Goal: Task Accomplishment & Management: Manage account settings

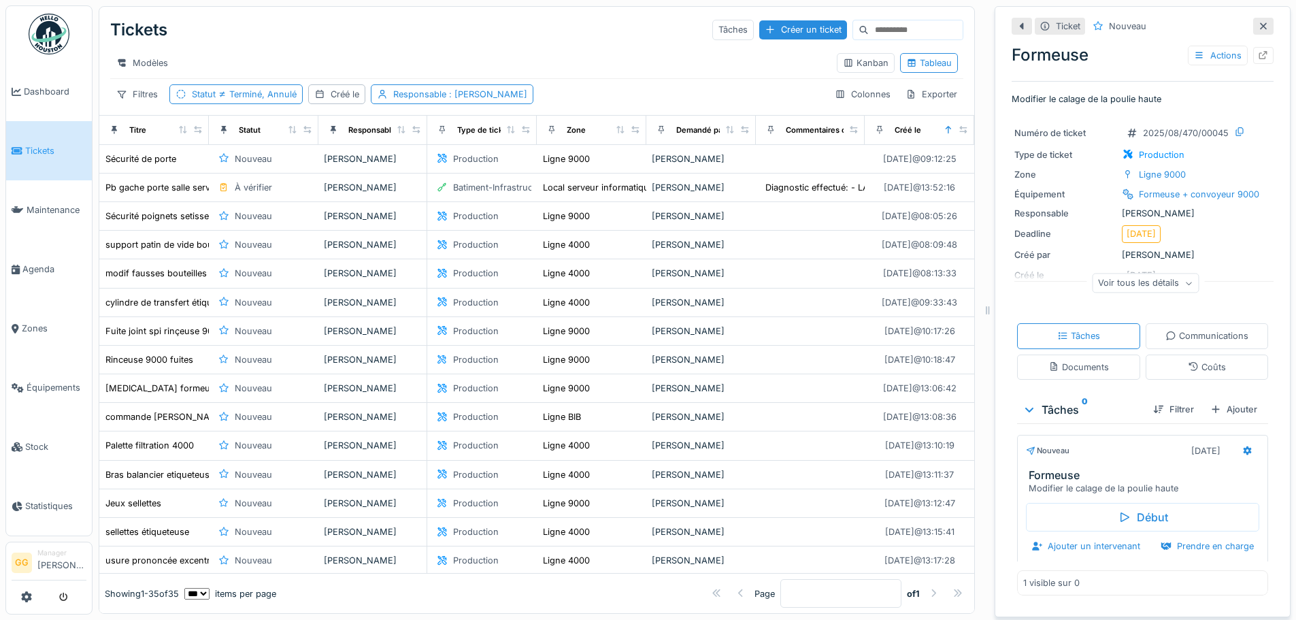
click at [39, 592] on div at bounding box center [49, 597] width 75 height 22
click at [28, 596] on icon at bounding box center [26, 596] width 11 height 11
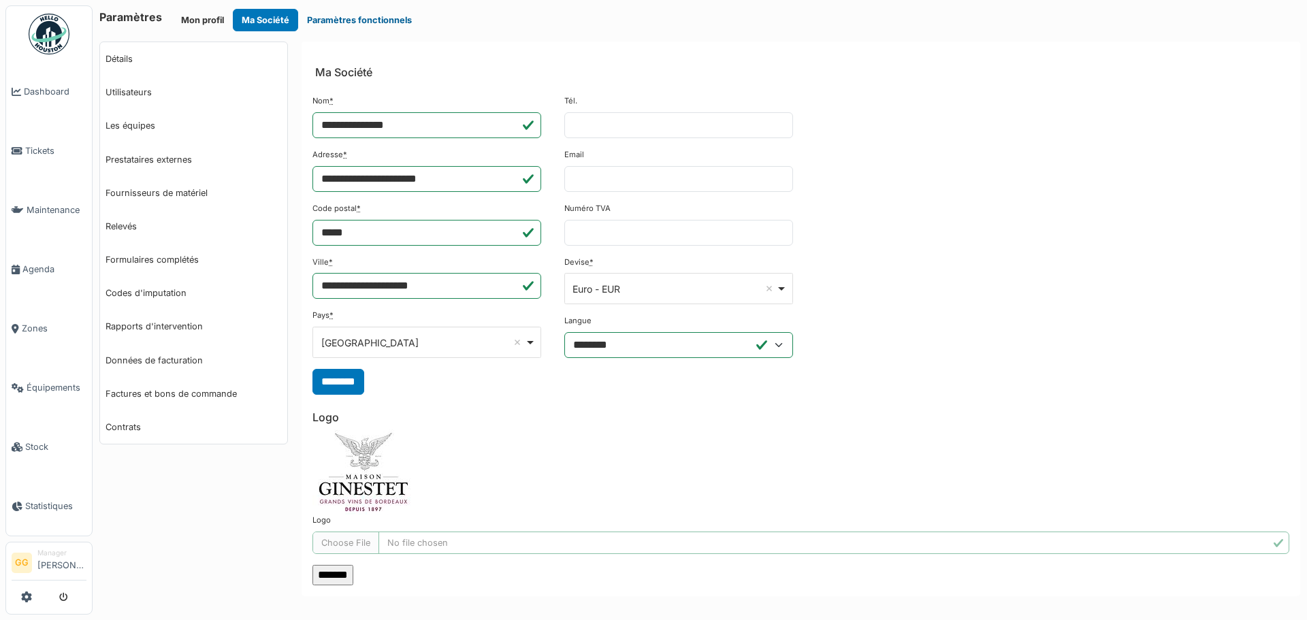
click at [344, 24] on button "Paramètres fonctionnels" at bounding box center [359, 20] width 122 height 22
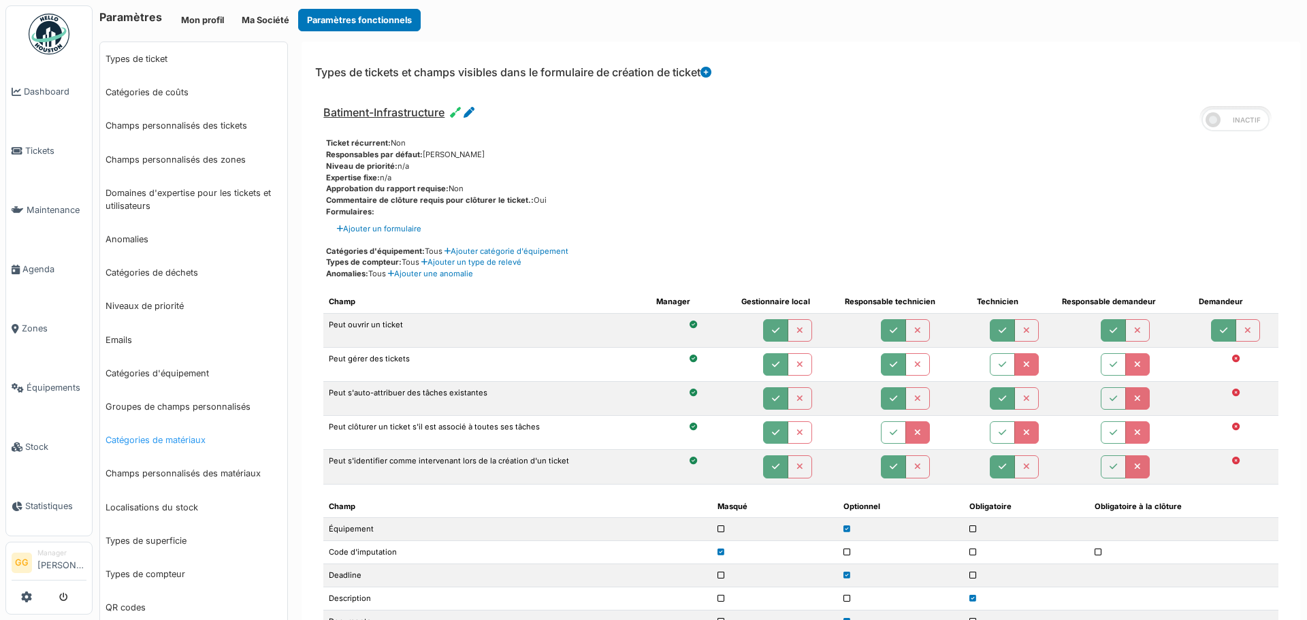
scroll to position [340, 0]
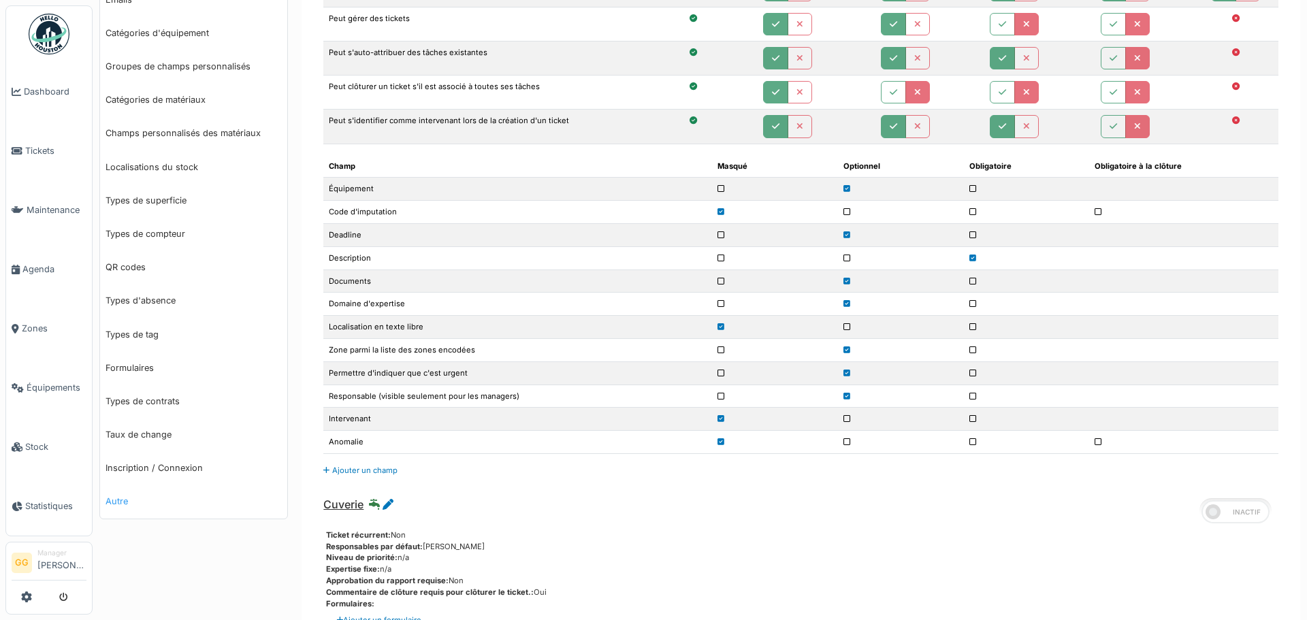
click at [121, 506] on link "Autre" at bounding box center [193, 500] width 187 height 33
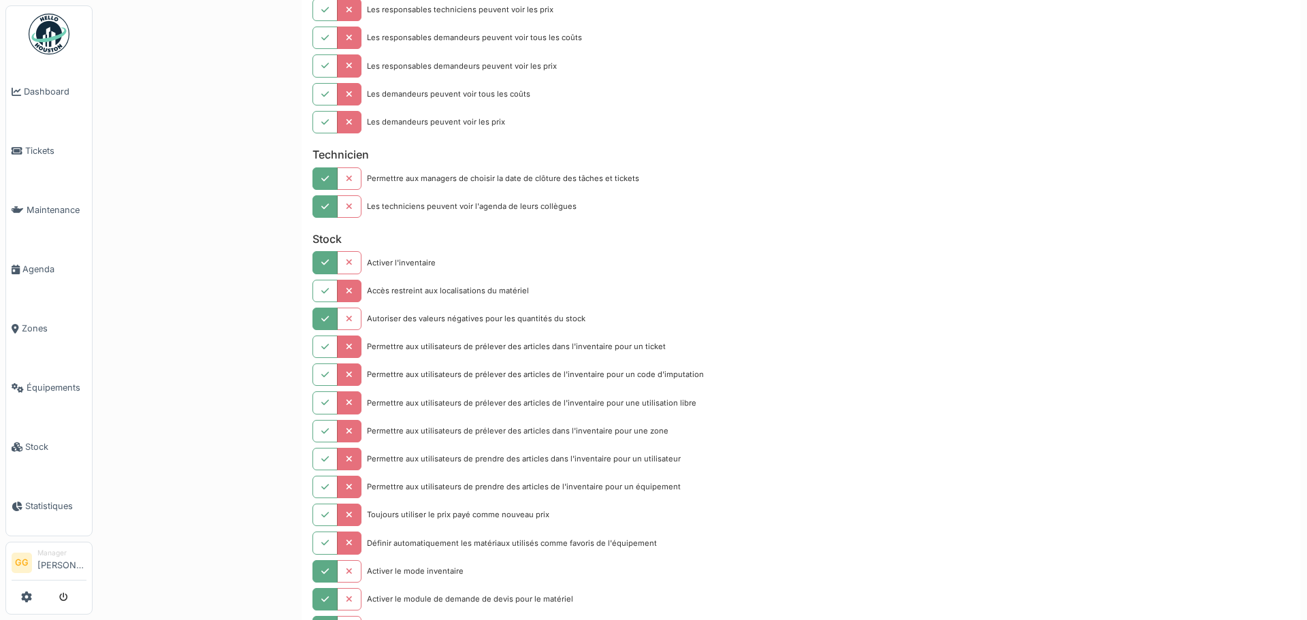
scroll to position [1497, 0]
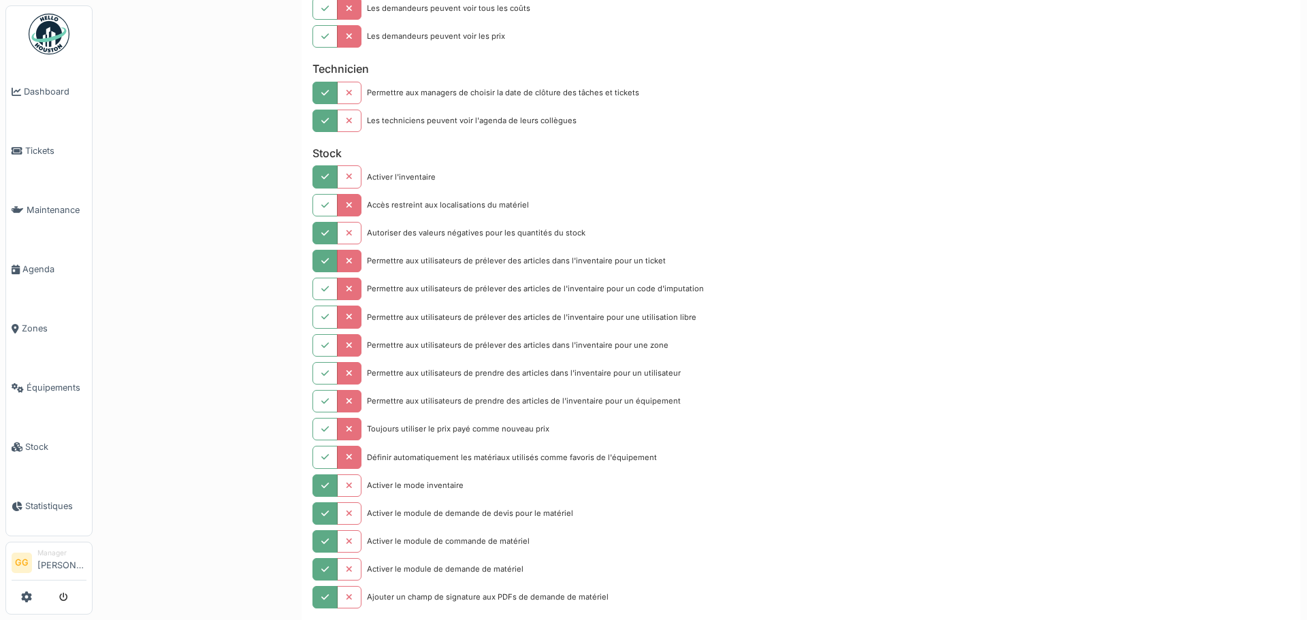
click at [323, 264] on icon "button" at bounding box center [324, 261] width 7 height 9
click at [346, 230] on icon "button" at bounding box center [349, 233] width 7 height 9
click at [318, 314] on button "button" at bounding box center [324, 317] width 25 height 22
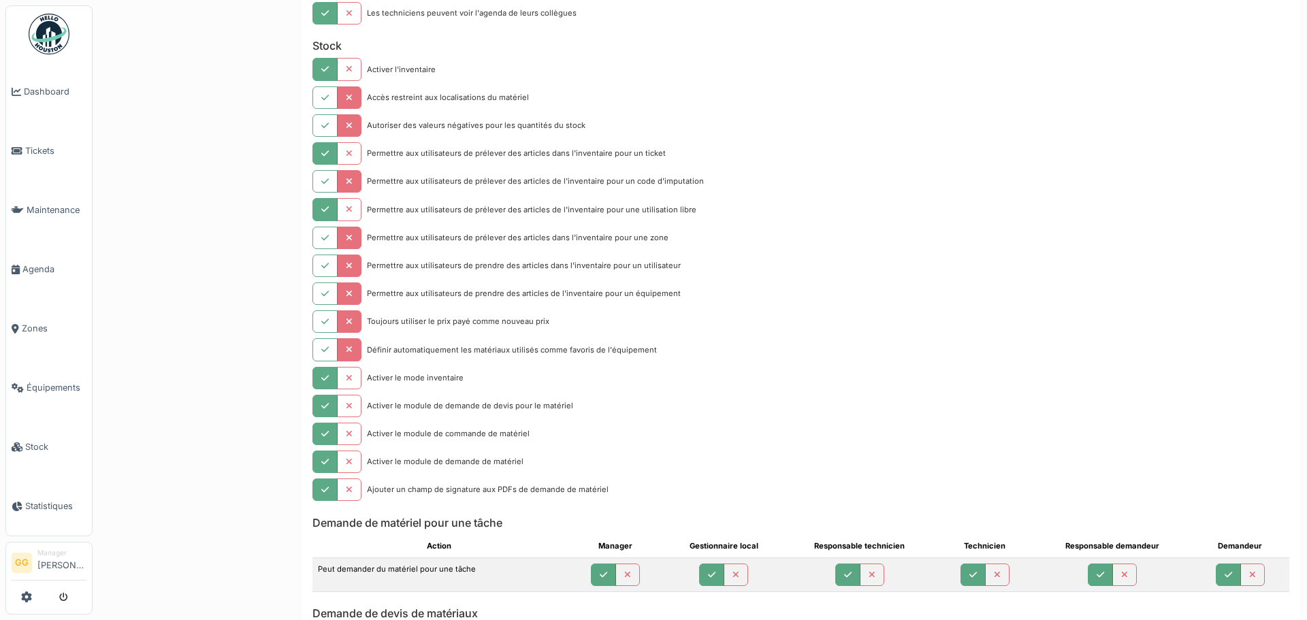
scroll to position [1701, 0]
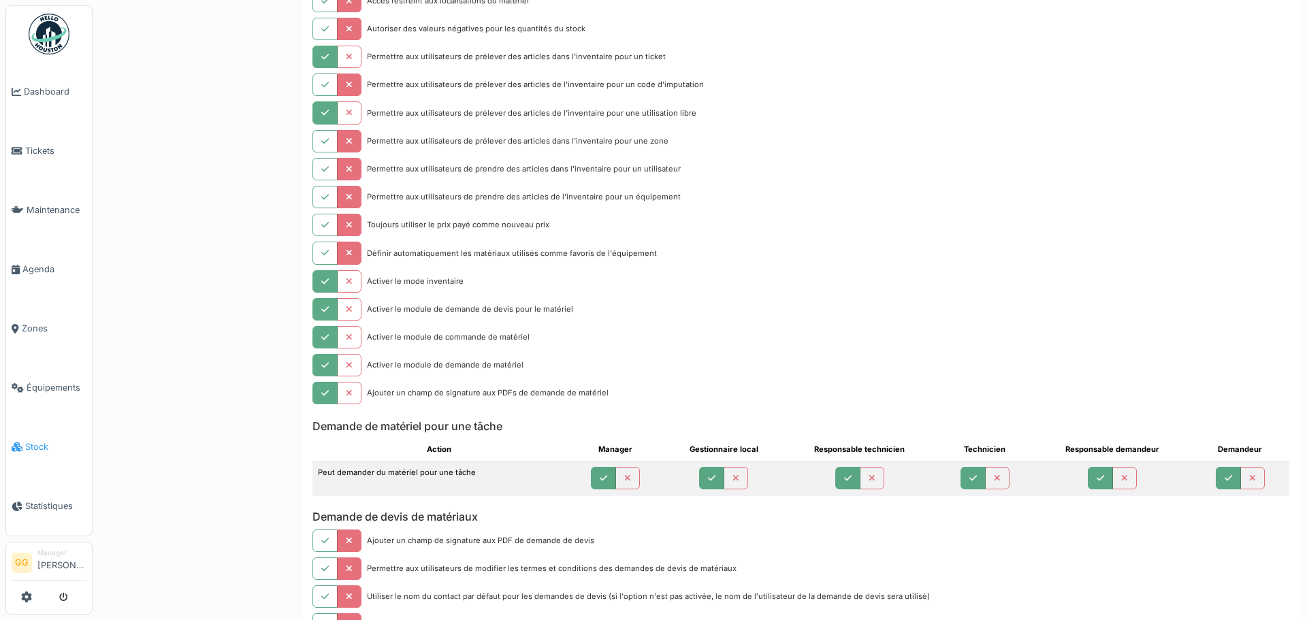
click at [28, 440] on span "Stock" at bounding box center [55, 446] width 61 height 13
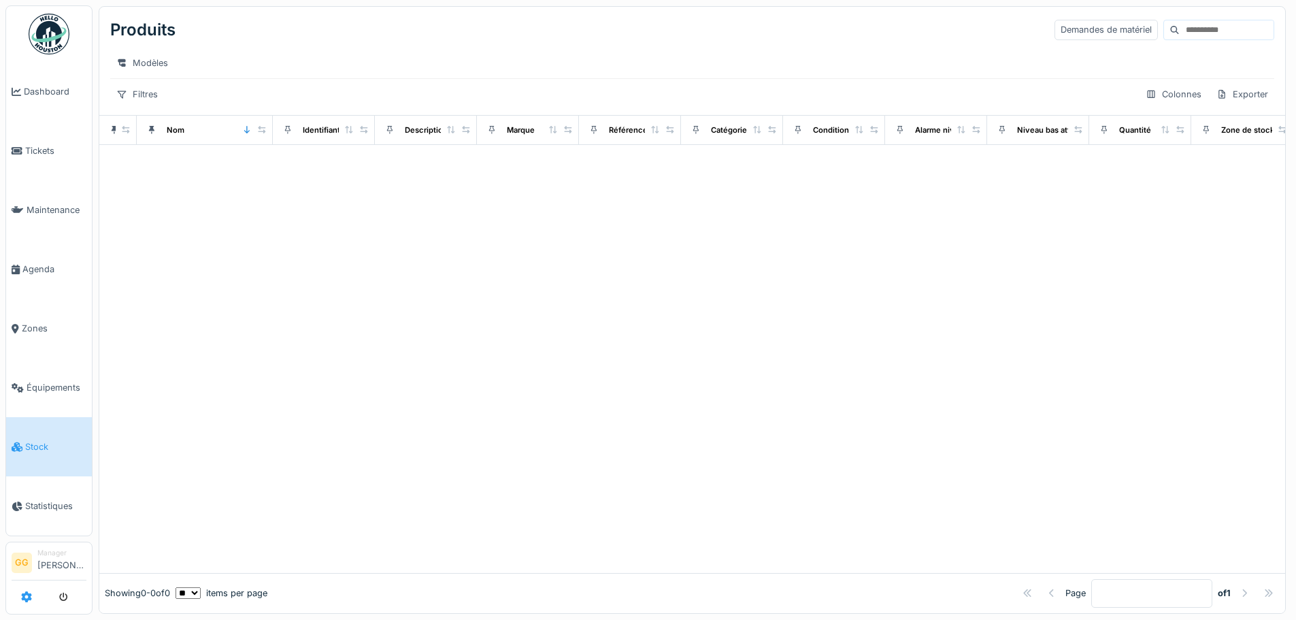
drag, startPoint x: 147, startPoint y: 380, endPoint x: 20, endPoint y: 593, distance: 247.8
click at [20, 593] on div at bounding box center [49, 597] width 75 height 22
click at [24, 595] on icon at bounding box center [26, 596] width 11 height 11
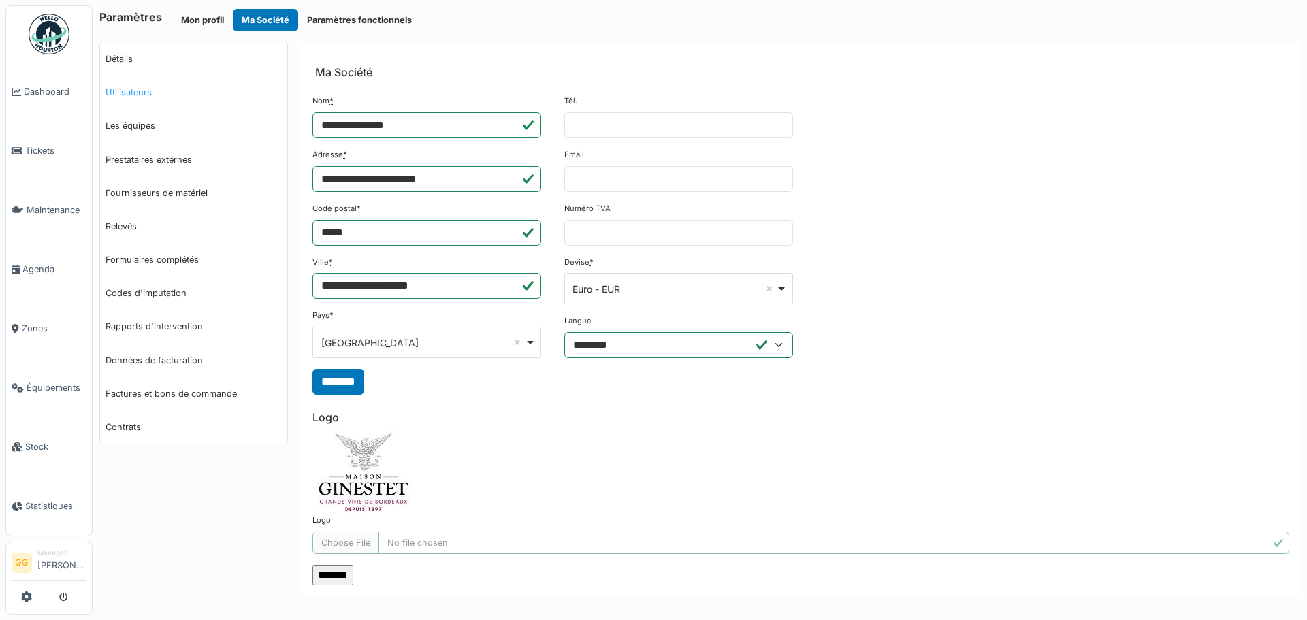
click at [142, 92] on link "Utilisateurs" at bounding box center [193, 92] width 187 height 33
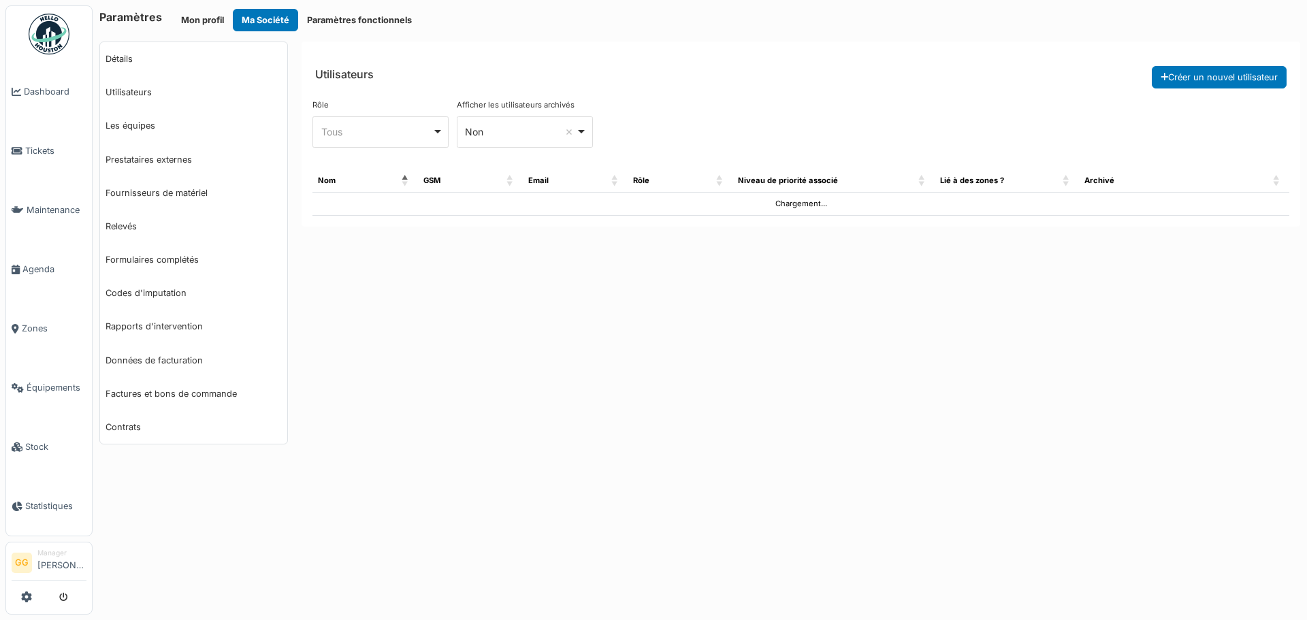
select select "***"
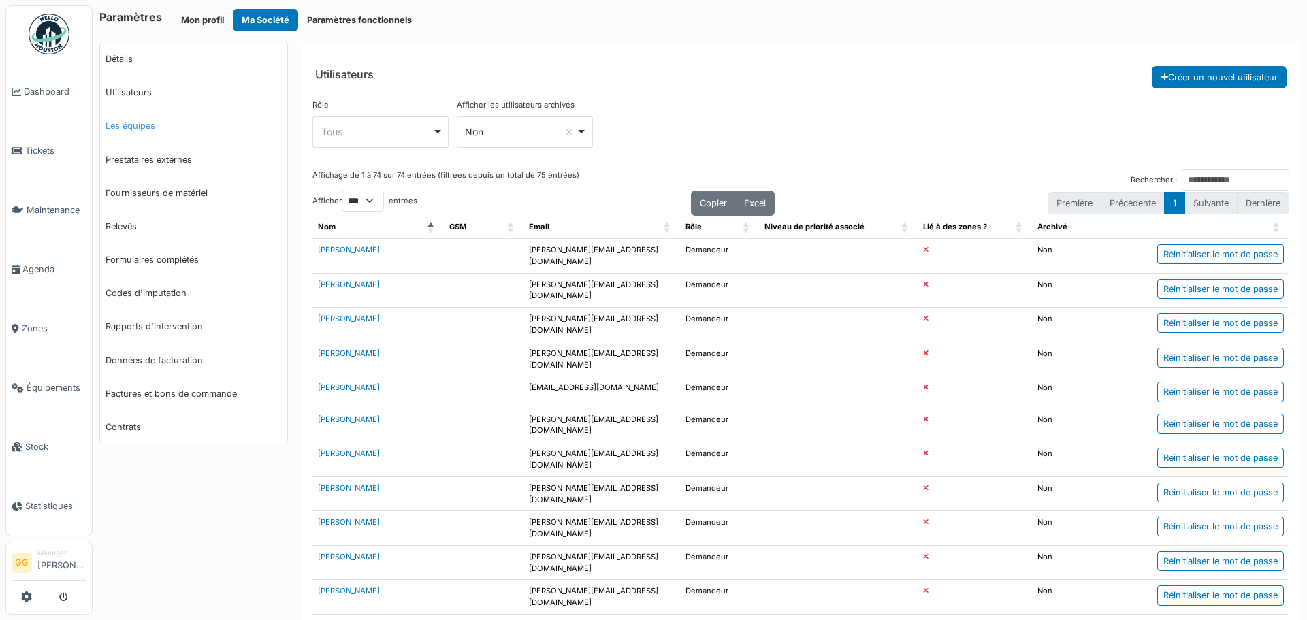
click at [147, 127] on link "Les équipes" at bounding box center [193, 125] width 187 height 33
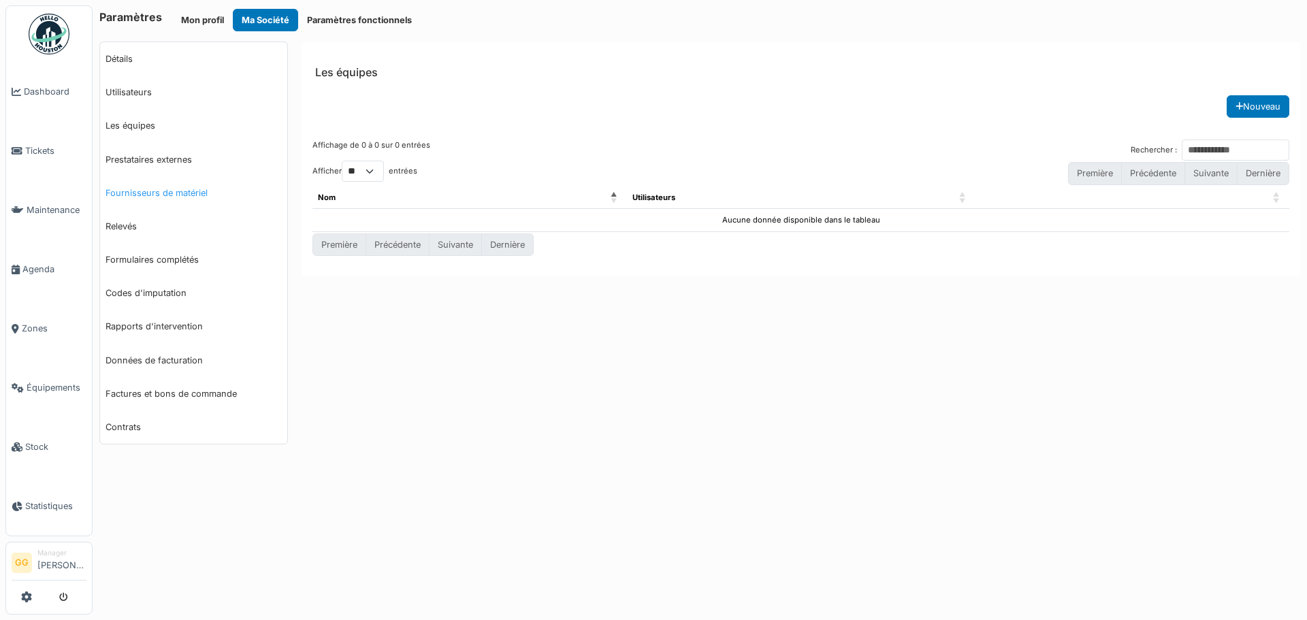
click at [152, 197] on link "Fournisseurs de matériel" at bounding box center [193, 192] width 187 height 33
select select "***"
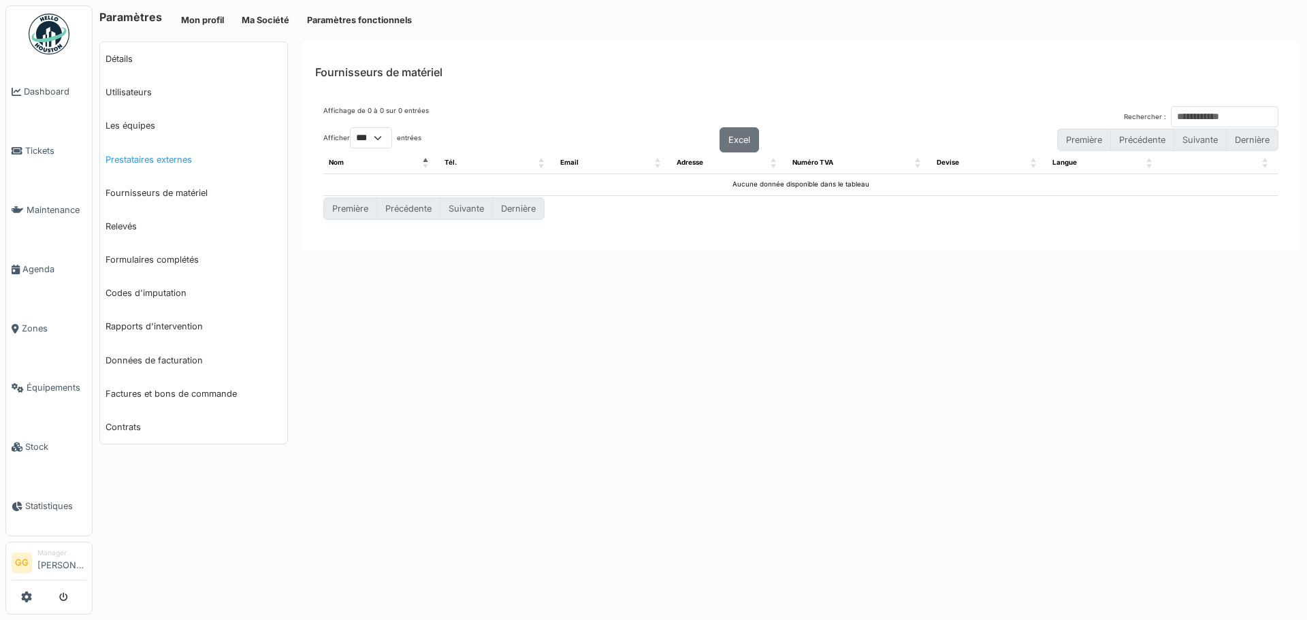
click at [167, 164] on link "Prestataires externes" at bounding box center [193, 159] width 187 height 33
select select "***"
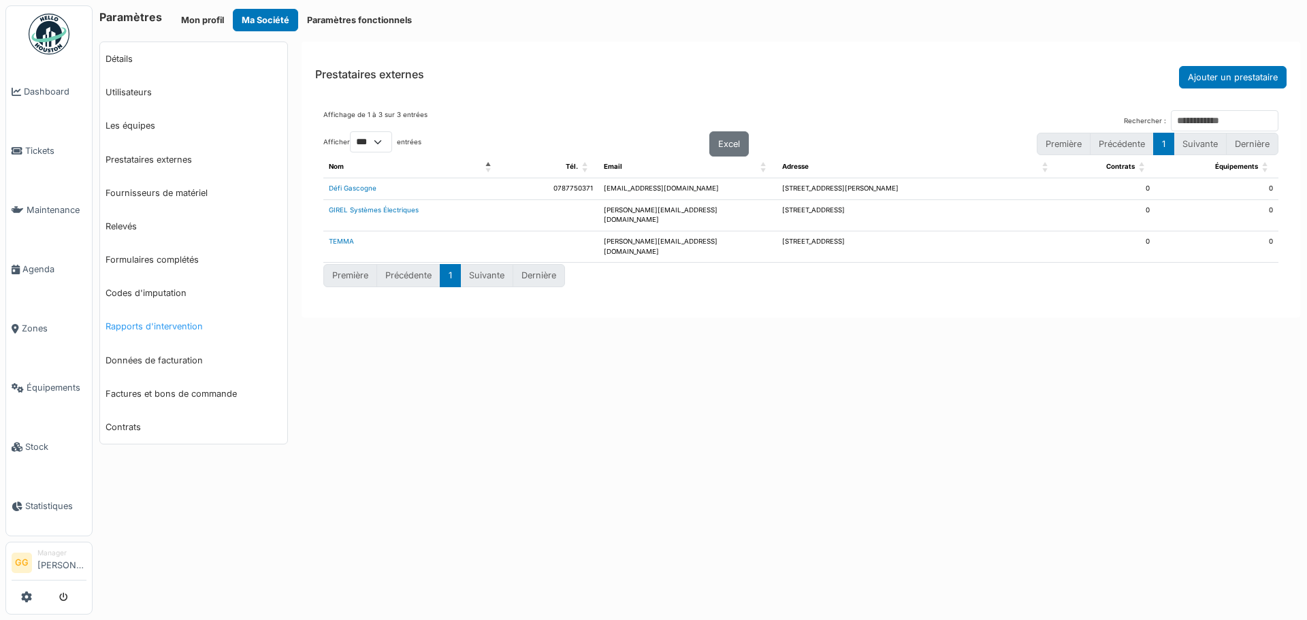
click at [155, 329] on link "Rapports d'intervention" at bounding box center [193, 326] width 187 height 33
select select "***"
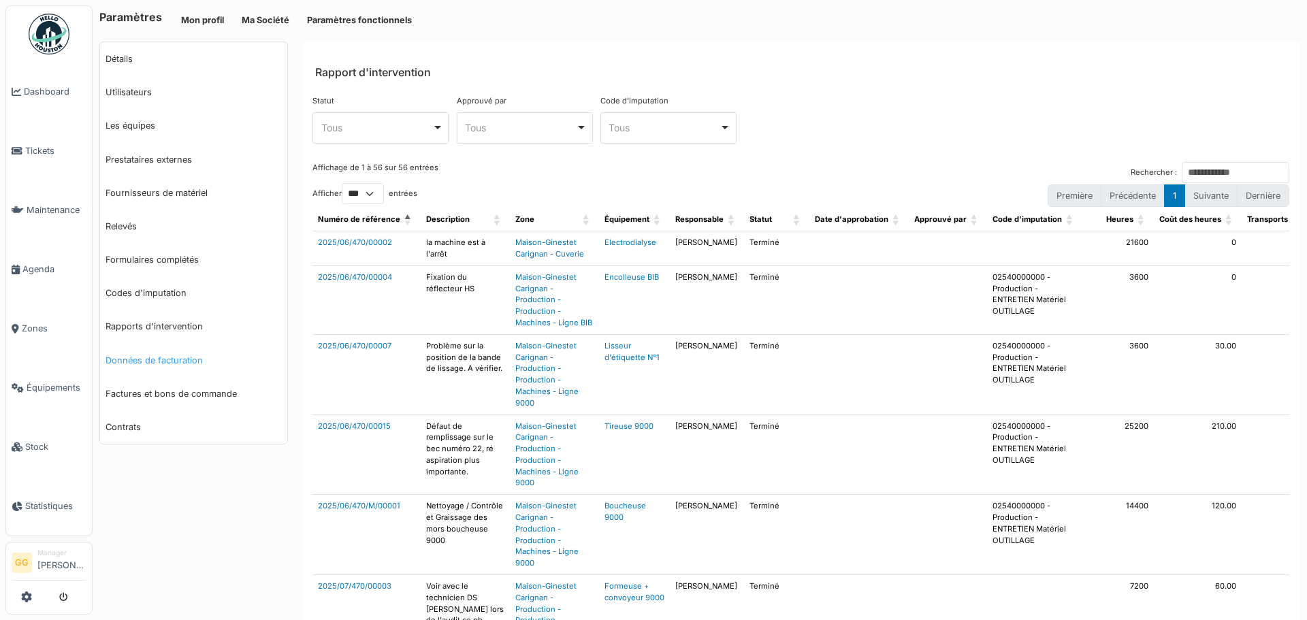
click at [190, 358] on link "Données de facturation" at bounding box center [193, 360] width 187 height 33
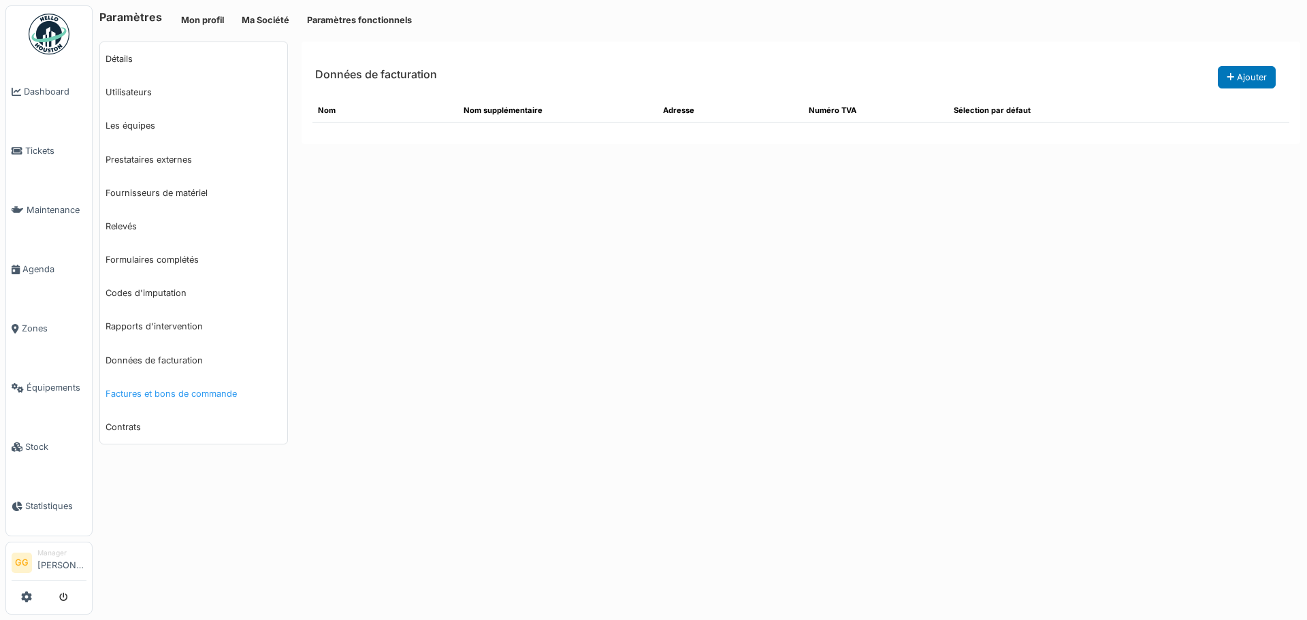
click at [213, 398] on link "Factures et bons de commande" at bounding box center [193, 393] width 187 height 33
select select "***"
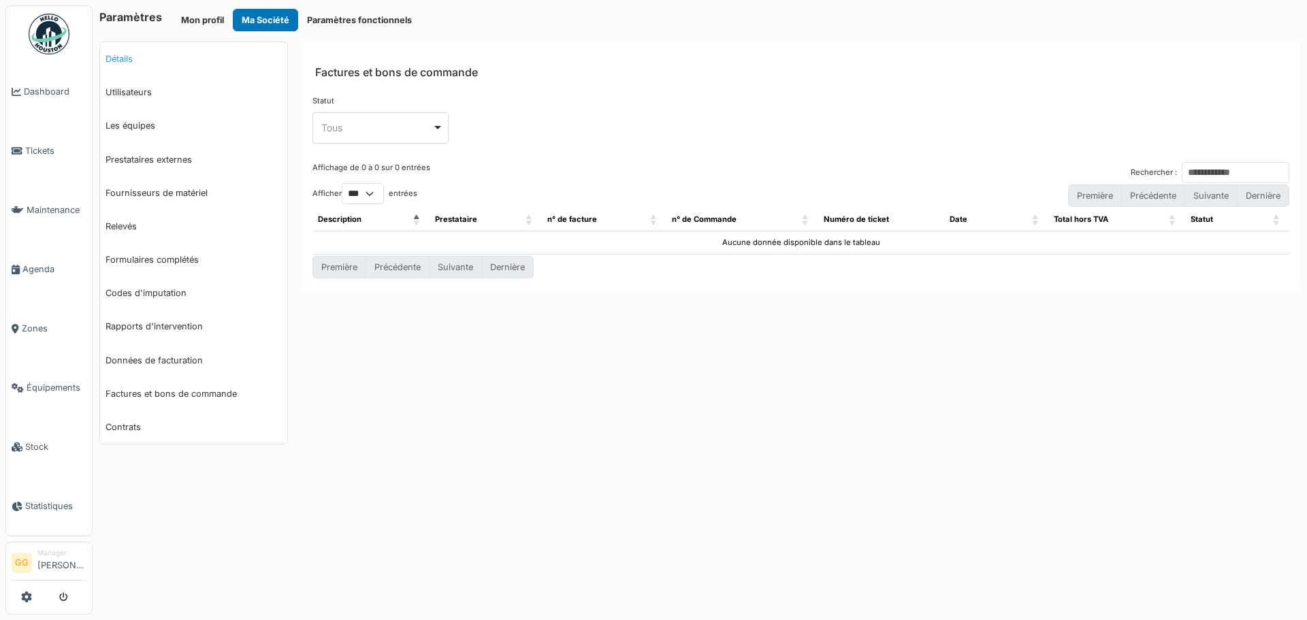
click at [116, 55] on link "Détails" at bounding box center [193, 58] width 187 height 33
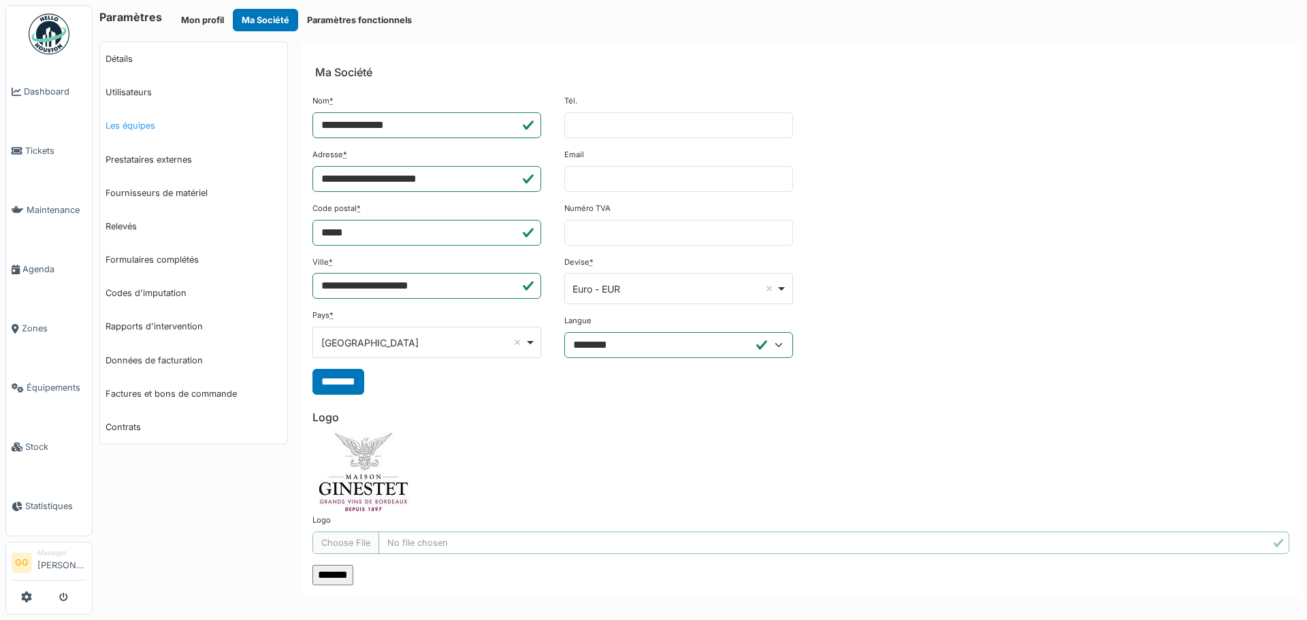
click at [131, 118] on link "Les équipes" at bounding box center [193, 125] width 187 height 33
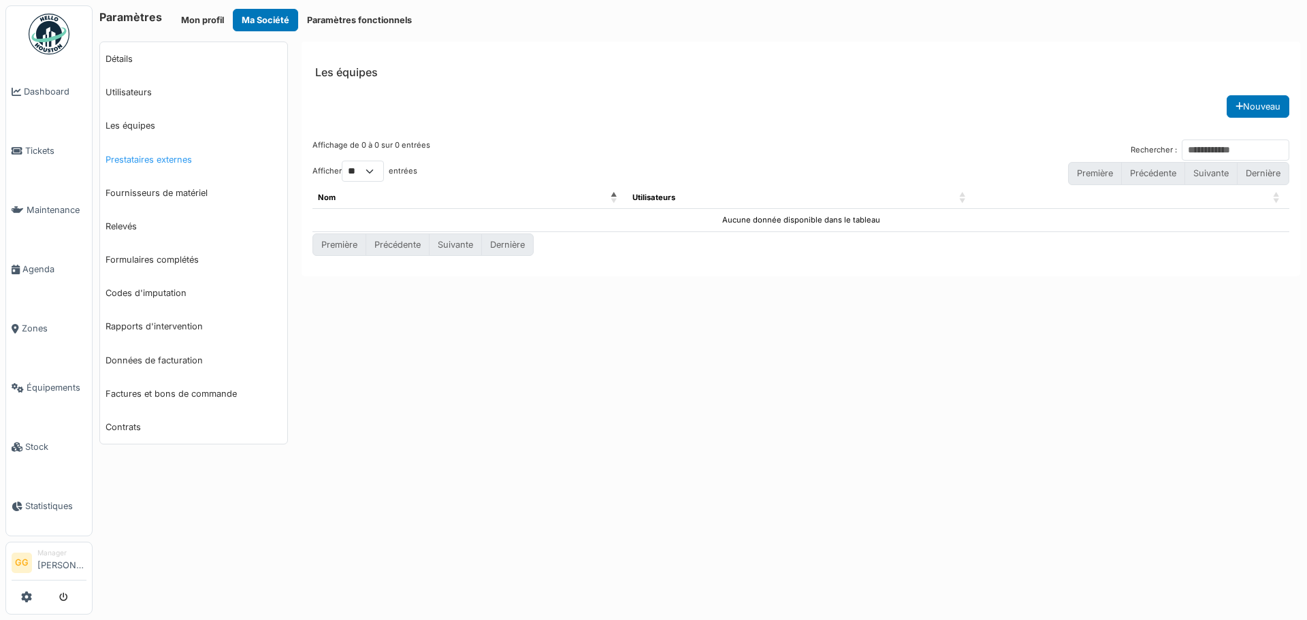
click at [153, 156] on link "Prestataires externes" at bounding box center [193, 159] width 187 height 33
select select "***"
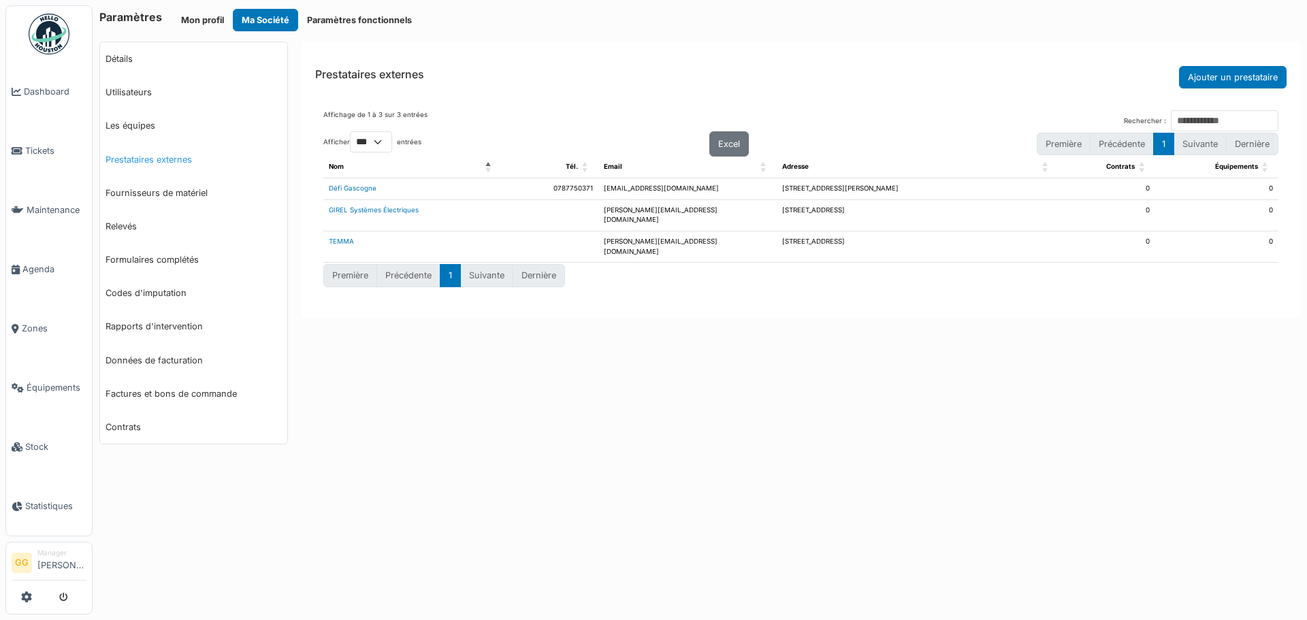
select select "***"
click at [144, 131] on link "Les équipes" at bounding box center [193, 125] width 187 height 33
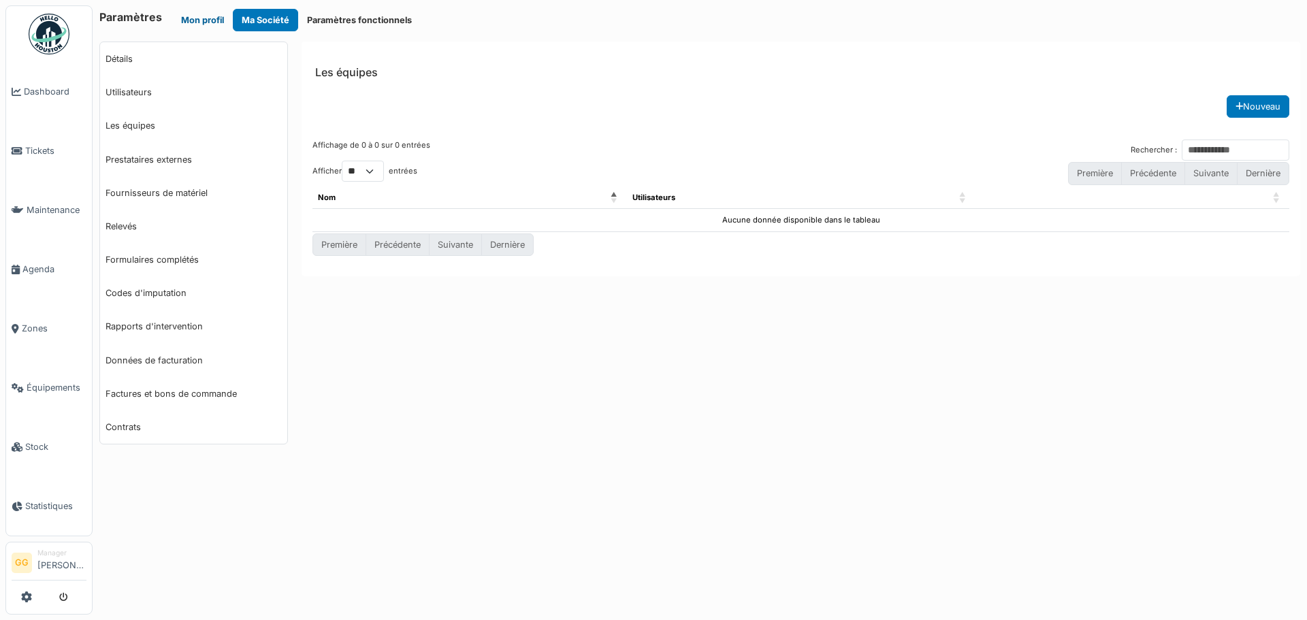
click at [206, 20] on button "Mon profil" at bounding box center [202, 20] width 61 height 22
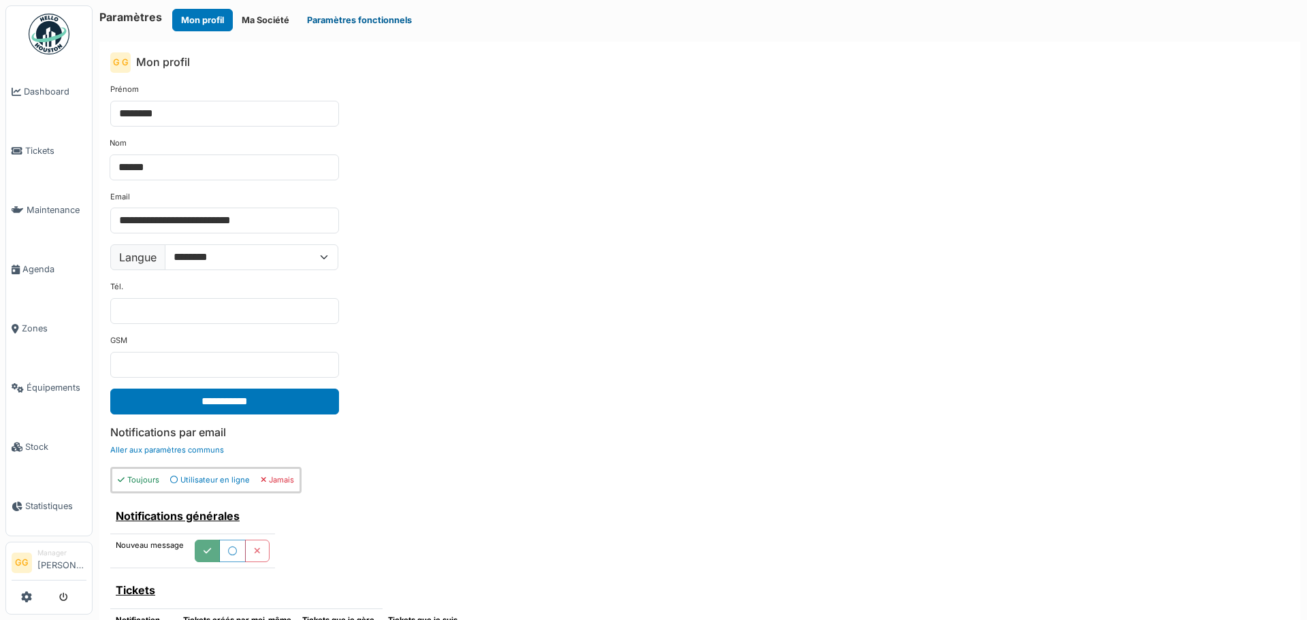
click at [355, 19] on button "Paramètres fonctionnels" at bounding box center [359, 20] width 122 height 22
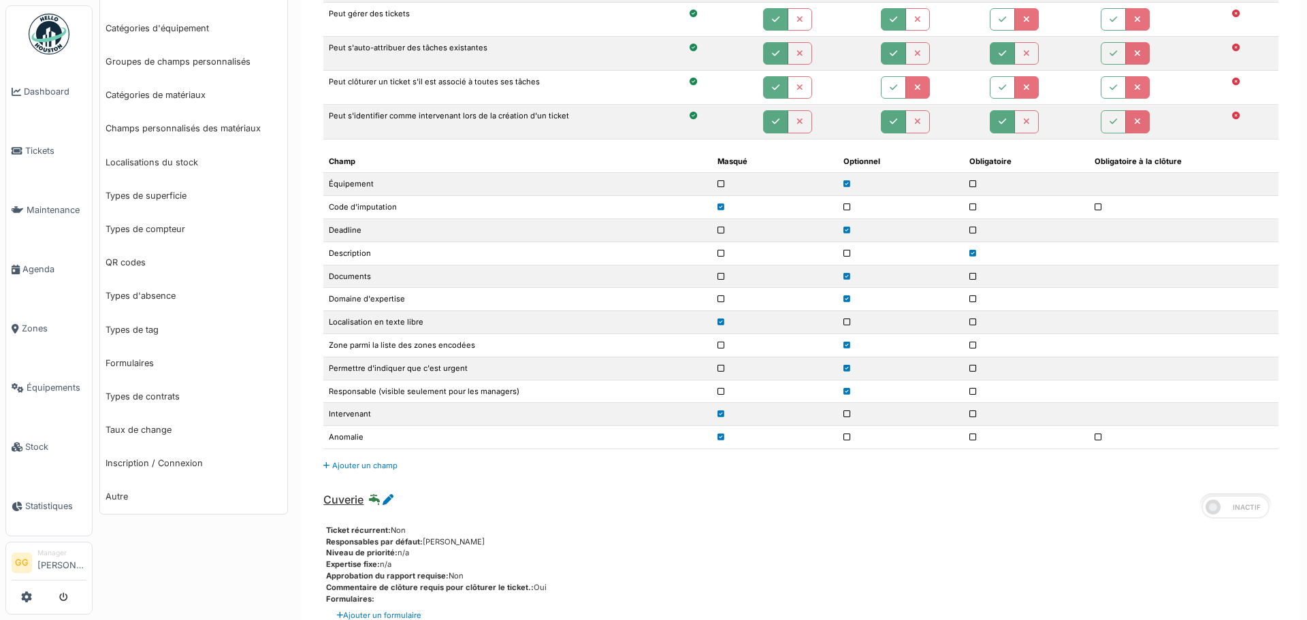
scroll to position [476, 0]
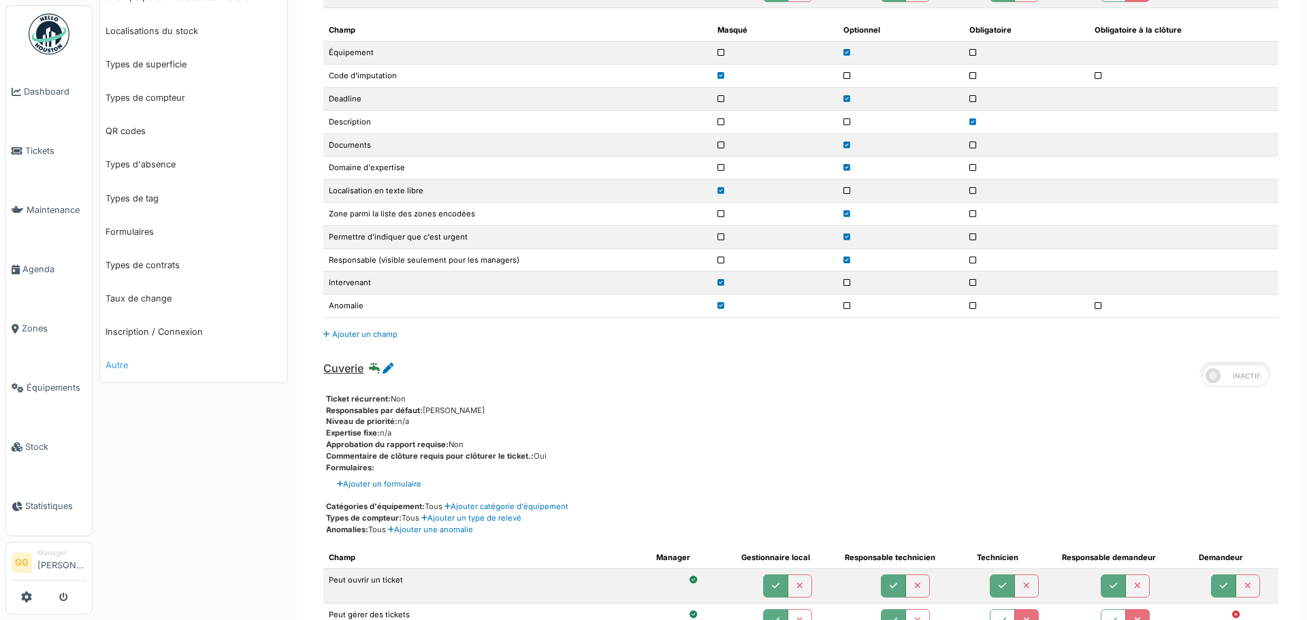
click at [128, 367] on link "Autre" at bounding box center [193, 364] width 187 height 33
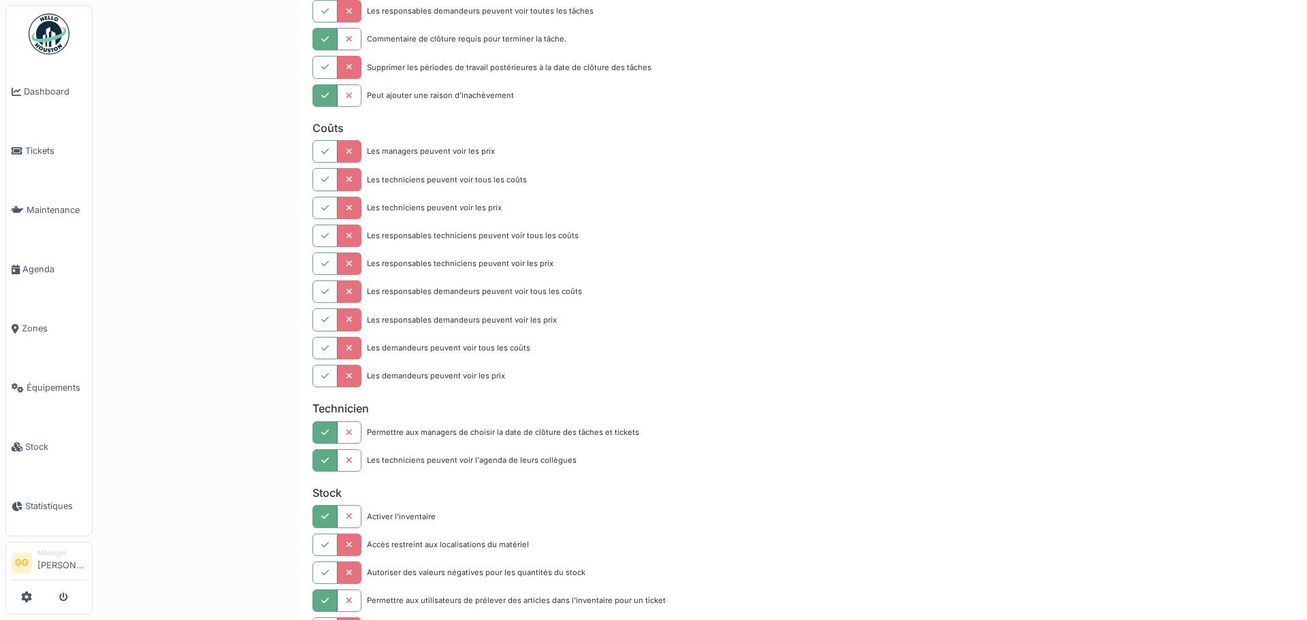
scroll to position [1089, 0]
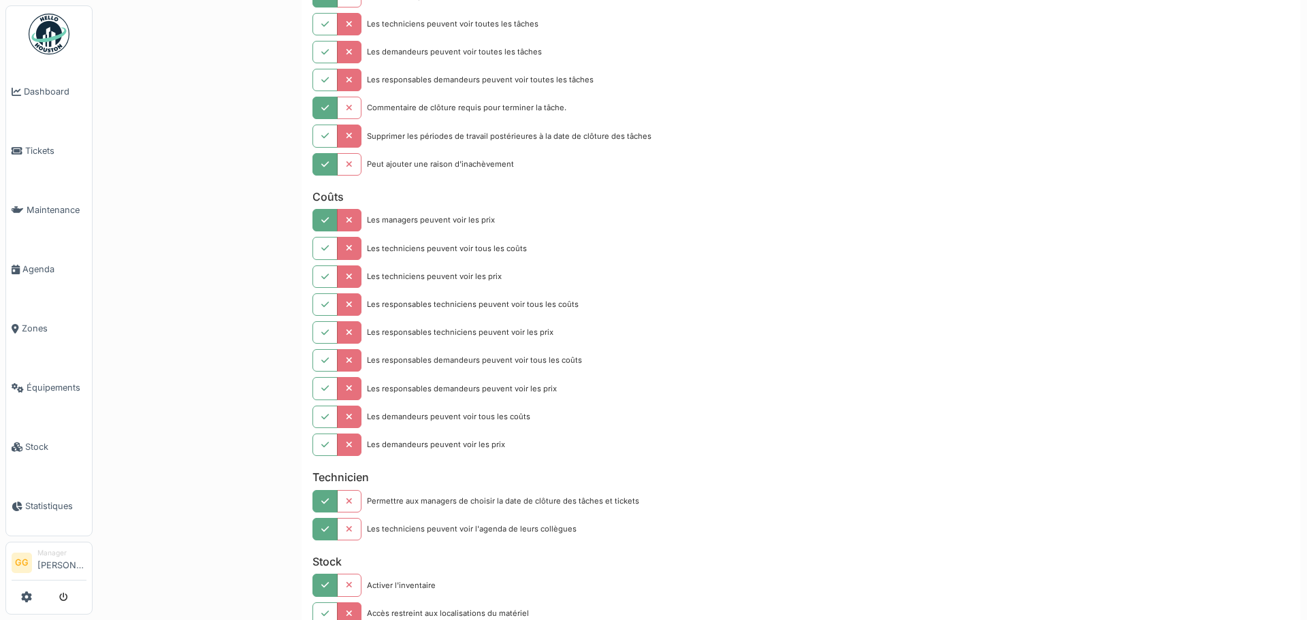
click at [329, 218] on button "button" at bounding box center [324, 220] width 25 height 22
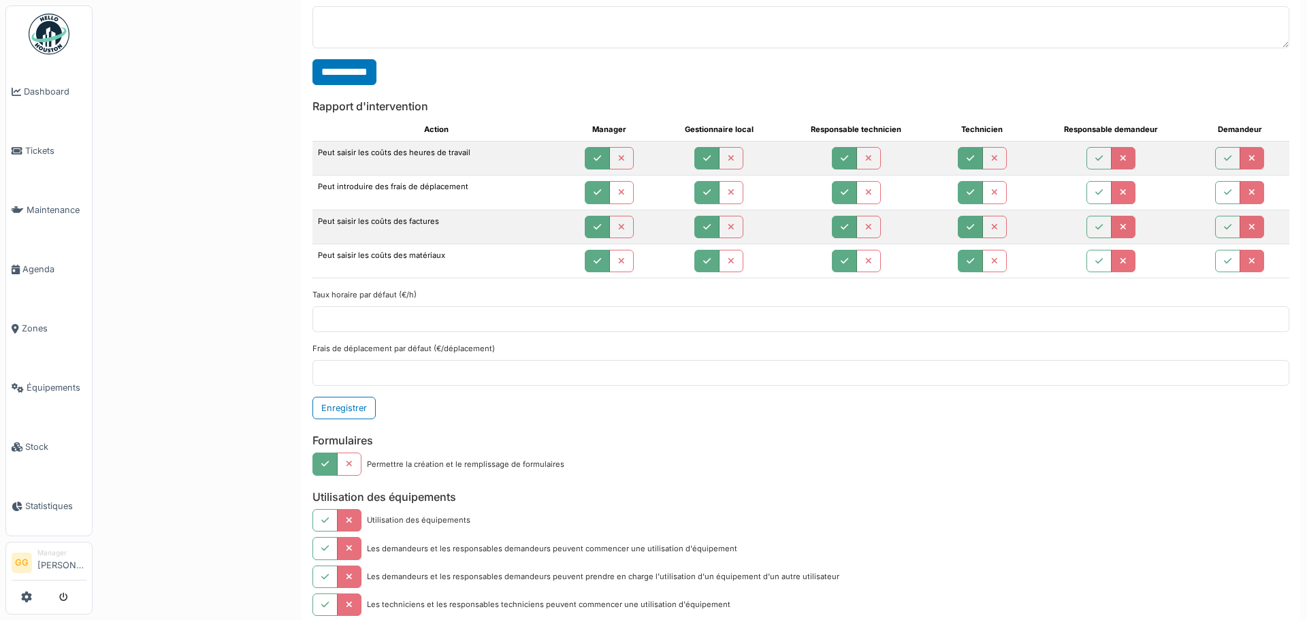
scroll to position [3452, 0]
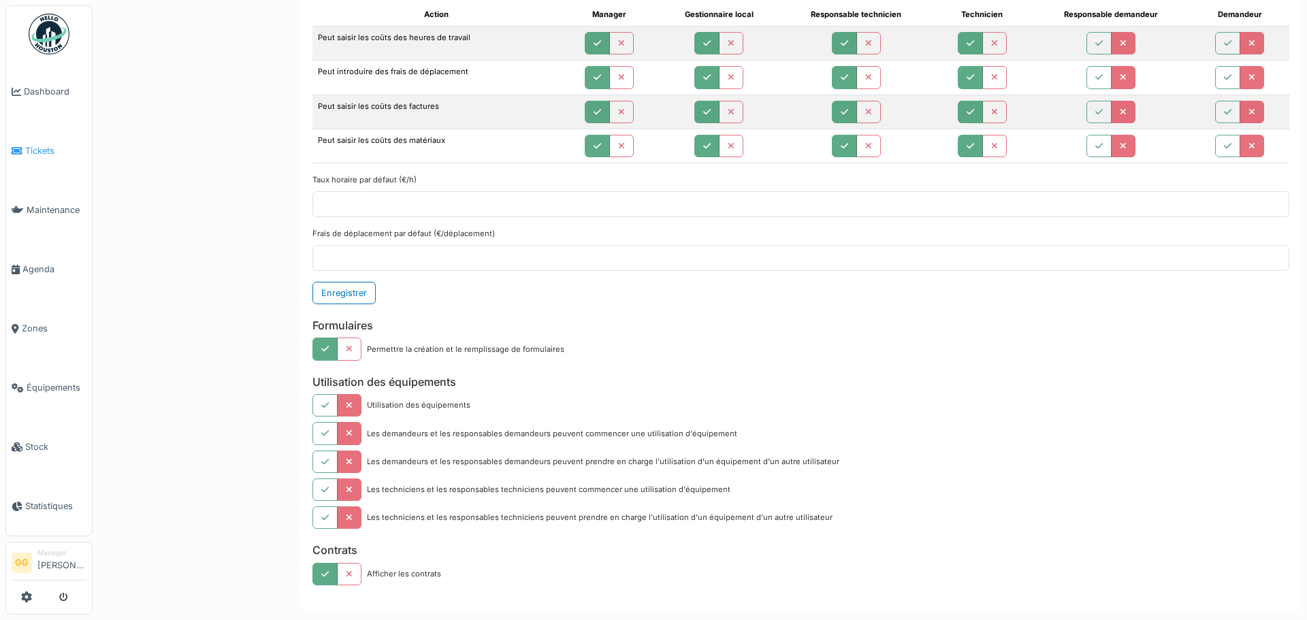
click at [30, 140] on link "Tickets" at bounding box center [49, 150] width 86 height 59
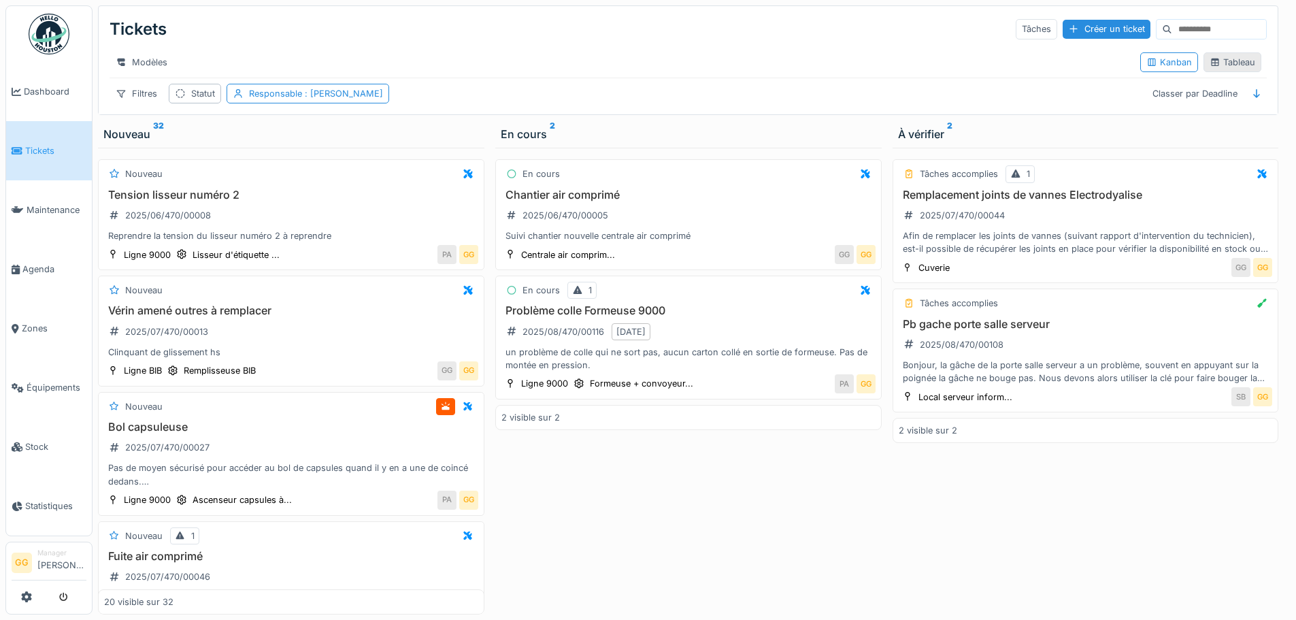
click at [1220, 69] on div "Tableau" at bounding box center [1233, 62] width 46 height 13
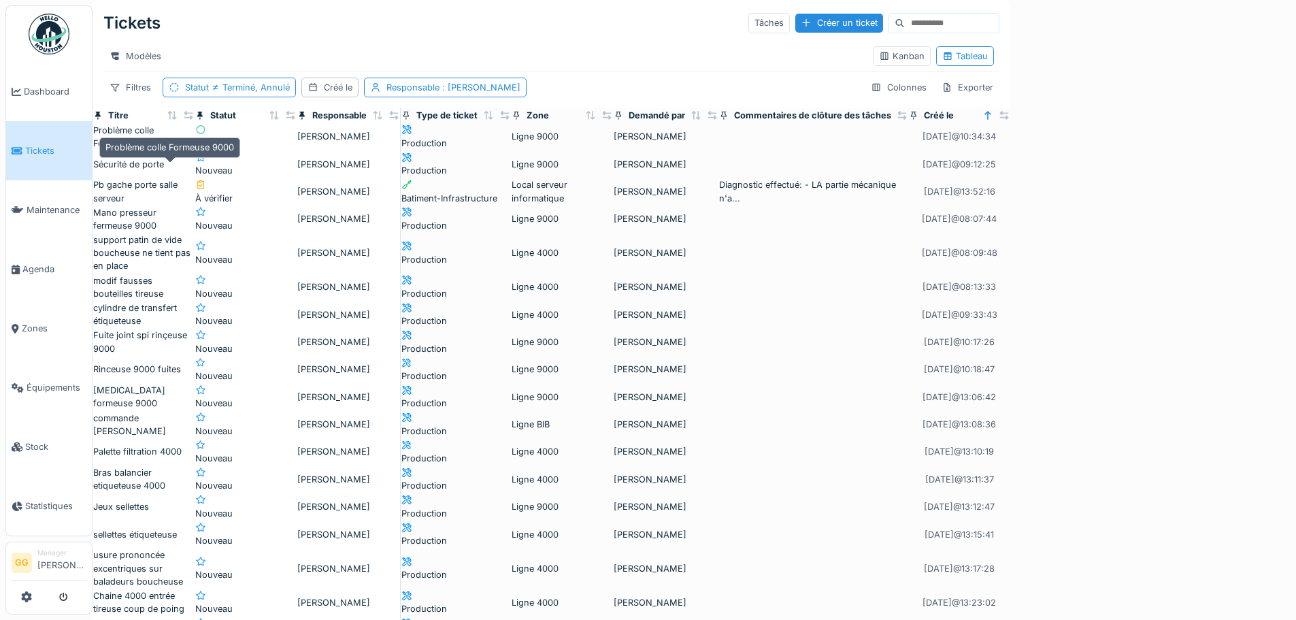
click at [194, 150] on div "Problème colle Formeuse 9000" at bounding box center [143, 137] width 101 height 26
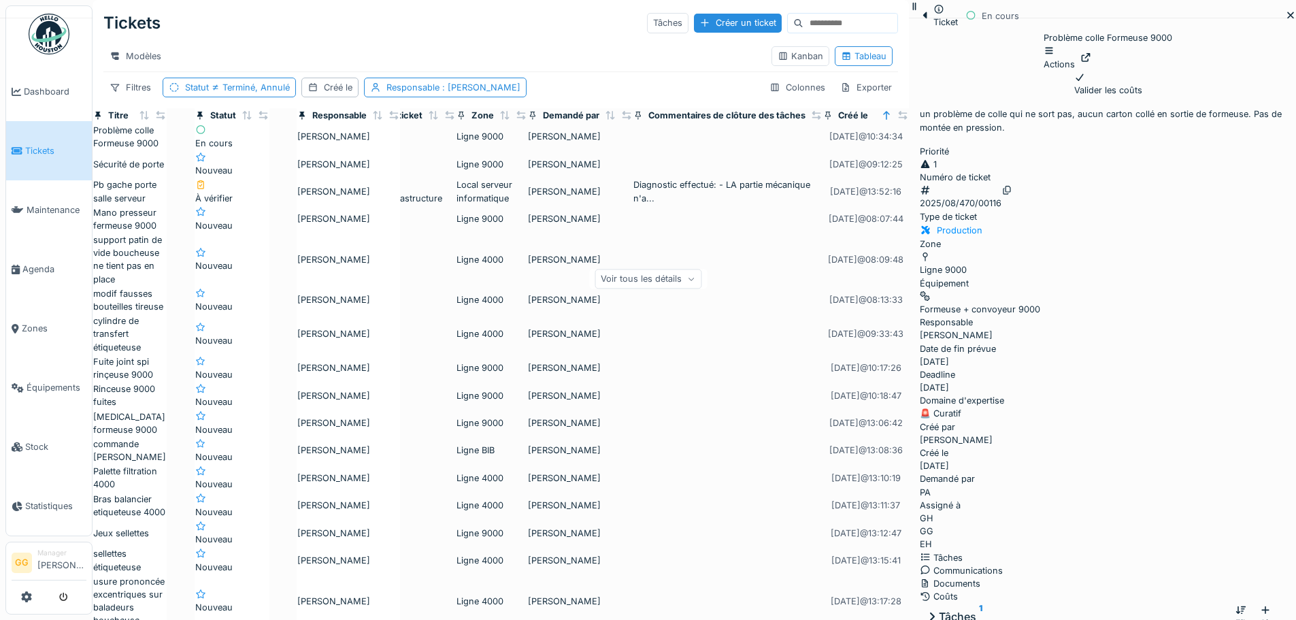
scroll to position [91, 0]
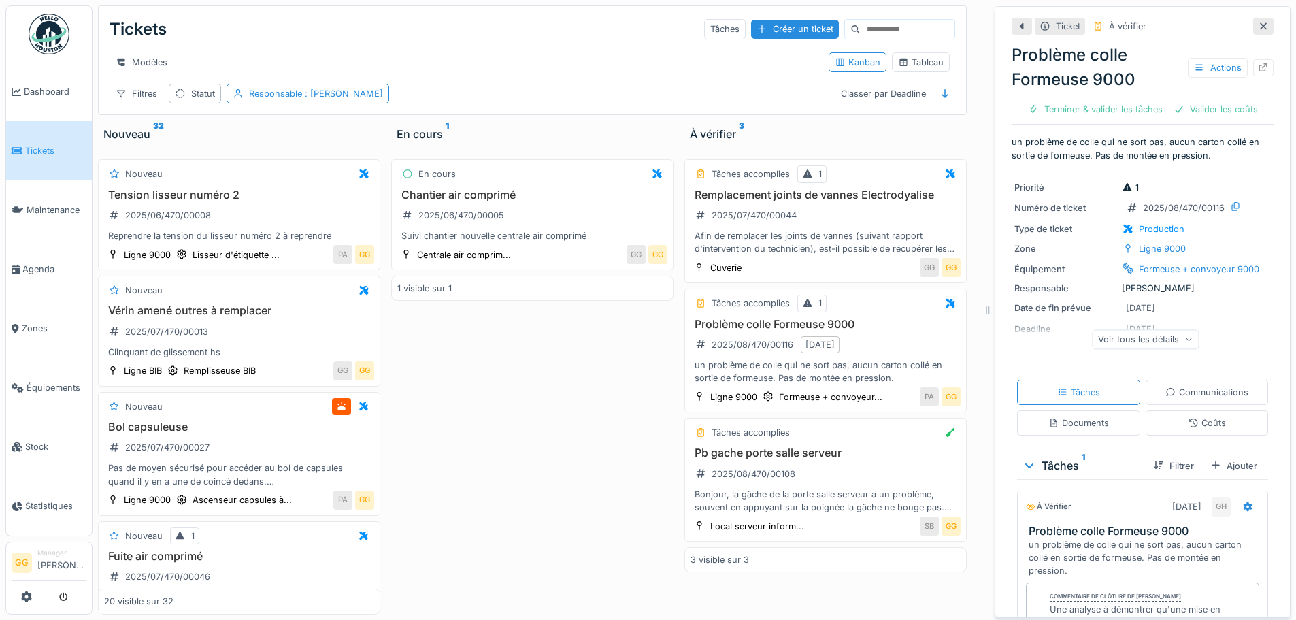
click at [20, 599] on div at bounding box center [49, 597] width 75 height 22
click at [24, 599] on icon at bounding box center [26, 596] width 11 height 11
click at [32, 440] on span "Stock" at bounding box center [55, 446] width 61 height 13
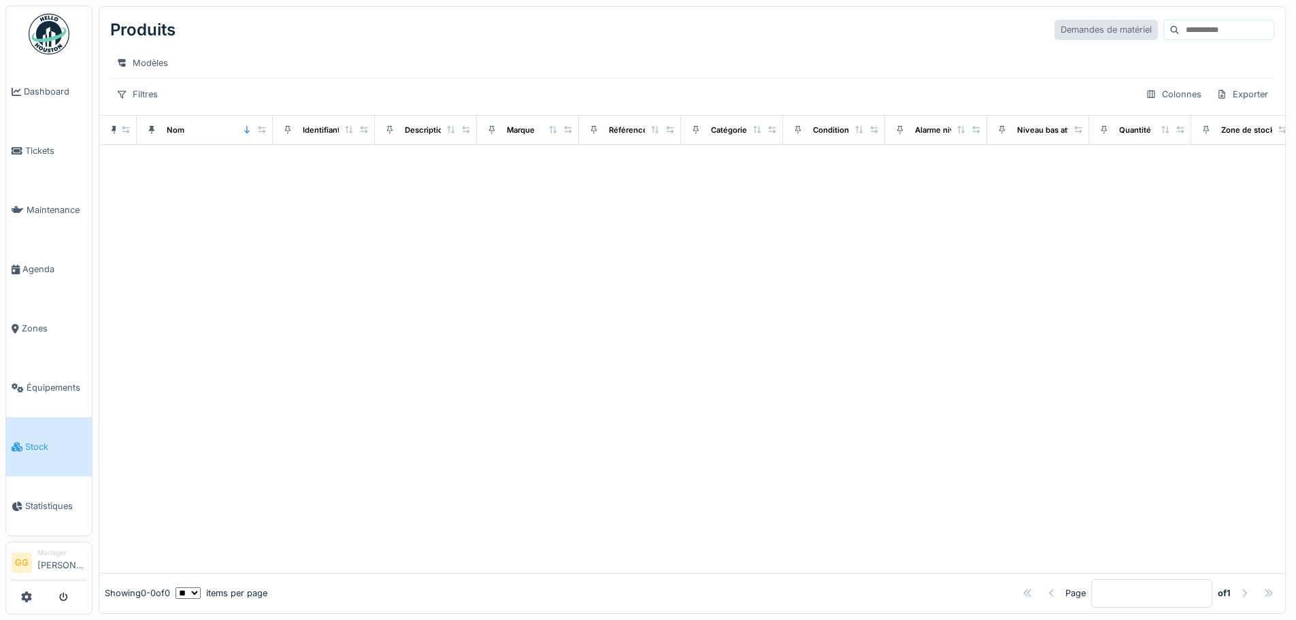
click at [1080, 33] on div "Demandes de matériel" at bounding box center [1106, 30] width 103 height 20
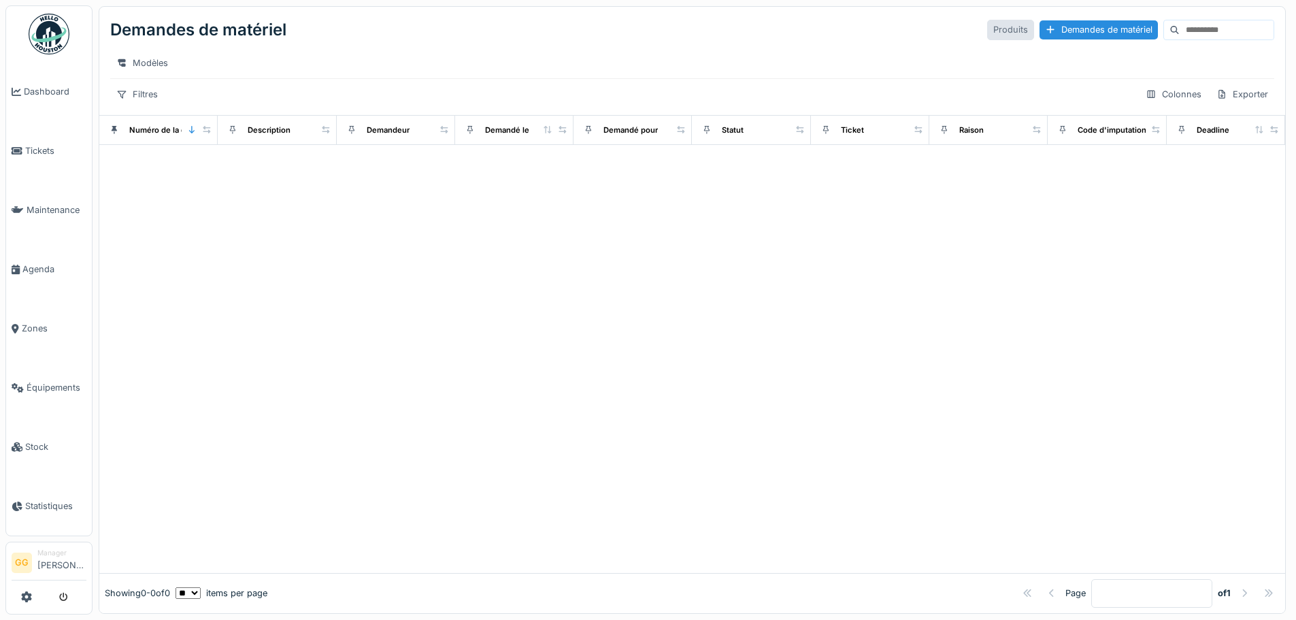
click at [987, 26] on div "Produits" at bounding box center [1010, 30] width 47 height 20
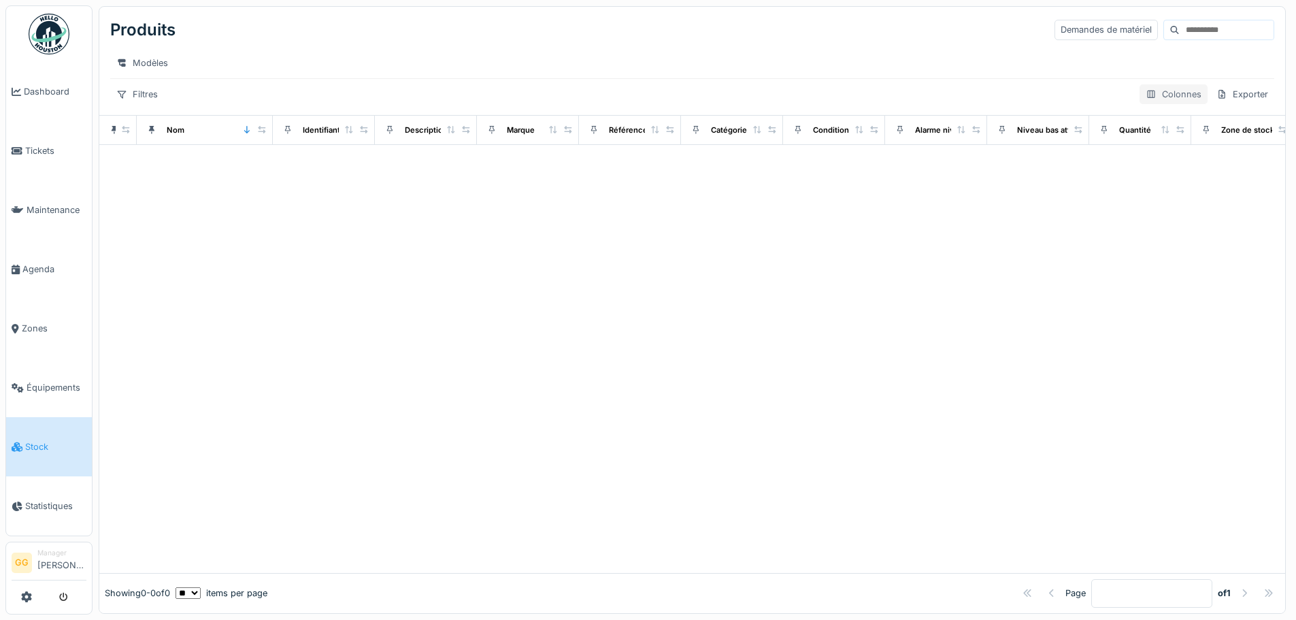
click at [1168, 103] on div "Colonnes" at bounding box center [1174, 94] width 68 height 20
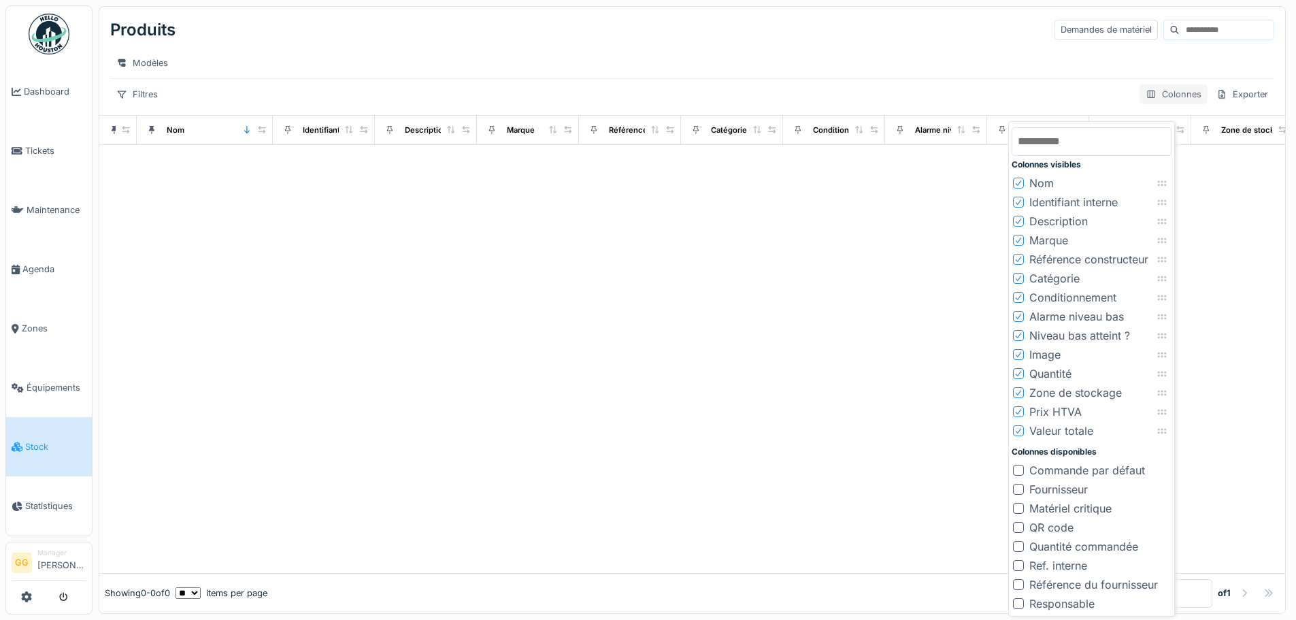
drag, startPoint x: 1079, startPoint y: 94, endPoint x: 1121, endPoint y: 96, distance: 42.9
click at [1080, 94] on div "Produits Demandes de matériel Modèles Filtres Colonnes Exporter" at bounding box center [692, 61] width 1186 height 108
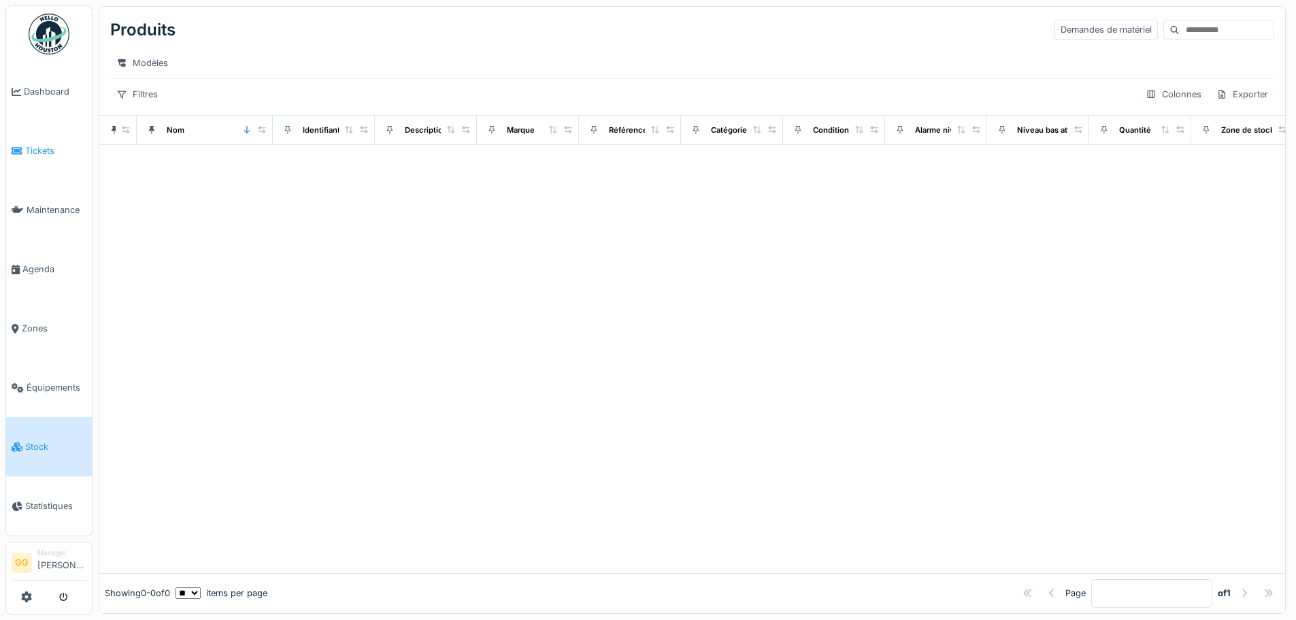
click at [29, 159] on link "Tickets" at bounding box center [49, 150] width 86 height 59
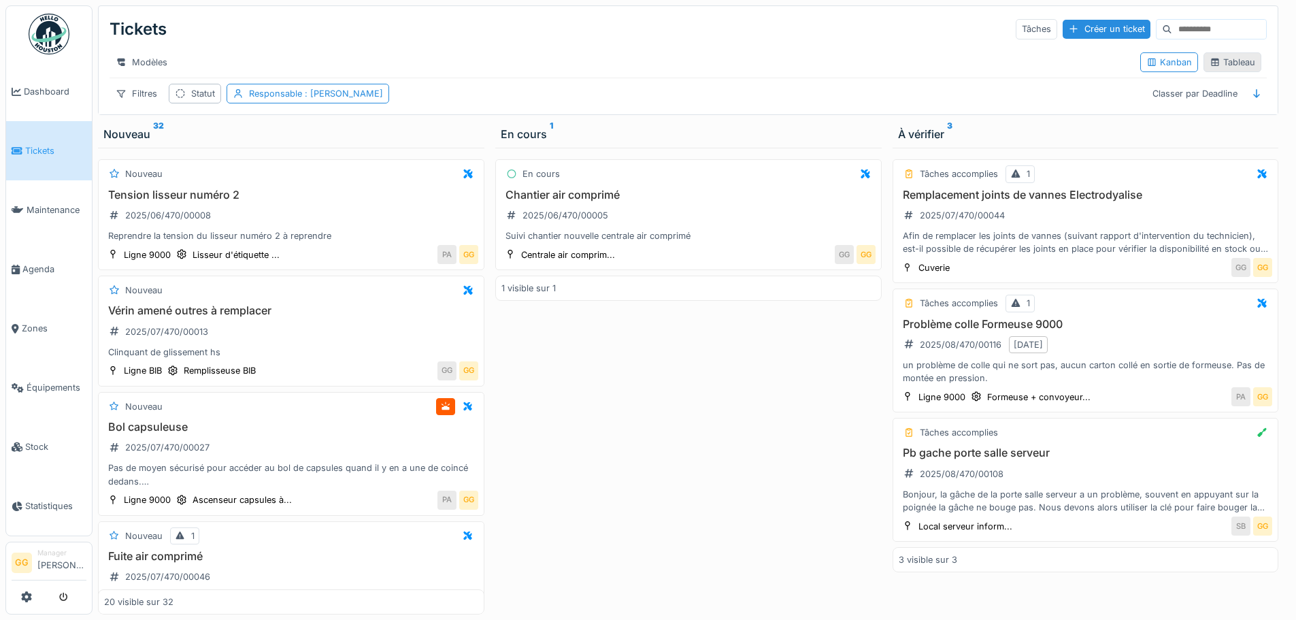
click at [1224, 64] on div "Tableau" at bounding box center [1233, 62] width 46 height 13
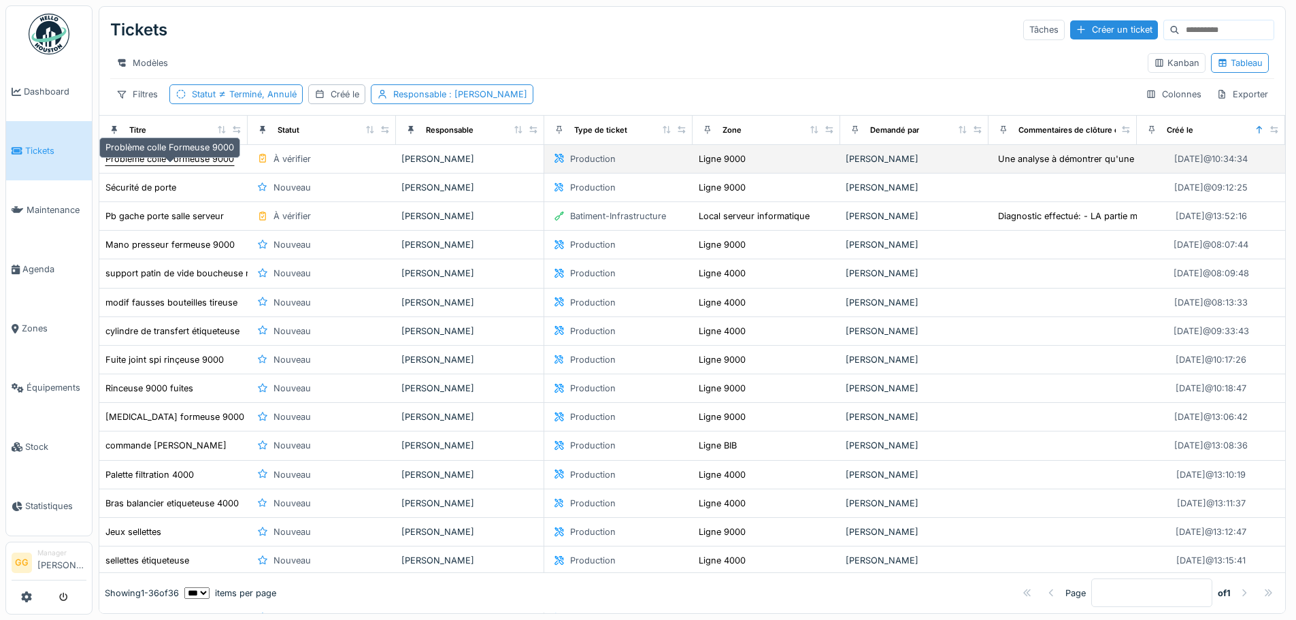
click at [197, 165] on div "Problème colle Formeuse 9000" at bounding box center [169, 158] width 129 height 13
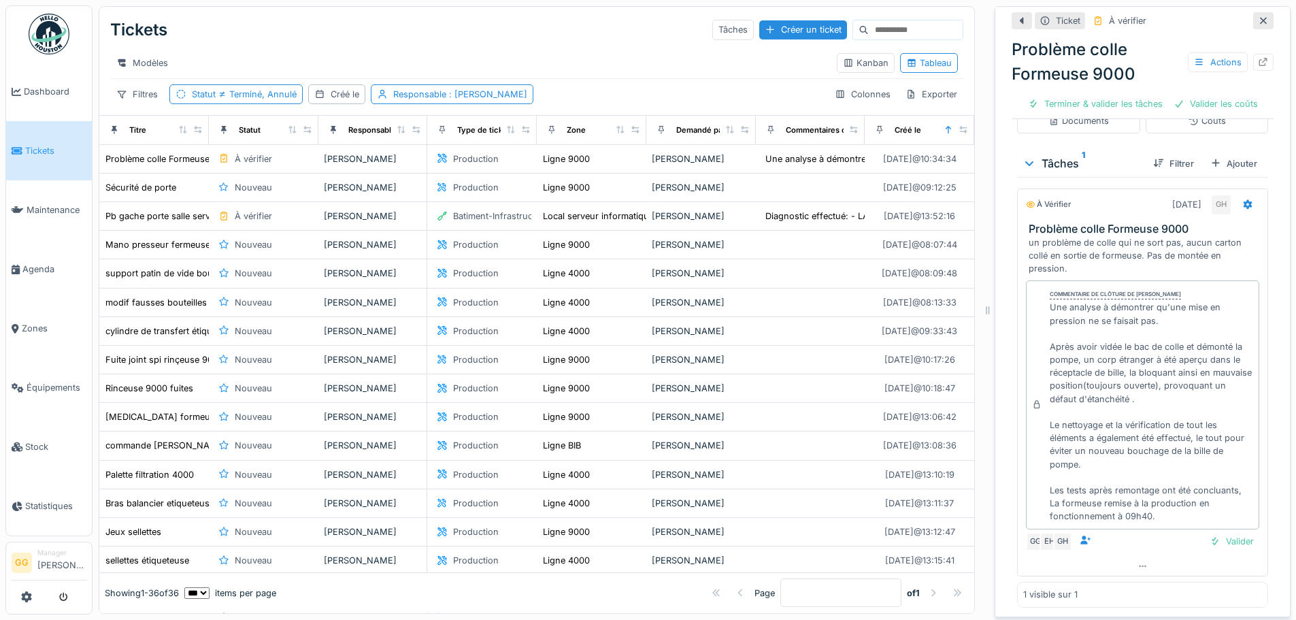
scroll to position [306, 0]
click at [1243, 208] on div at bounding box center [1248, 203] width 11 height 13
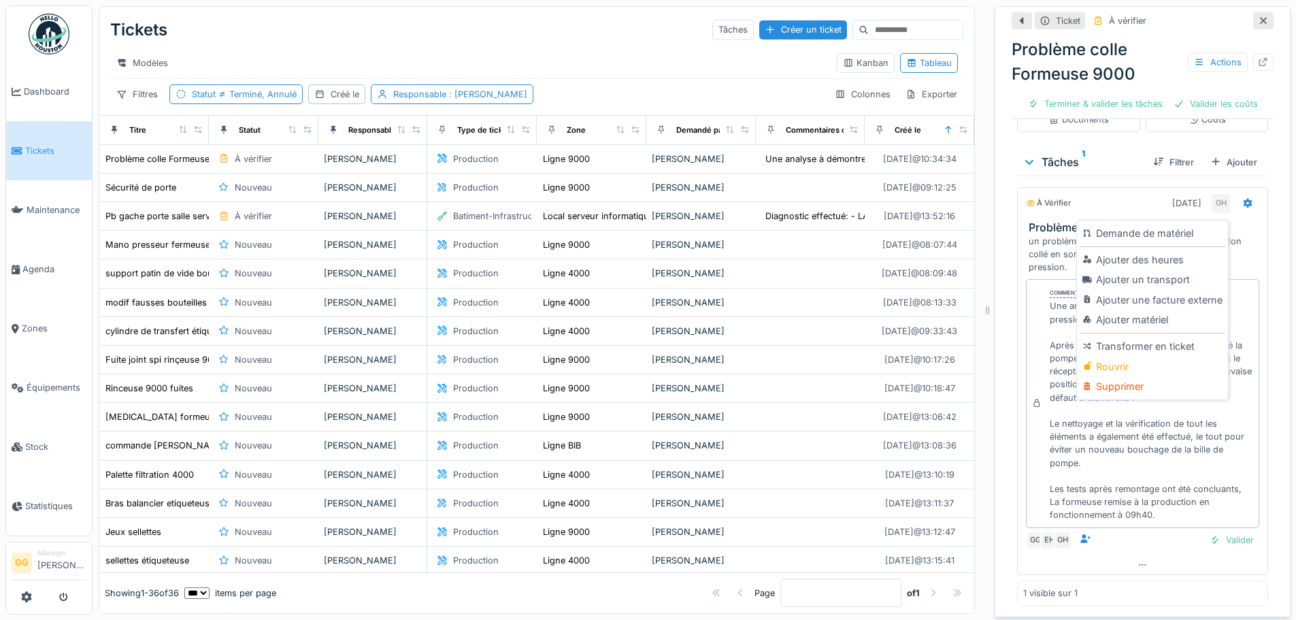
click at [1137, 370] on div "Rouvrir" at bounding box center [1152, 367] width 145 height 20
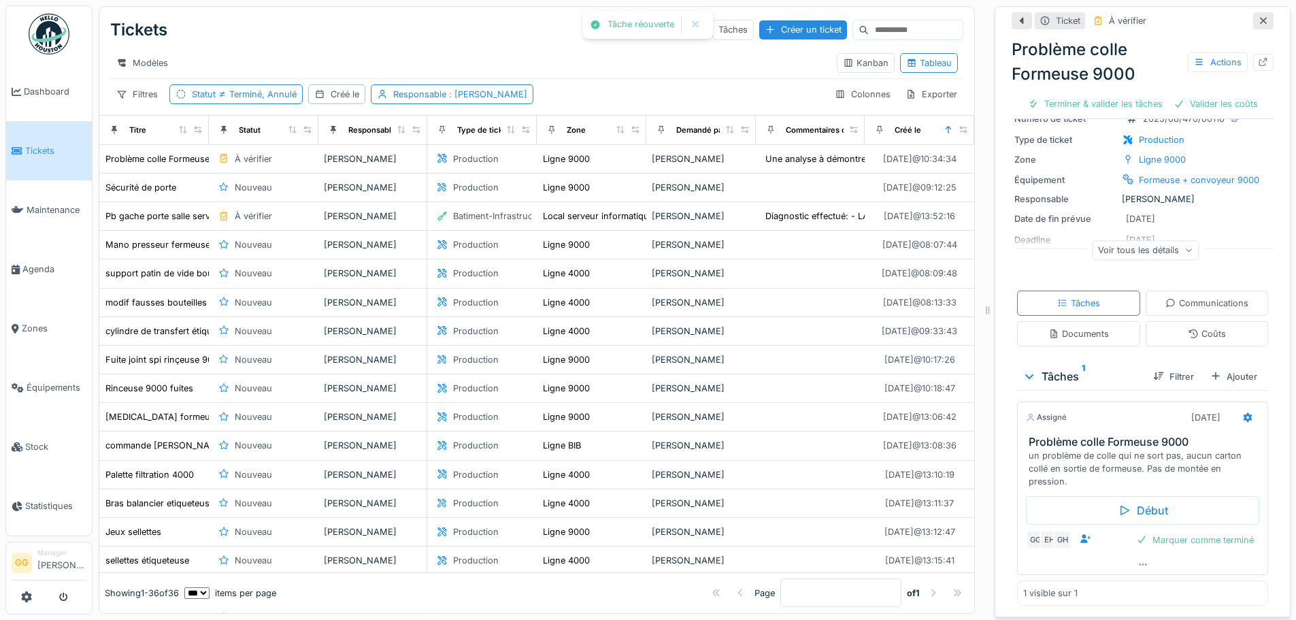
scroll to position [91, 0]
click at [1243, 418] on icon at bounding box center [1248, 417] width 11 height 9
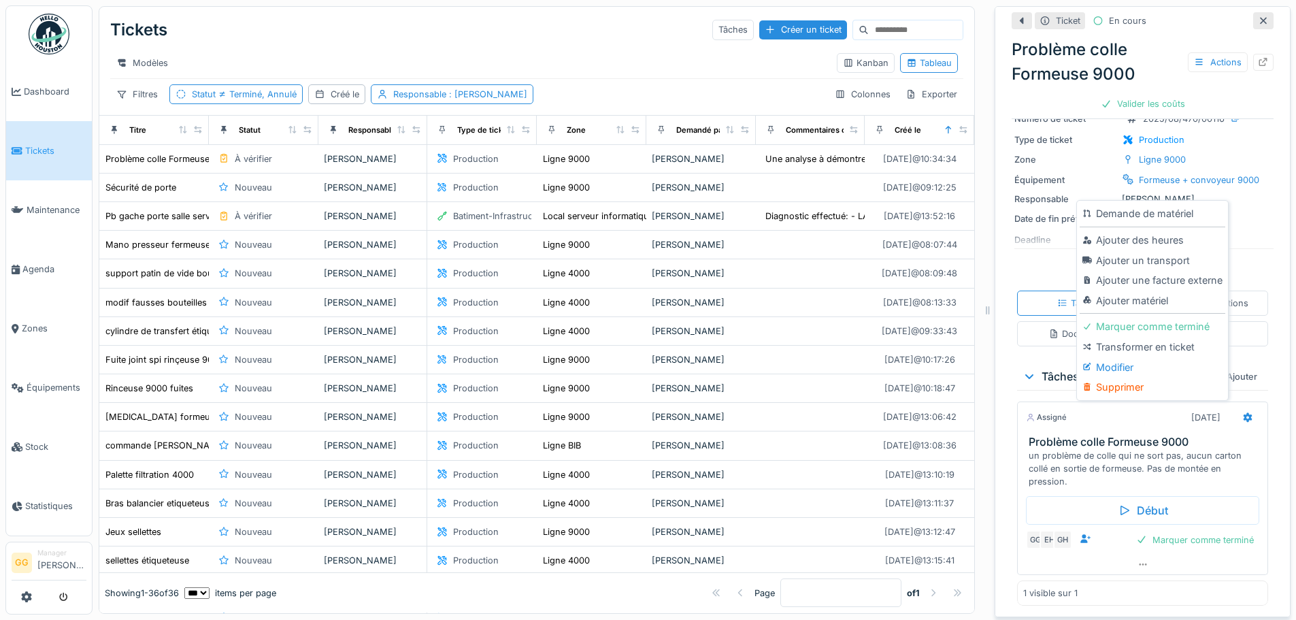
click at [1153, 357] on div "Modifier" at bounding box center [1152, 367] width 145 height 20
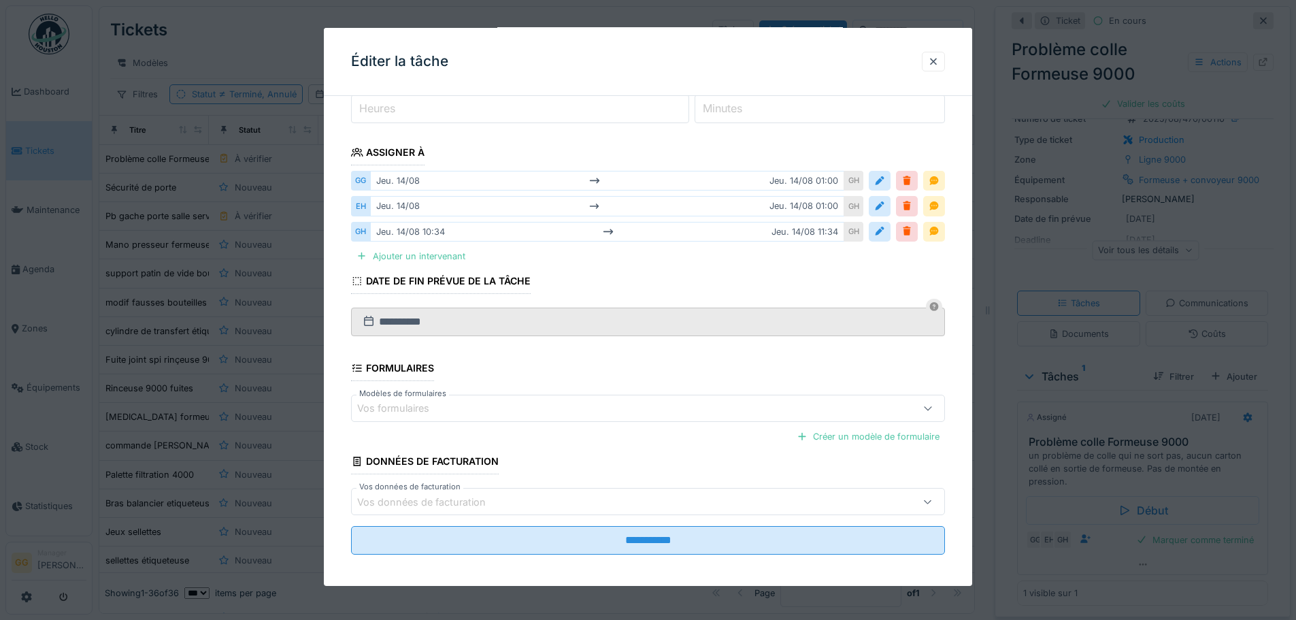
scroll to position [191, 0]
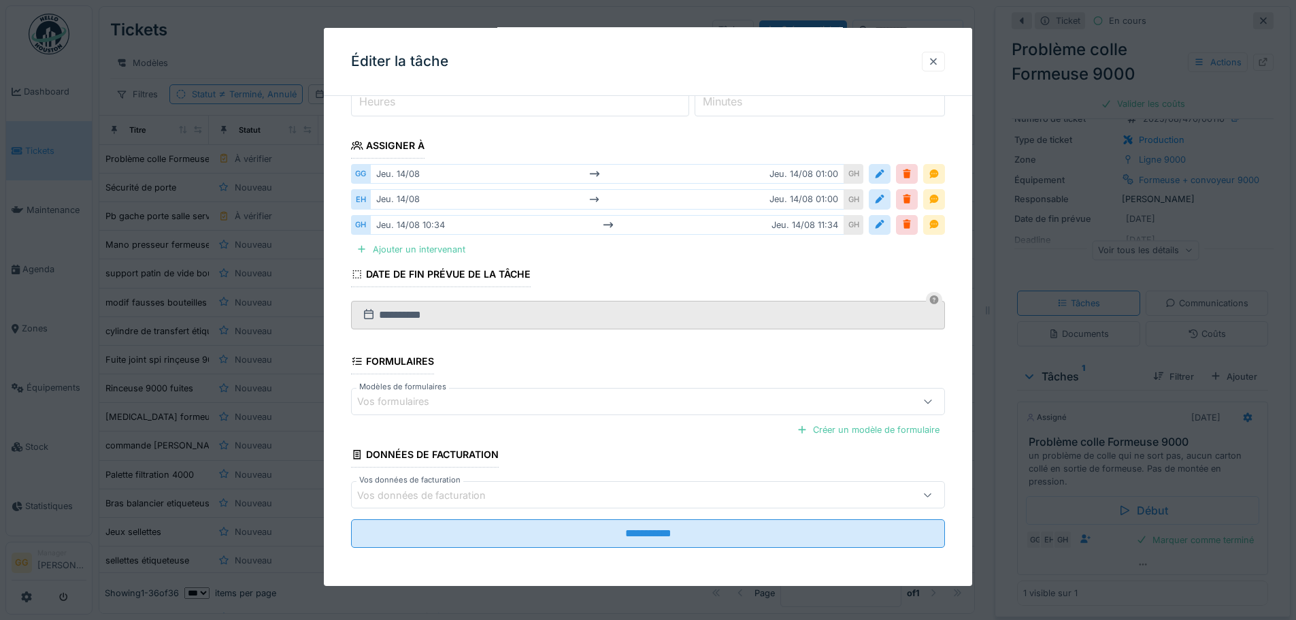
click at [939, 59] on div at bounding box center [933, 61] width 11 height 13
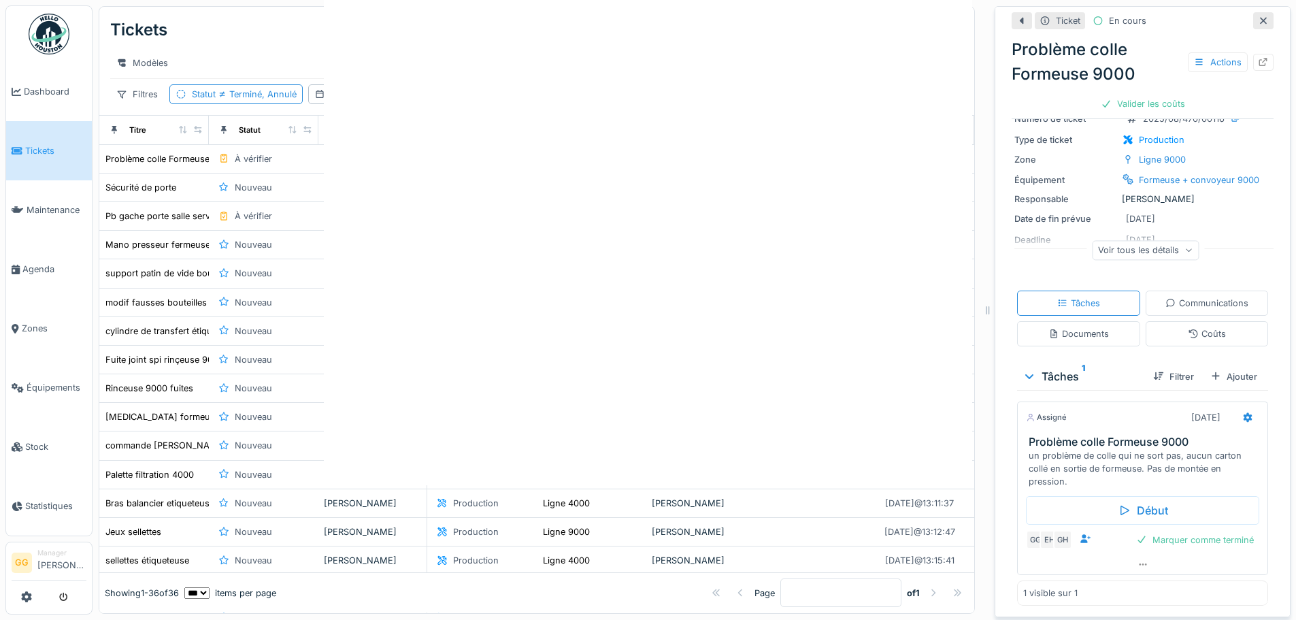
scroll to position [0, 0]
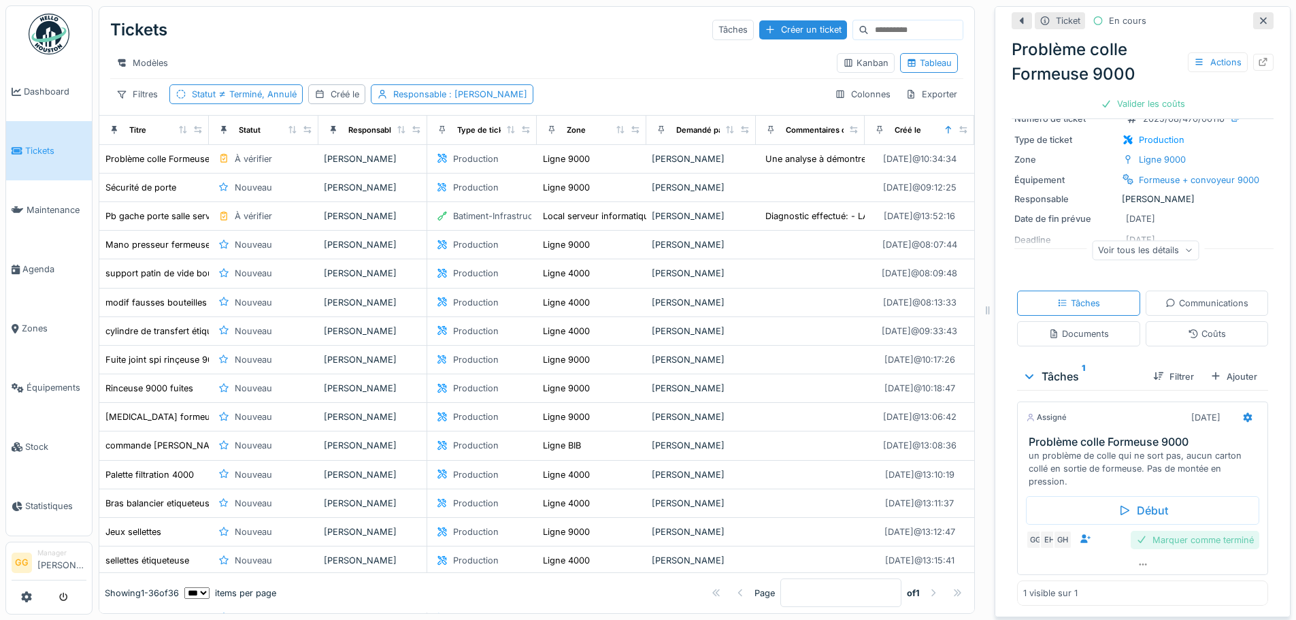
click at [1151, 537] on div "Marquer comme terminé" at bounding box center [1195, 540] width 129 height 18
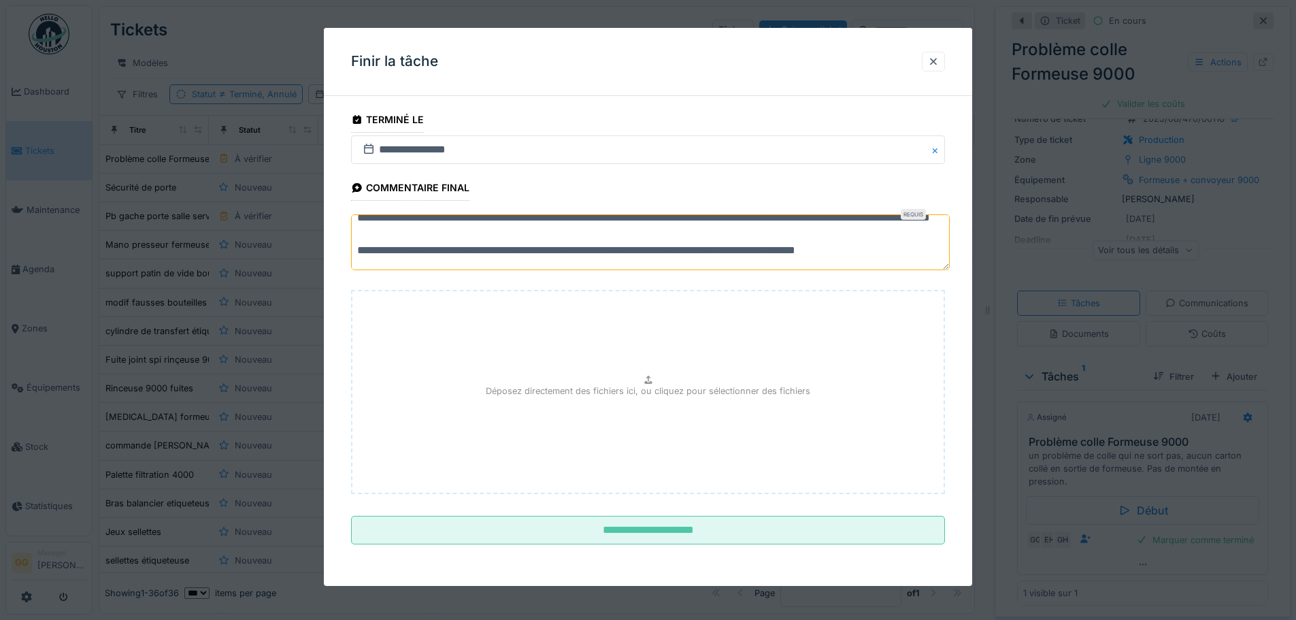
scroll to position [114, 0]
click at [923, 250] on textarea "**********" at bounding box center [650, 242] width 599 height 56
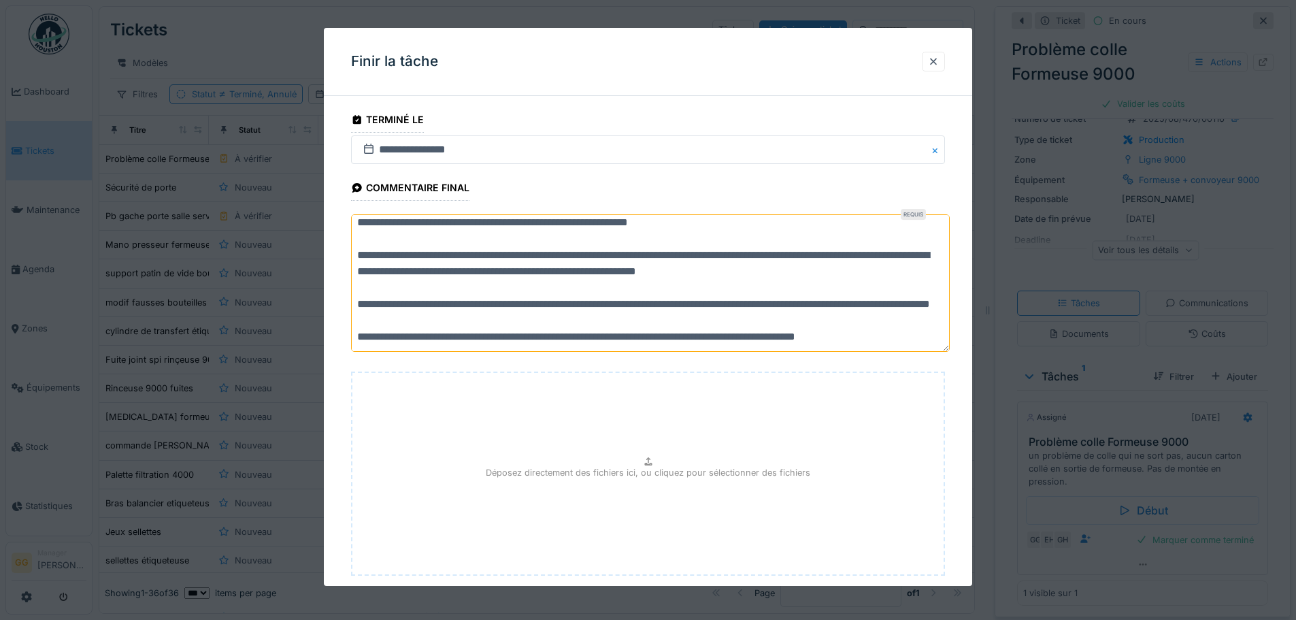
scroll to position [0, 0]
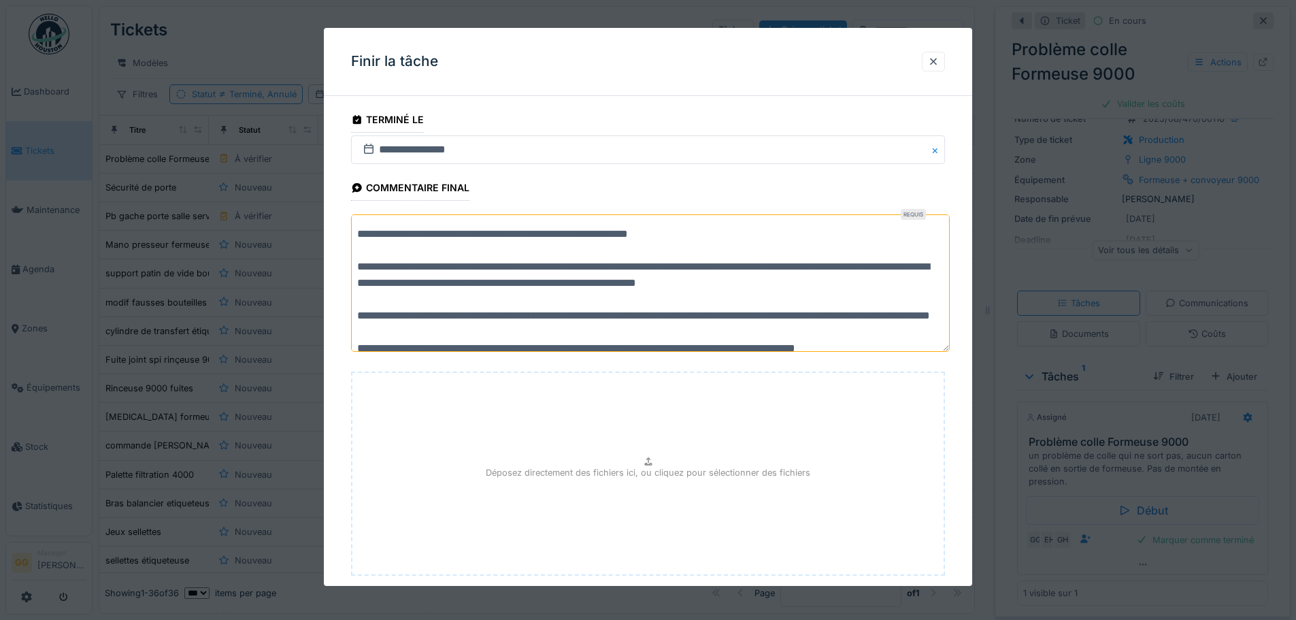
click at [681, 267] on textarea "**********" at bounding box center [650, 282] width 599 height 137
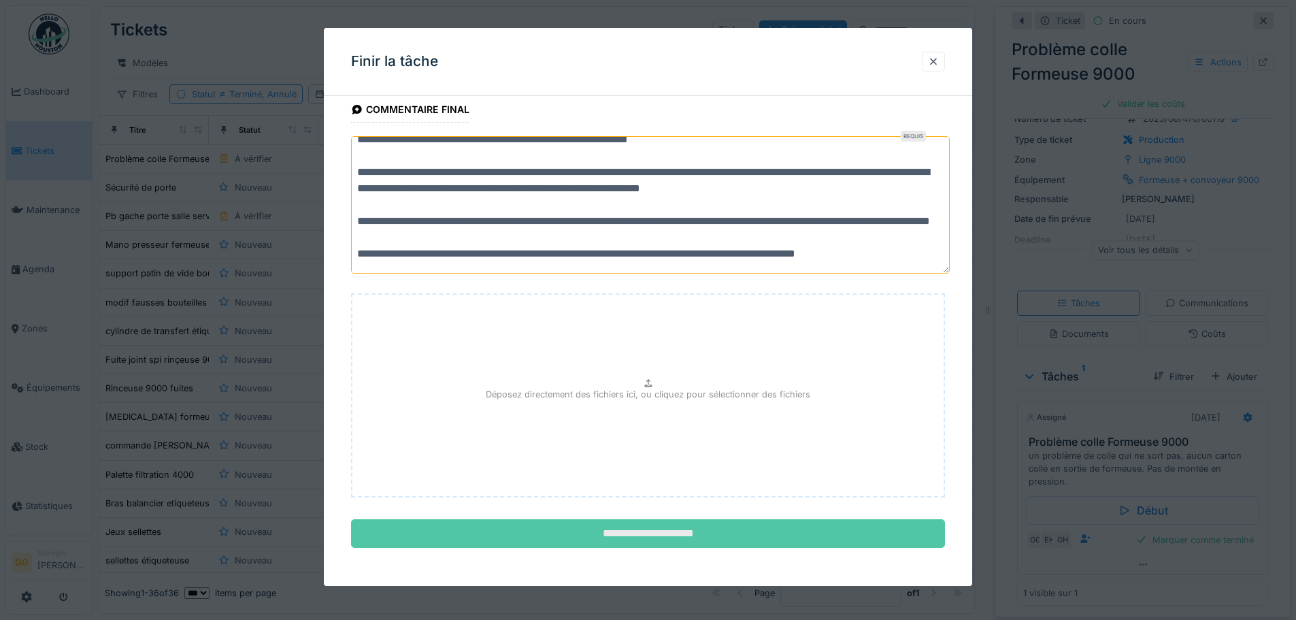
type textarea "**********"
click at [686, 529] on input "**********" at bounding box center [648, 533] width 594 height 29
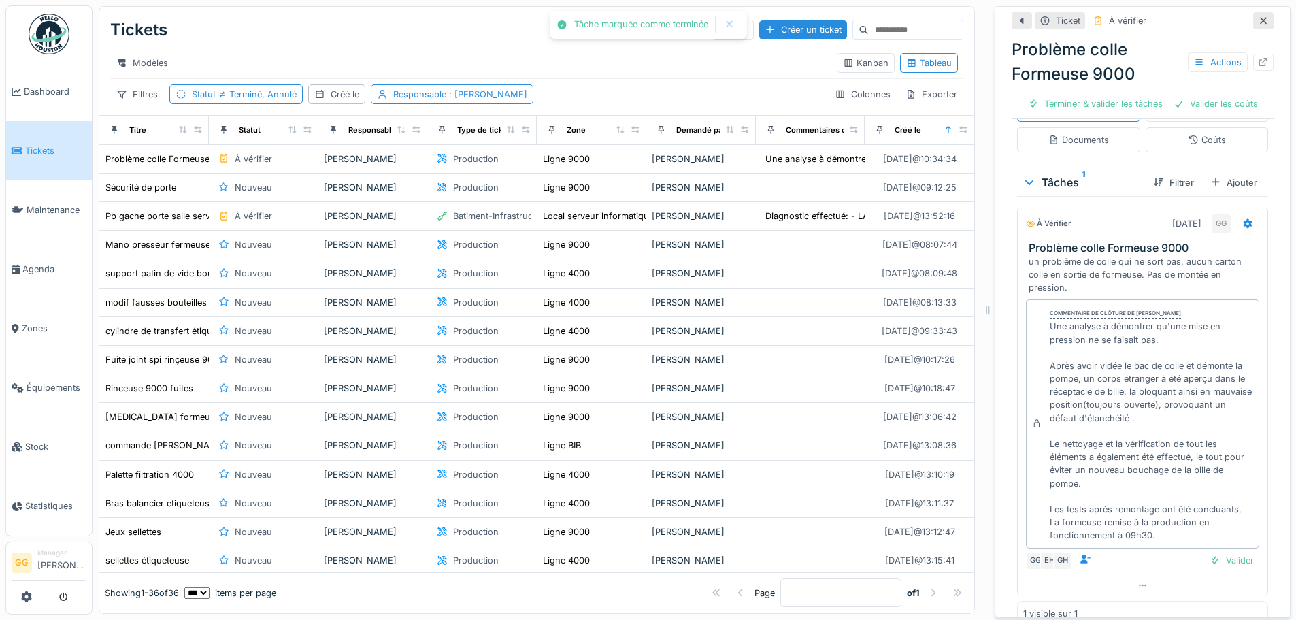
scroll to position [306, 0]
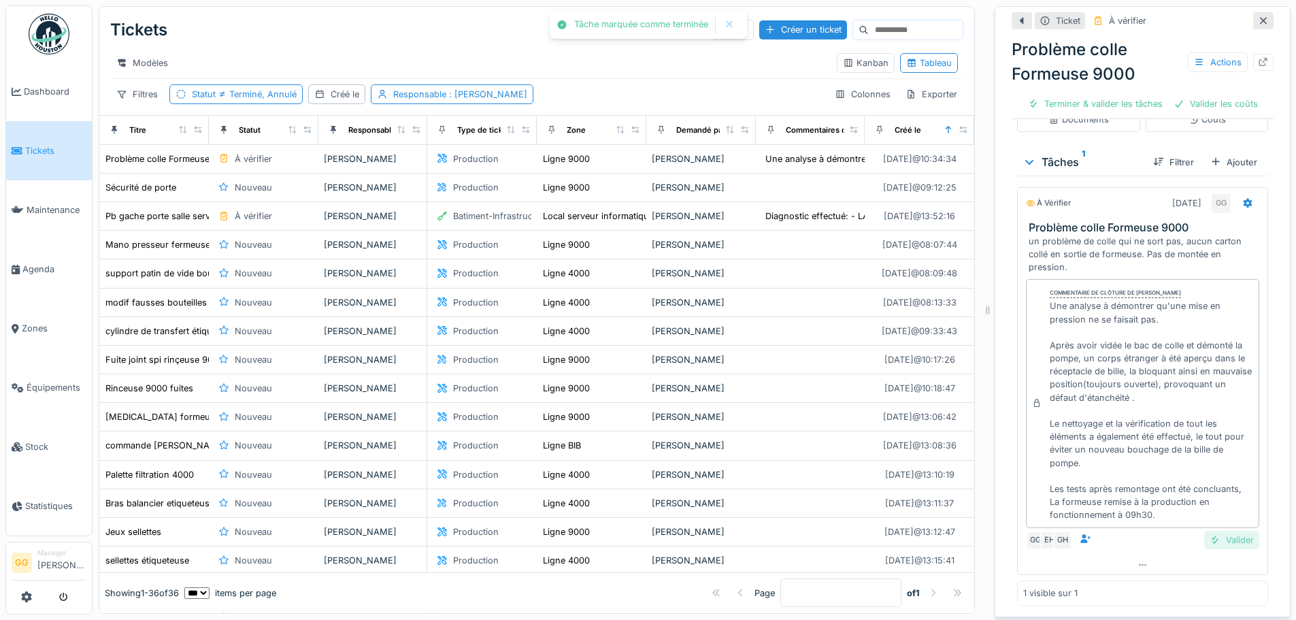
click at [1223, 544] on div "Valider" at bounding box center [1231, 540] width 55 height 18
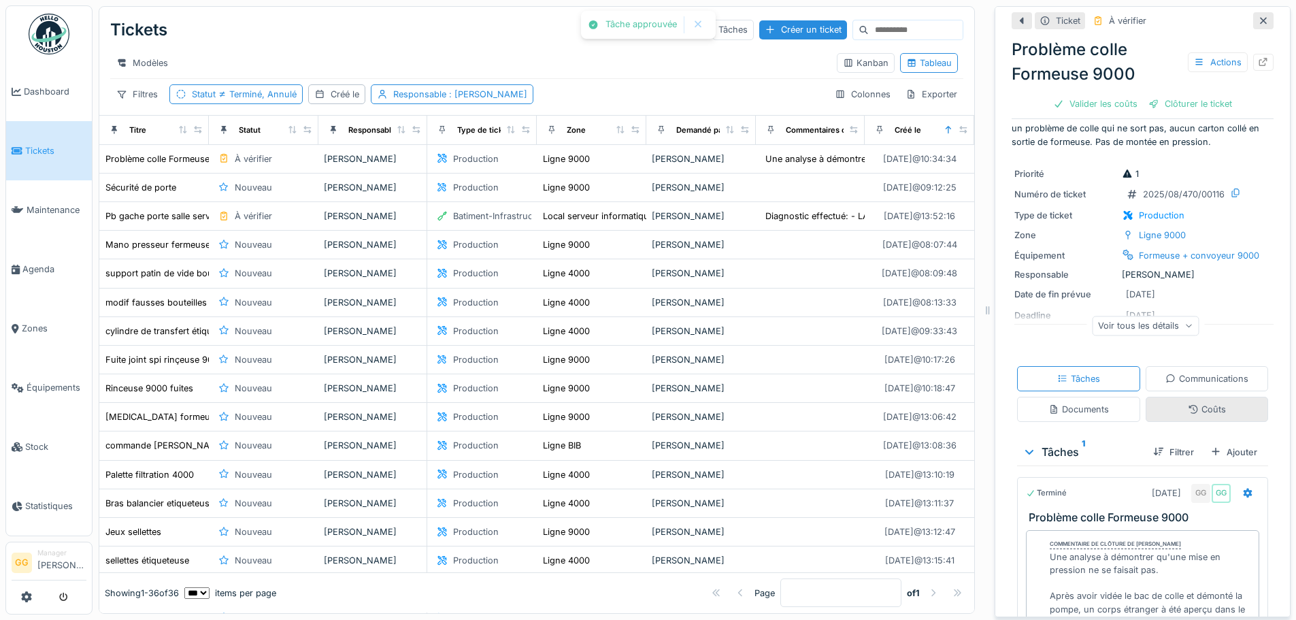
scroll to position [0, 0]
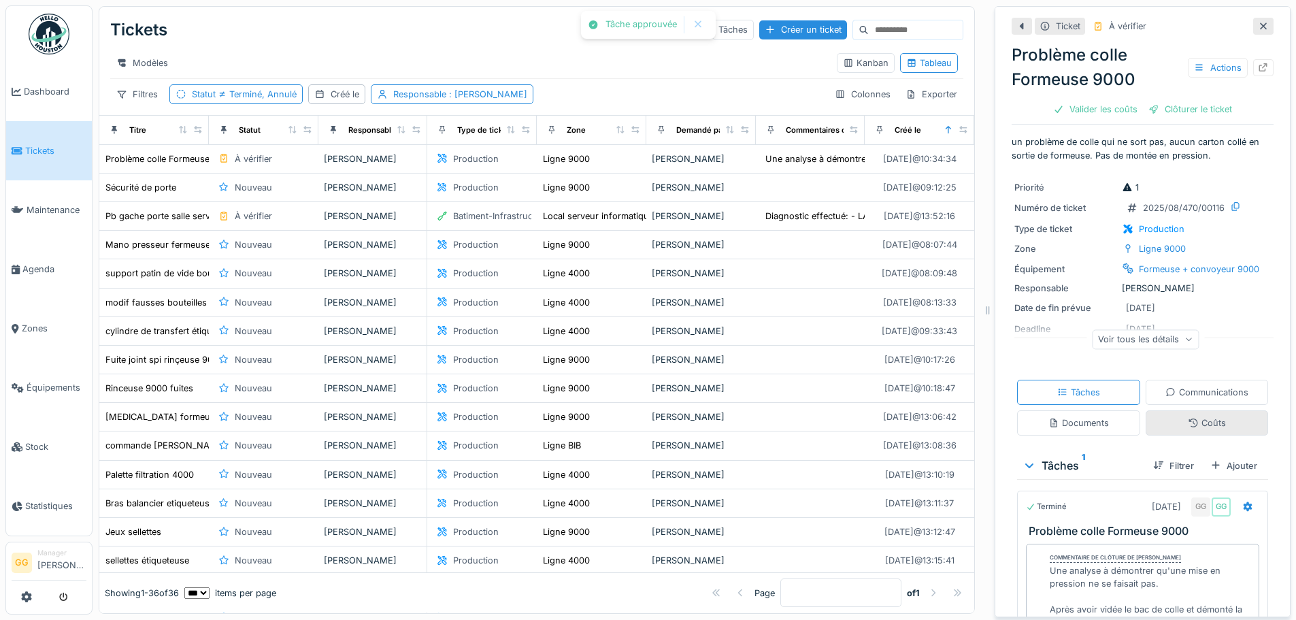
click at [1205, 426] on div "Coûts" at bounding box center [1207, 422] width 38 height 13
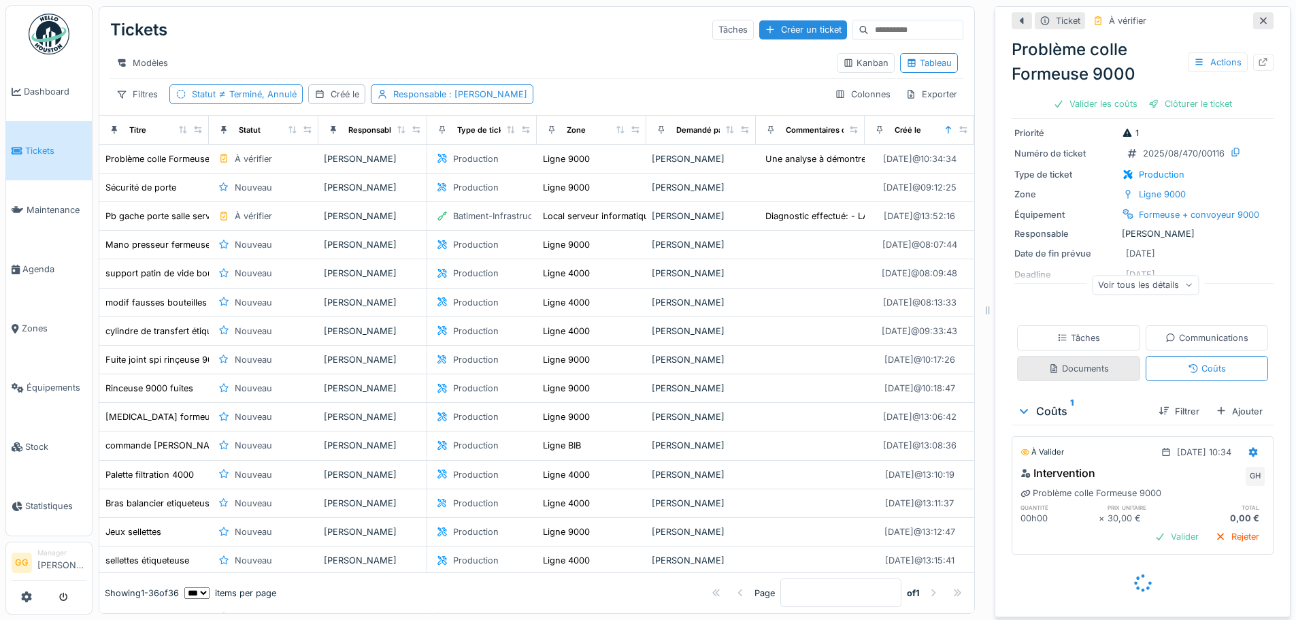
scroll to position [40, 0]
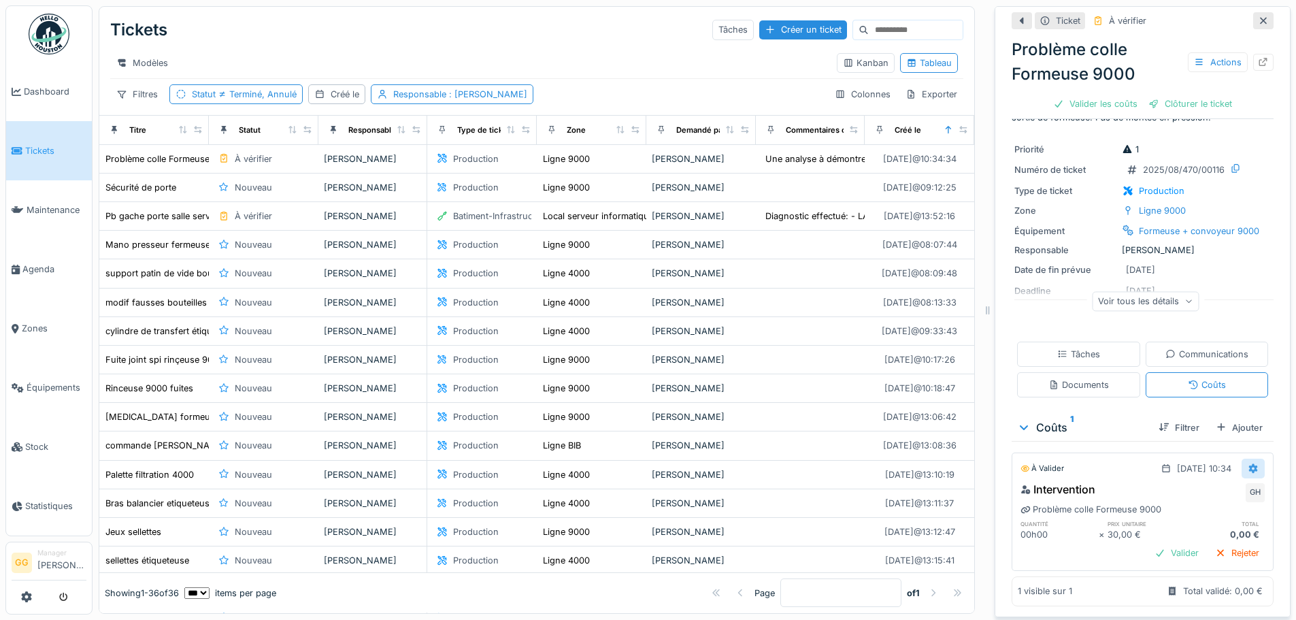
click at [1249, 464] on icon at bounding box center [1253, 469] width 9 height 10
click at [1215, 489] on div "Modifier" at bounding box center [1197, 499] width 66 height 20
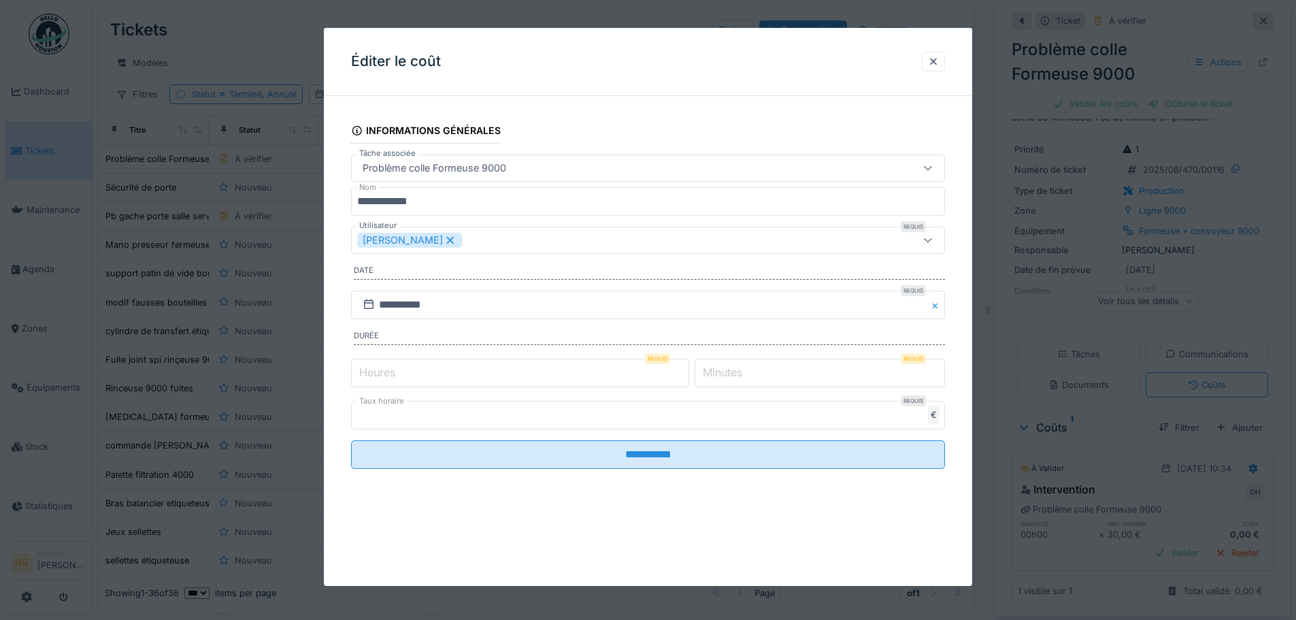
click at [455, 239] on icon at bounding box center [450, 240] width 7 height 7
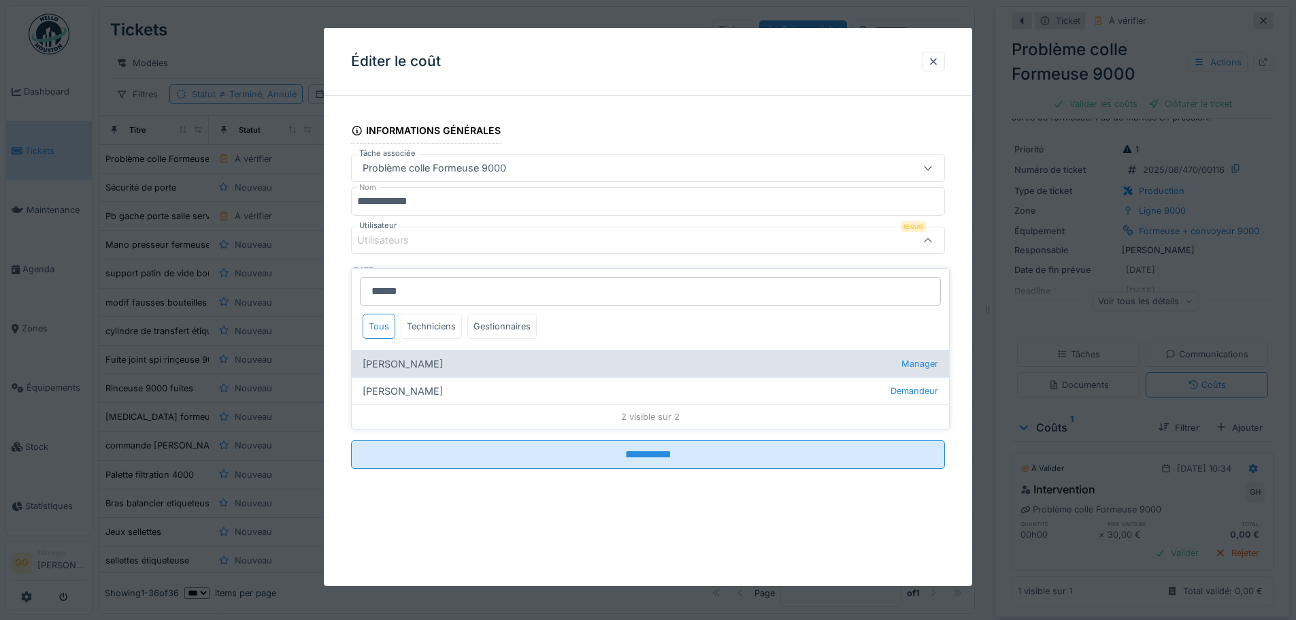
type input "******"
click at [423, 357] on div "Gregoire Garcia Manager" at bounding box center [650, 363] width 597 height 27
type input "*****"
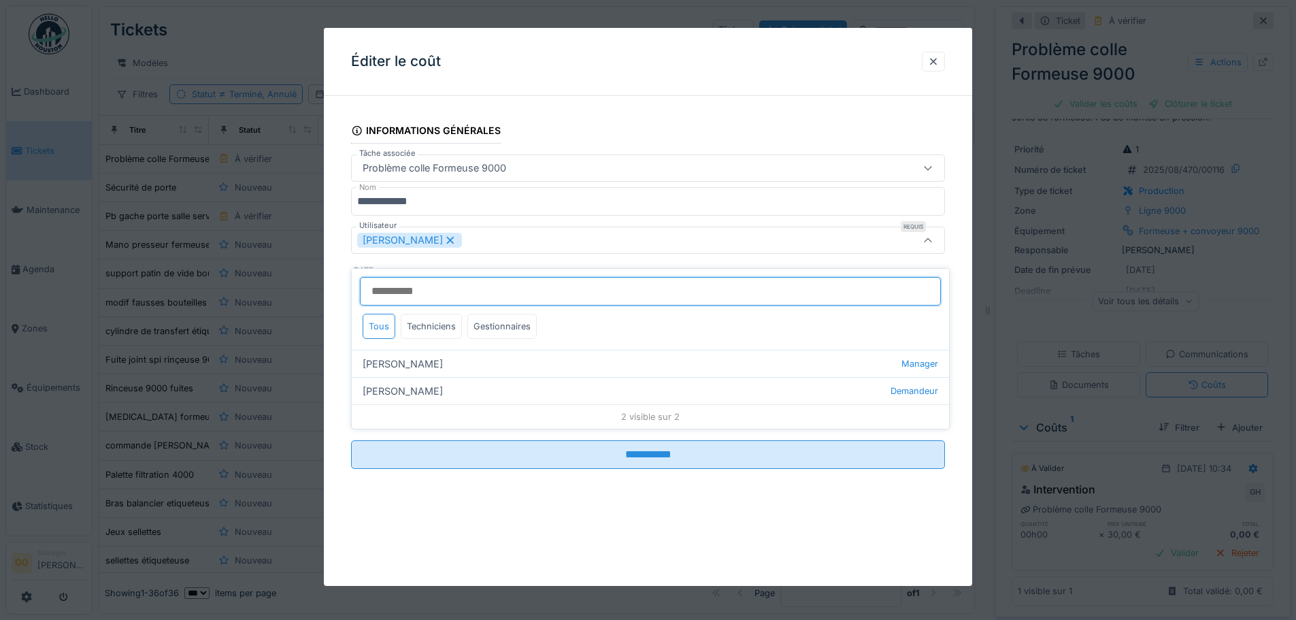
click at [457, 279] on input "Utilisateur" at bounding box center [650, 291] width 581 height 29
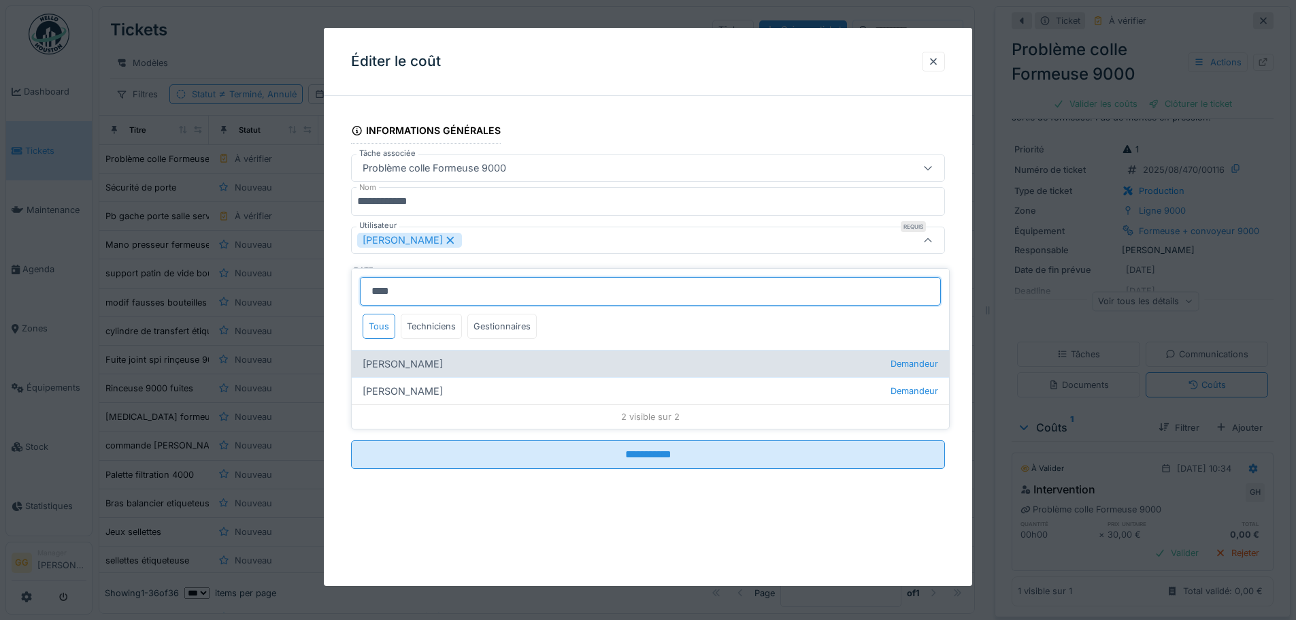
type input "****"
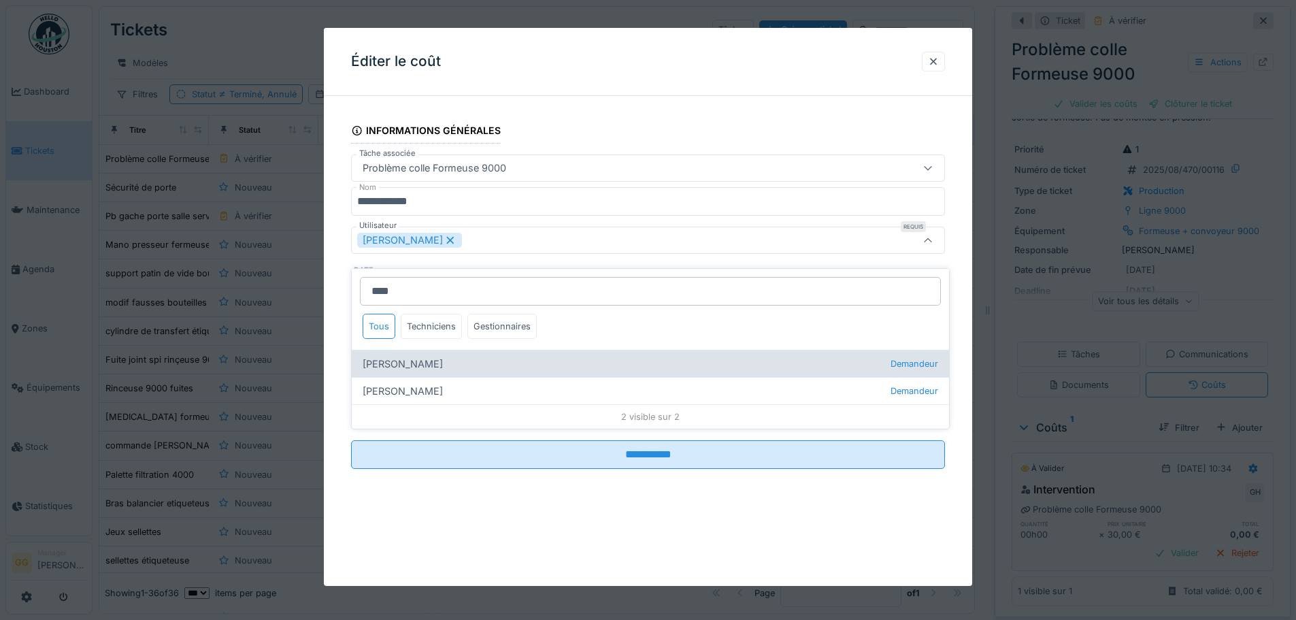
click at [444, 350] on div "Emmanuel Herbin Demandeur" at bounding box center [650, 363] width 597 height 27
type input "**********"
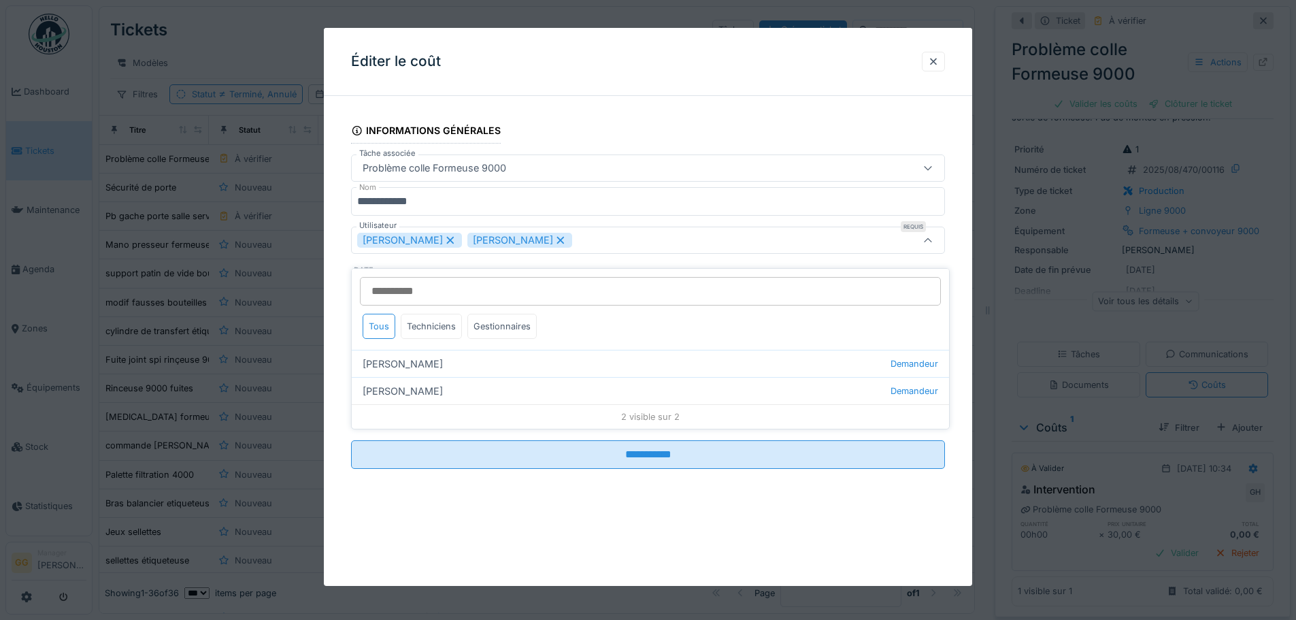
click at [648, 125] on fieldset "**********" at bounding box center [648, 293] width 594 height 373
click at [684, 367] on input "*" at bounding box center [520, 373] width 338 height 29
type input "*"
click at [685, 367] on input "*" at bounding box center [520, 373] width 338 height 29
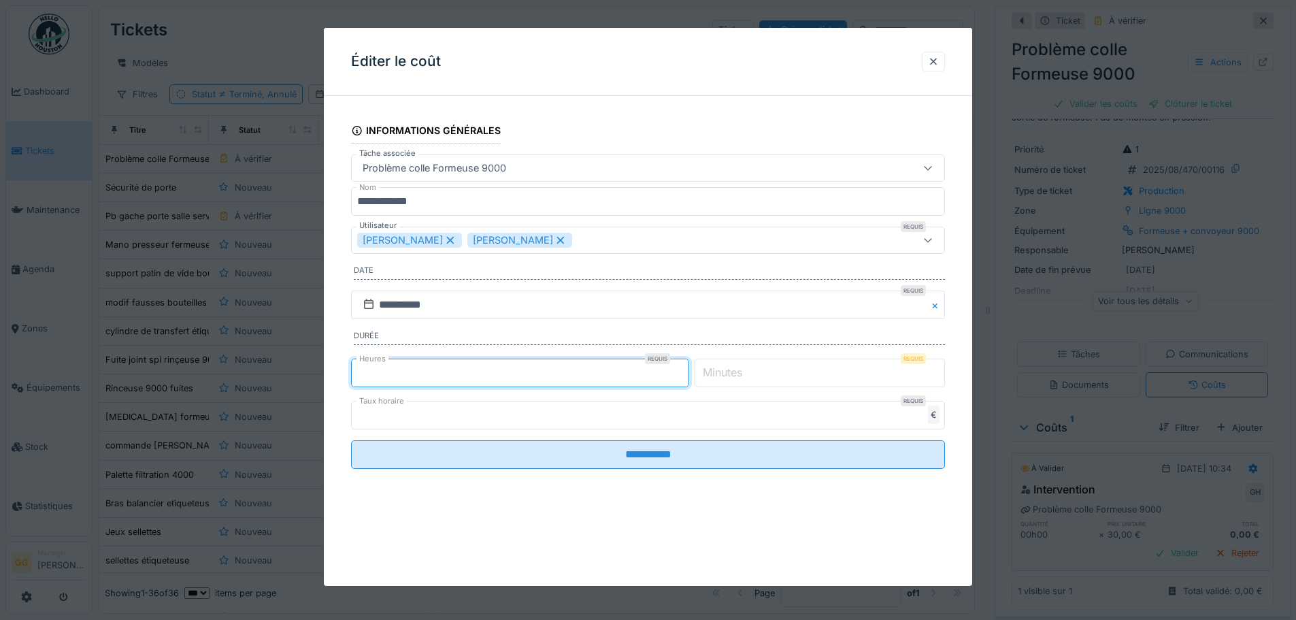
click at [739, 372] on label "Minutes" at bounding box center [722, 372] width 45 height 16
click at [739, 372] on input "*" at bounding box center [820, 373] width 250 height 29
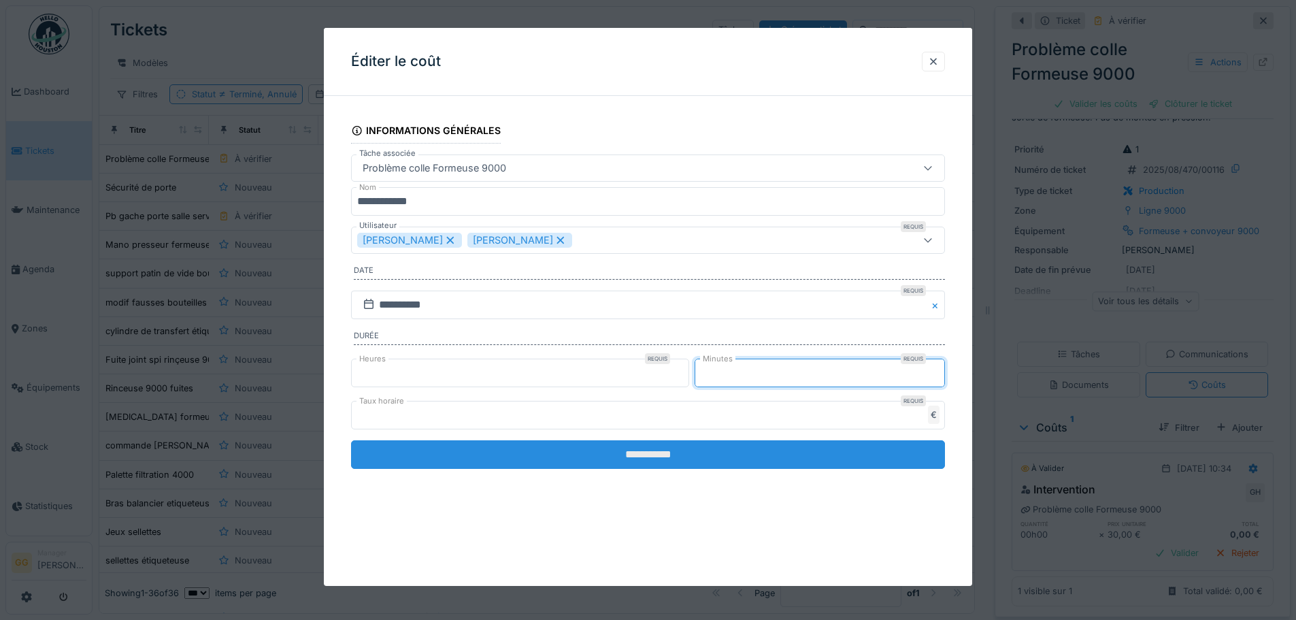
type input "**"
click at [714, 461] on input "**********" at bounding box center [648, 454] width 594 height 29
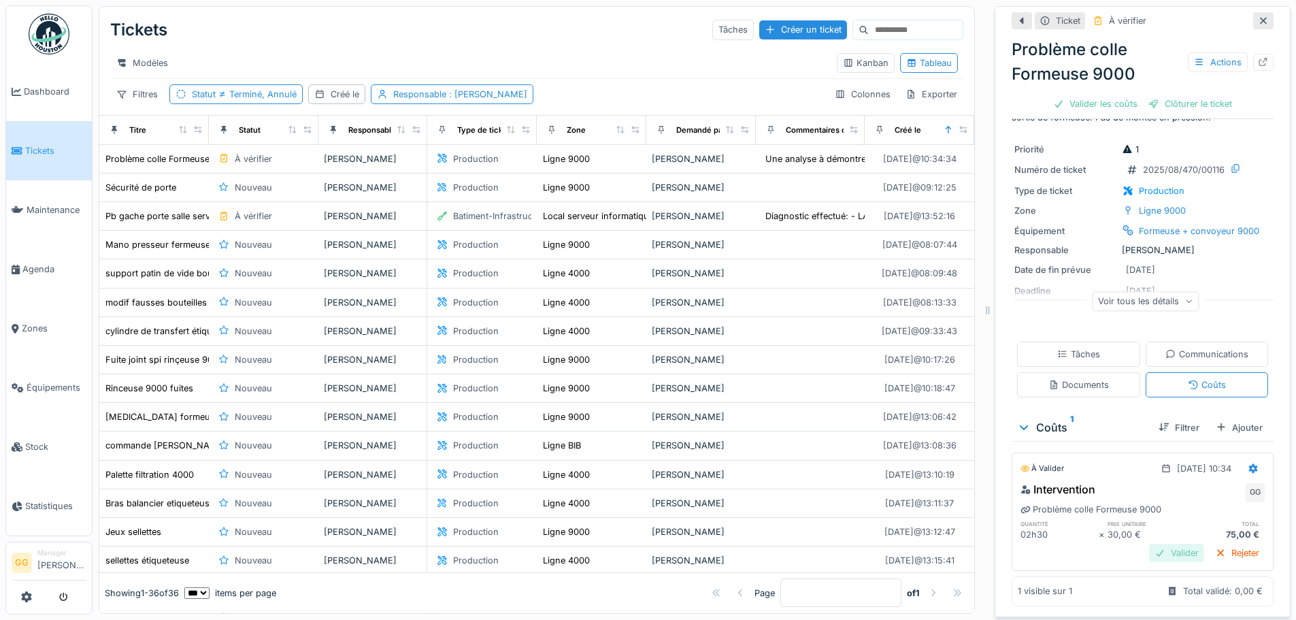
click at [1174, 544] on div "Valider" at bounding box center [1176, 553] width 55 height 18
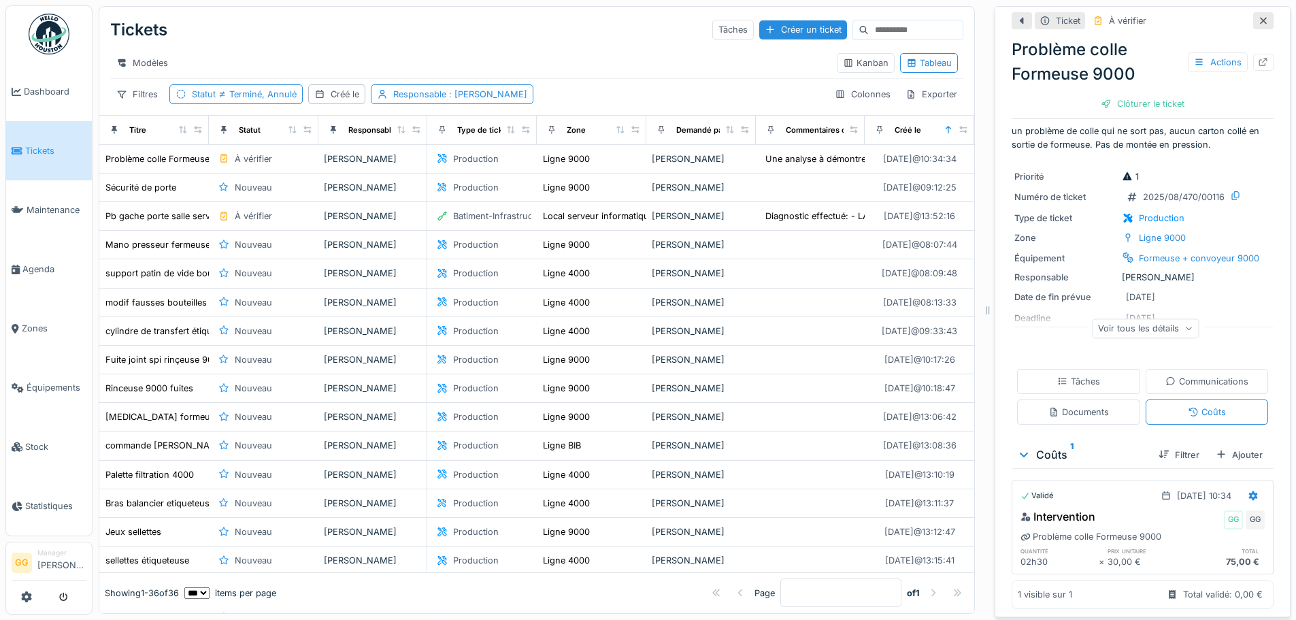
scroll to position [16, 0]
click at [1216, 446] on div at bounding box center [1221, 451] width 11 height 13
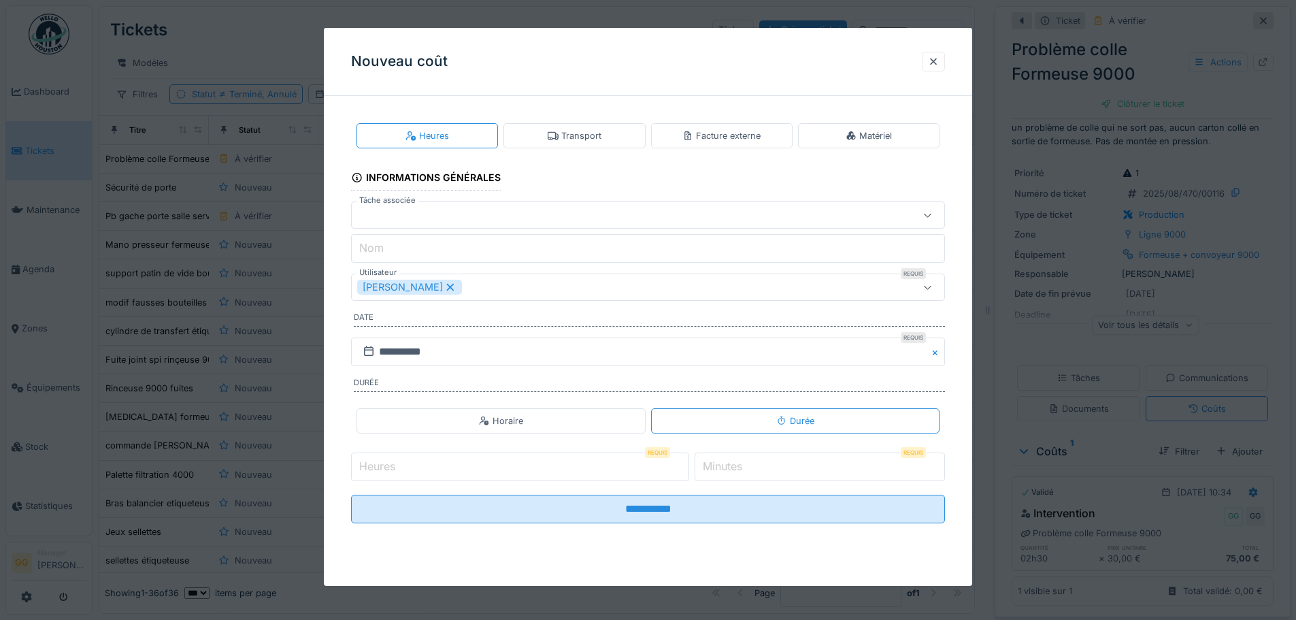
click at [446, 286] on icon at bounding box center [450, 287] width 12 height 10
click at [455, 286] on div "Utilisateurs" at bounding box center [613, 287] width 512 height 15
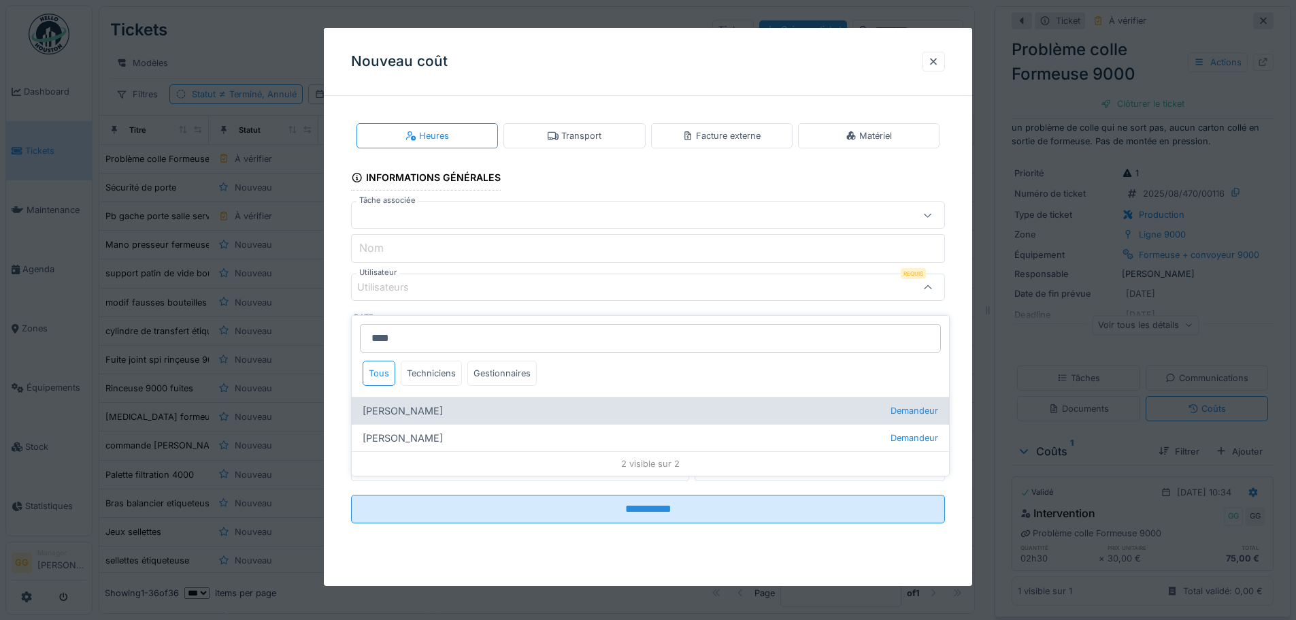
type input "****"
click at [463, 406] on div "Emmanuel Herbin Demandeur" at bounding box center [650, 410] width 597 height 27
type input "*****"
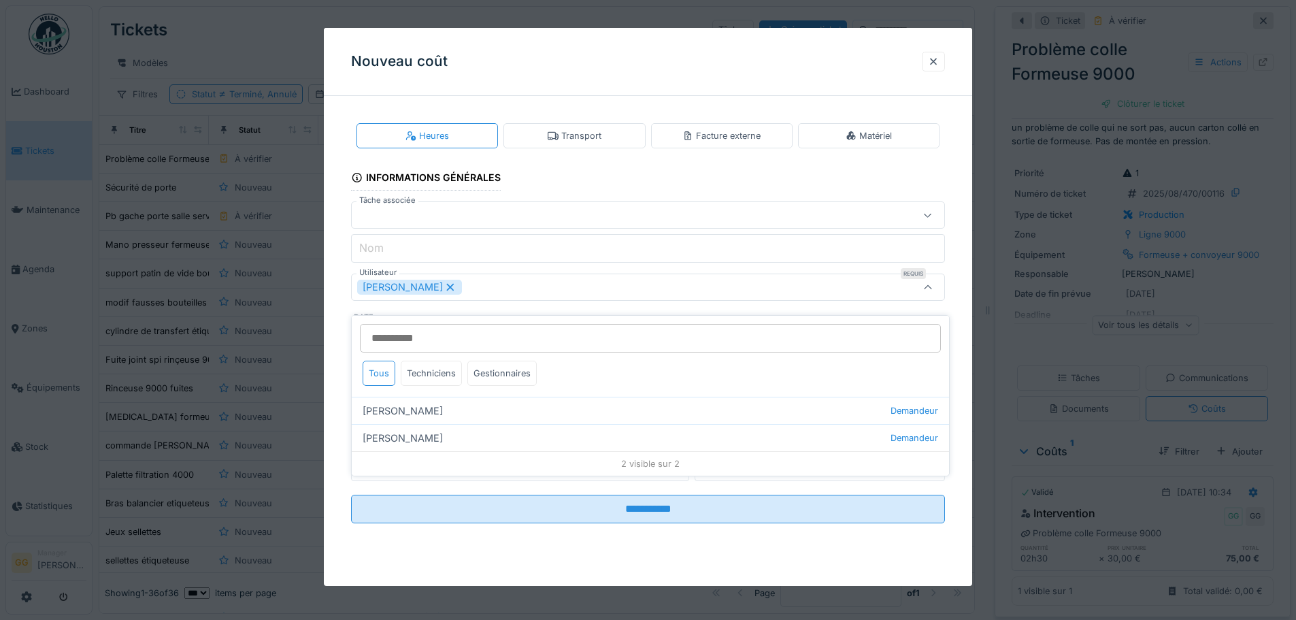
click at [545, 180] on fieldset "**********" at bounding box center [648, 320] width 594 height 427
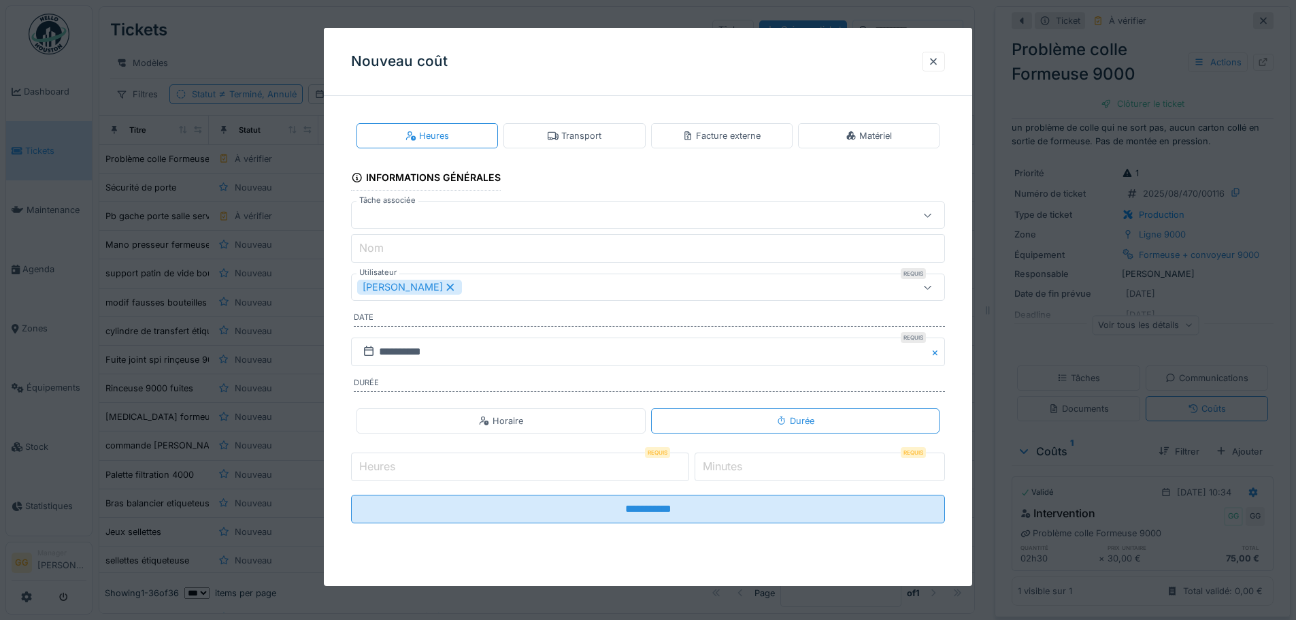
click at [688, 463] on input "*" at bounding box center [520, 467] width 338 height 29
type input "*"
click at [688, 463] on input "*" at bounding box center [520, 467] width 338 height 29
drag, startPoint x: 812, startPoint y: 472, endPoint x: 672, endPoint y: 468, distance: 140.2
click at [673, 468] on div "Heures Requis * Minutes Requis *" at bounding box center [648, 467] width 594 height 34
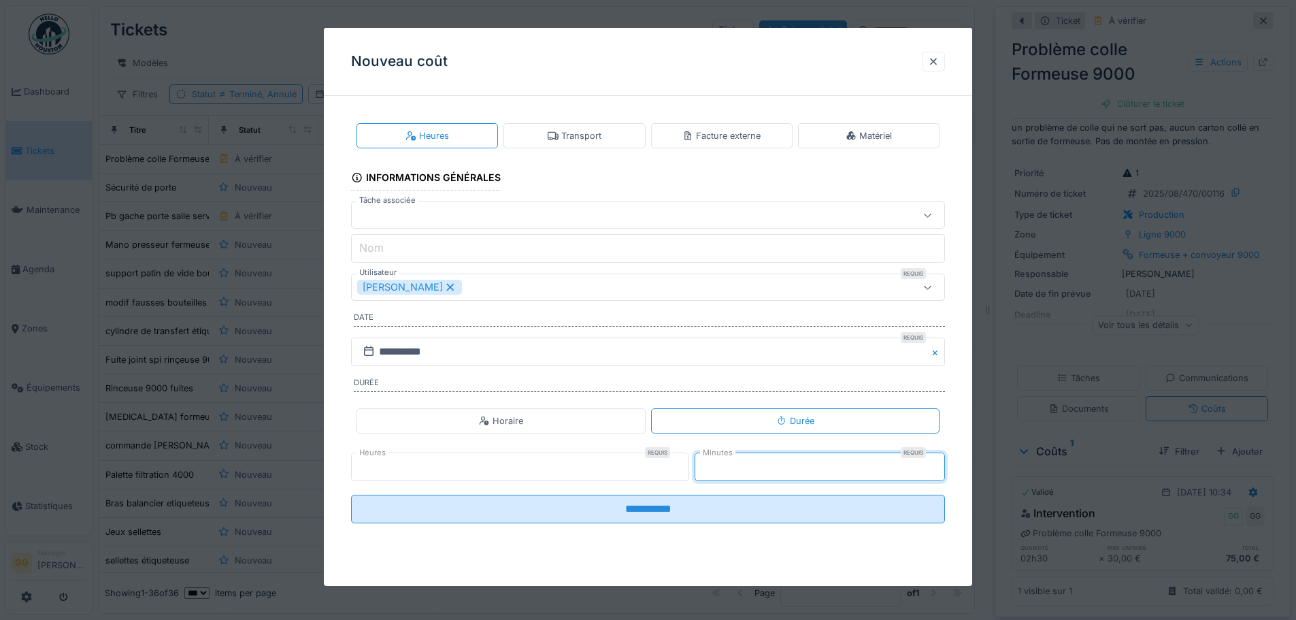
type input "*"
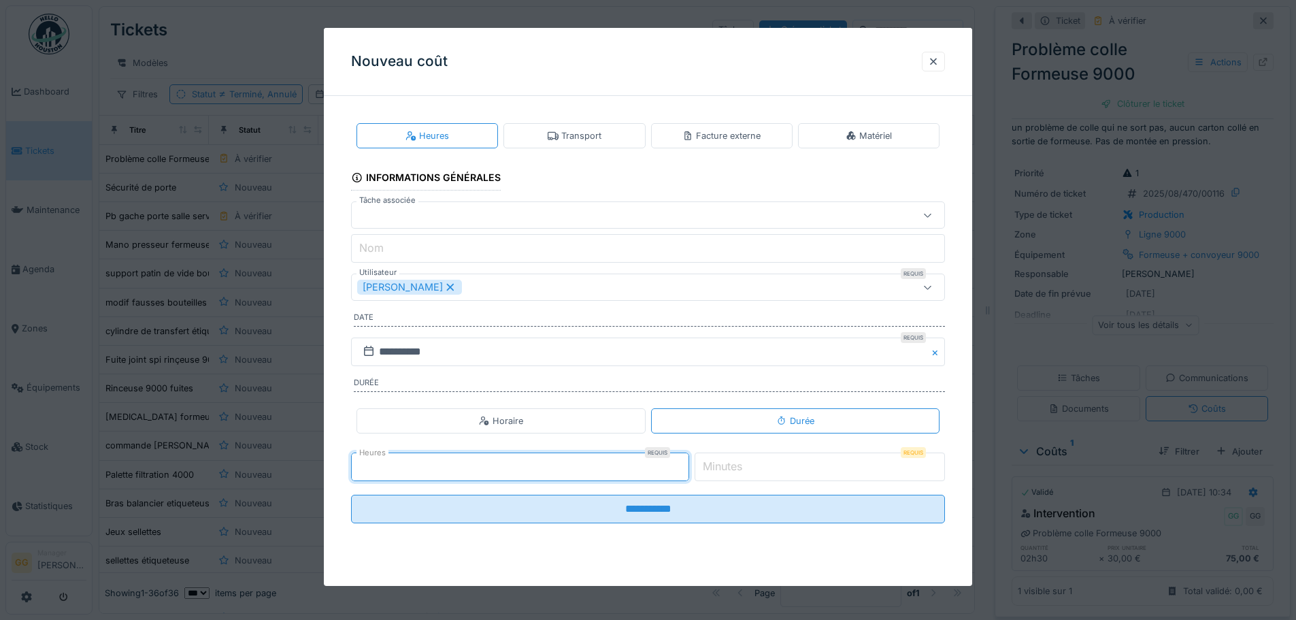
drag, startPoint x: 577, startPoint y: 469, endPoint x: 338, endPoint y: 465, distance: 239.6
click at [372, 466] on input "*" at bounding box center [520, 467] width 338 height 29
type input "*"
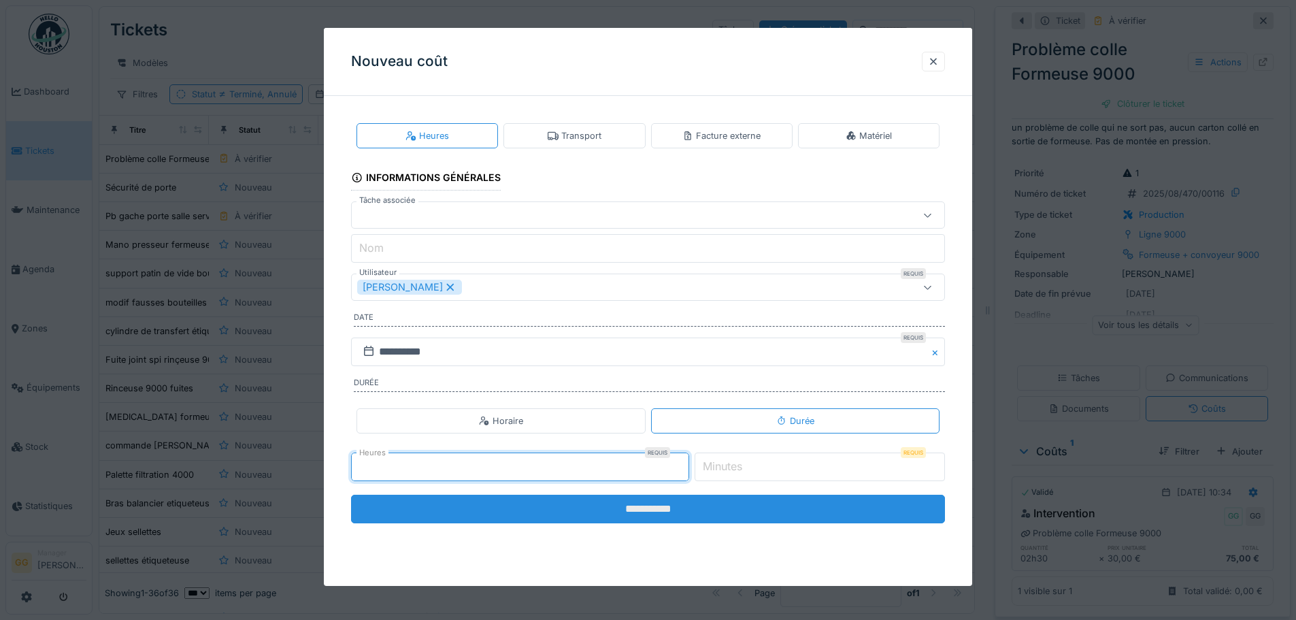
click at [559, 512] on input "**********" at bounding box center [648, 509] width 594 height 29
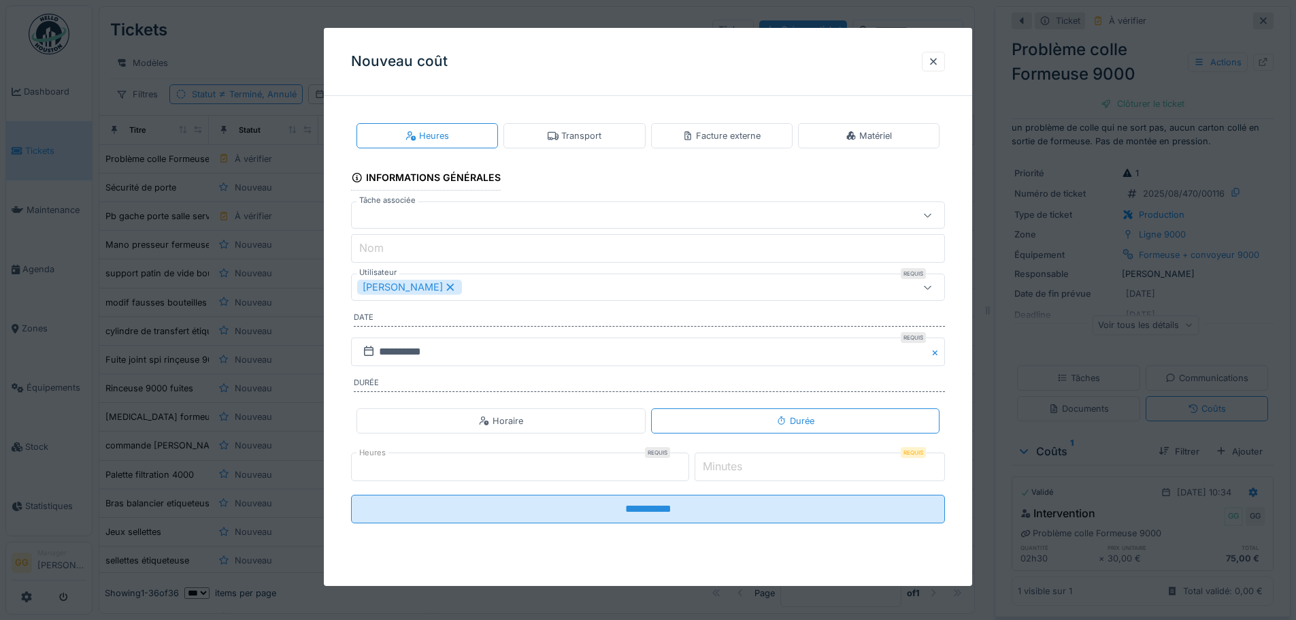
click at [769, 468] on input "Minutes" at bounding box center [820, 467] width 250 height 29
type input "*"
click at [482, 227] on div at bounding box center [648, 214] width 594 height 27
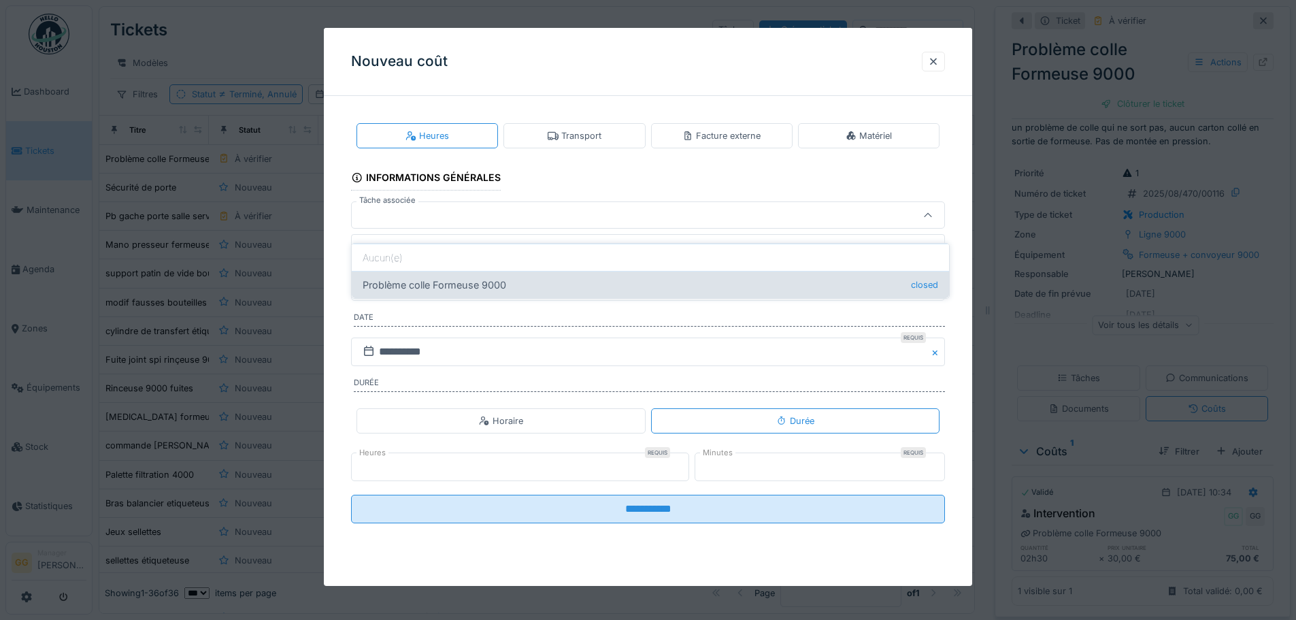
click at [493, 272] on div "Problème colle Formeuse 9000 closed" at bounding box center [650, 284] width 597 height 27
type input "******"
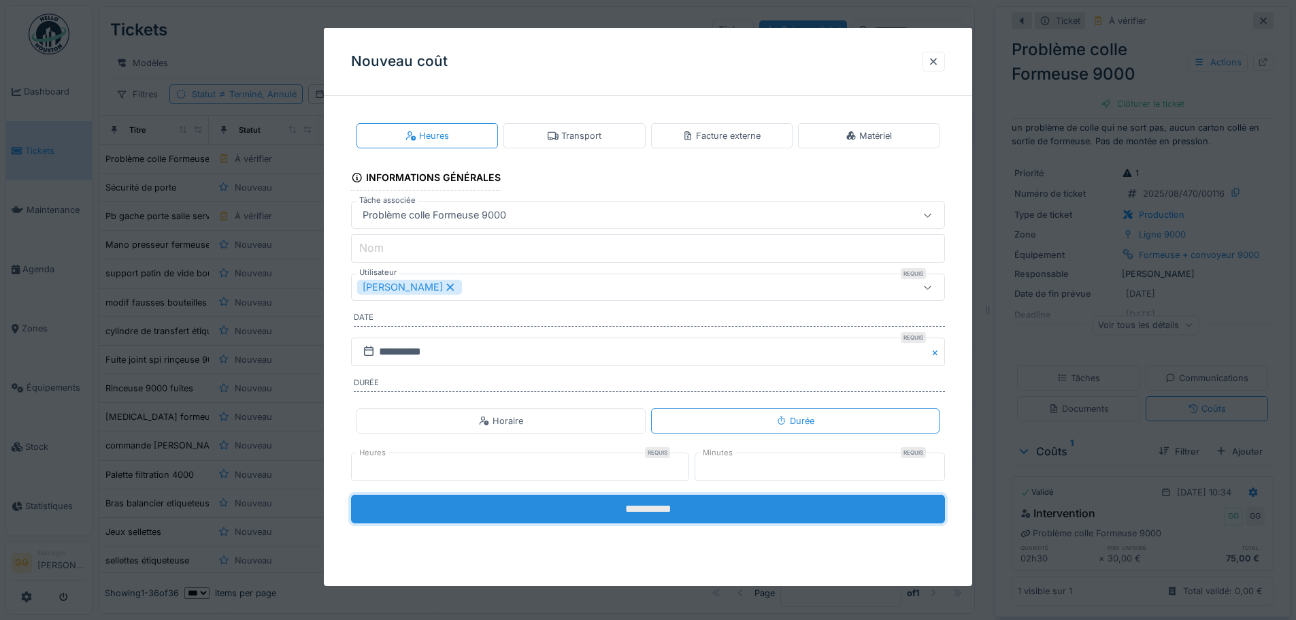
click at [682, 508] on input "**********" at bounding box center [648, 509] width 594 height 29
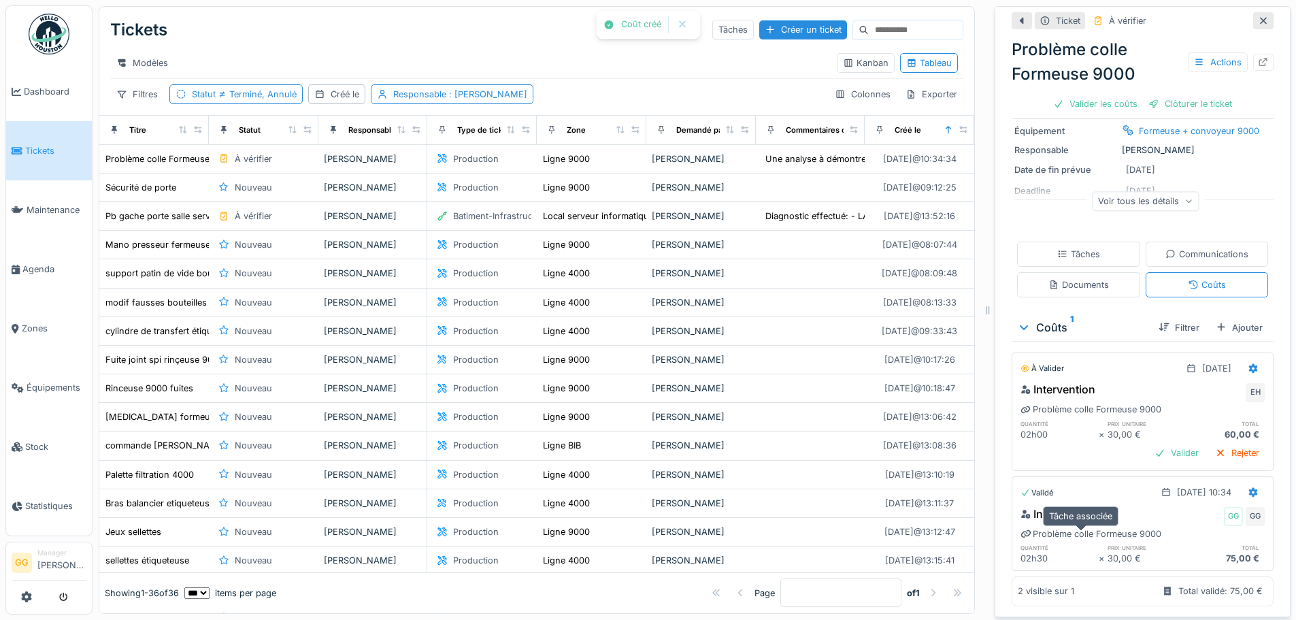
scroll to position [140, 0]
click at [1168, 444] on div "Valider" at bounding box center [1176, 453] width 55 height 18
click at [1152, 446] on div "Valider" at bounding box center [1176, 453] width 55 height 18
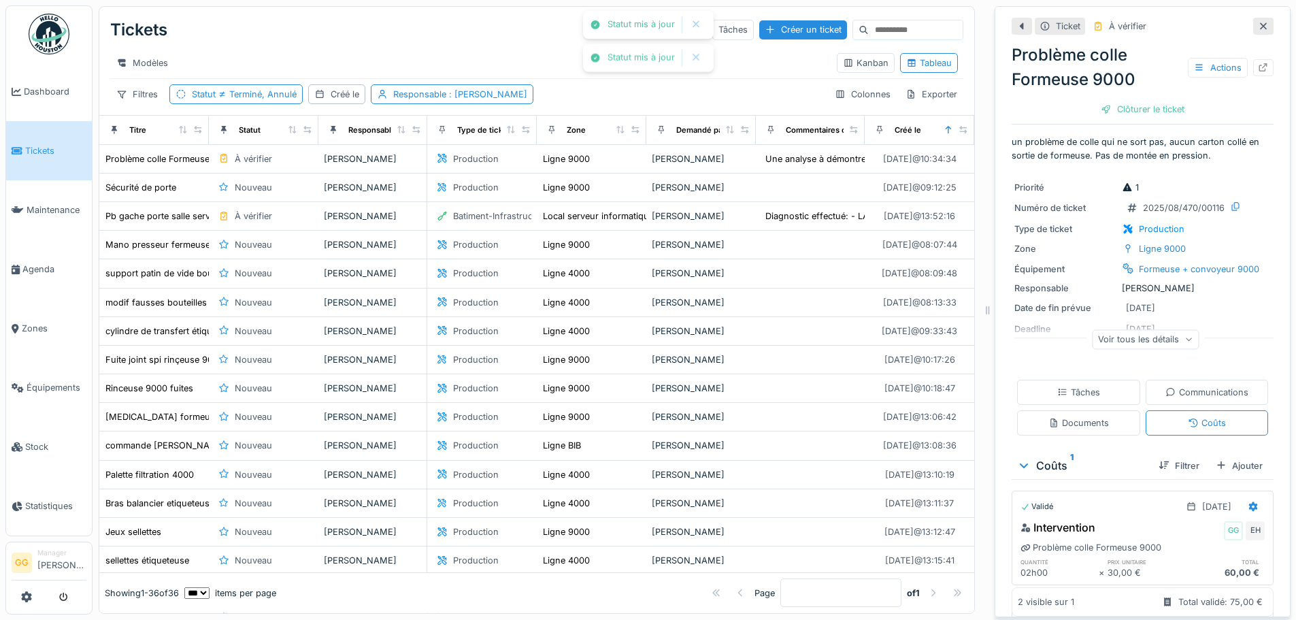
scroll to position [0, 0]
click at [1140, 111] on div "Clôturer le ticket" at bounding box center [1143, 109] width 95 height 18
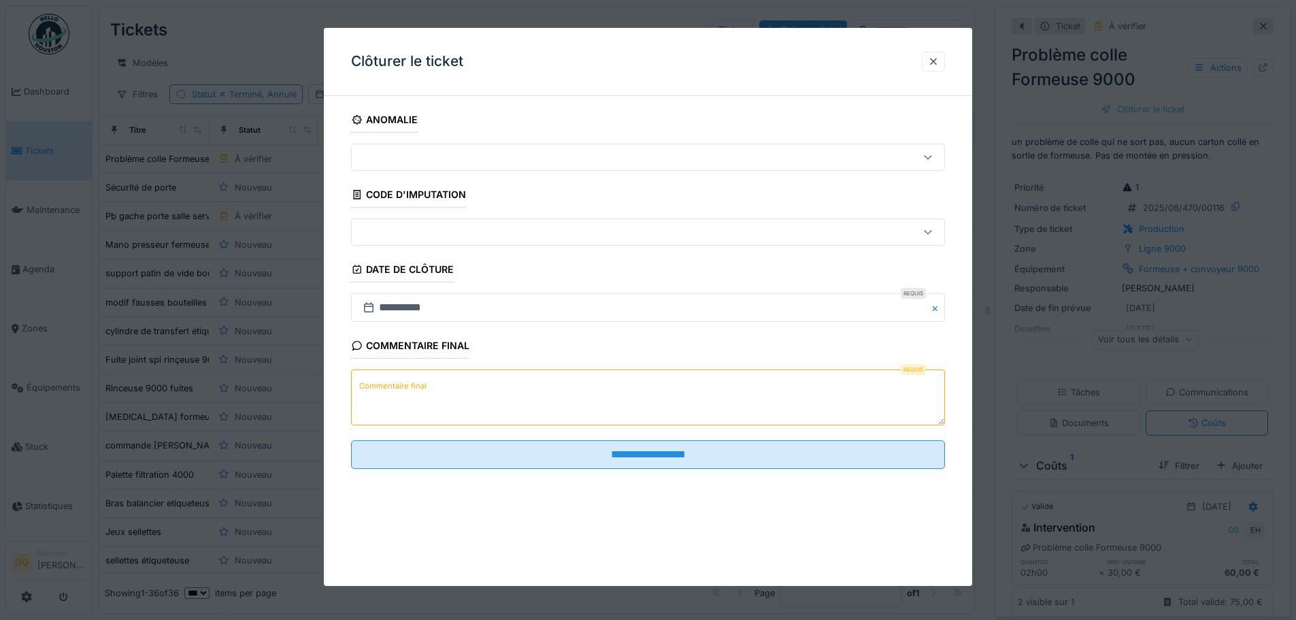
click at [495, 384] on textarea "Commentaire final" at bounding box center [648, 397] width 594 height 56
type textarea "**********"
click at [570, 242] on div at bounding box center [648, 231] width 594 height 27
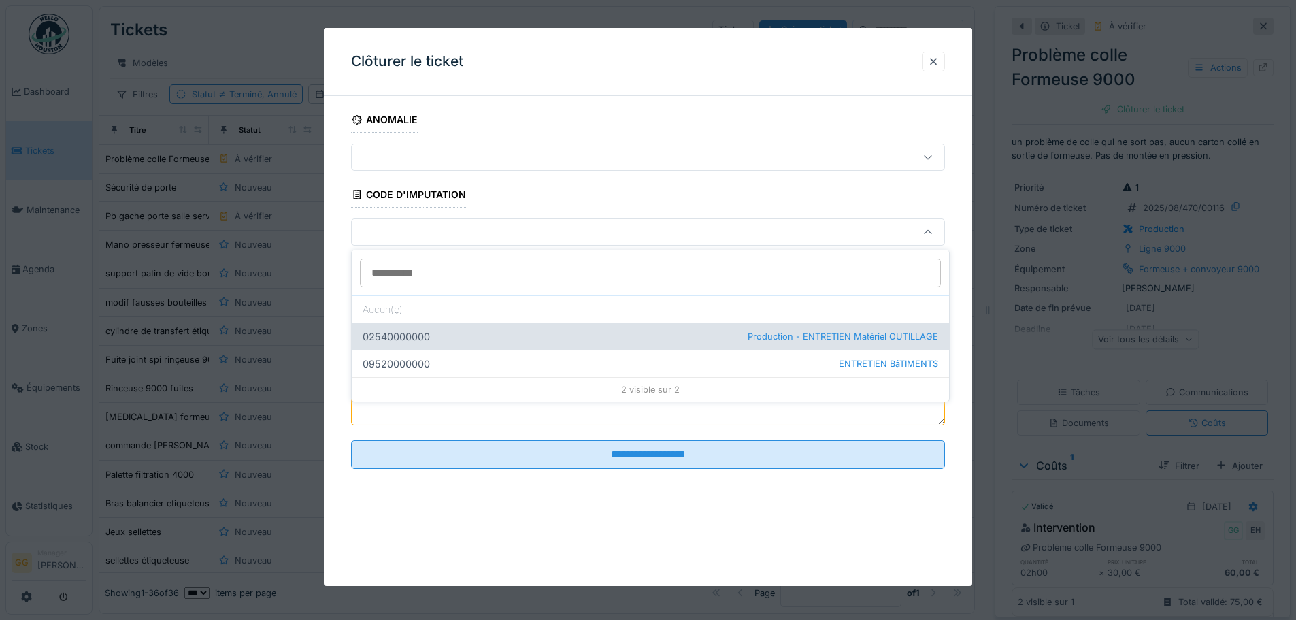
click at [487, 345] on div "02540000000 Production - ENTRETIEN Matériel OUTILLAGE" at bounding box center [650, 336] width 597 height 27
type input "****"
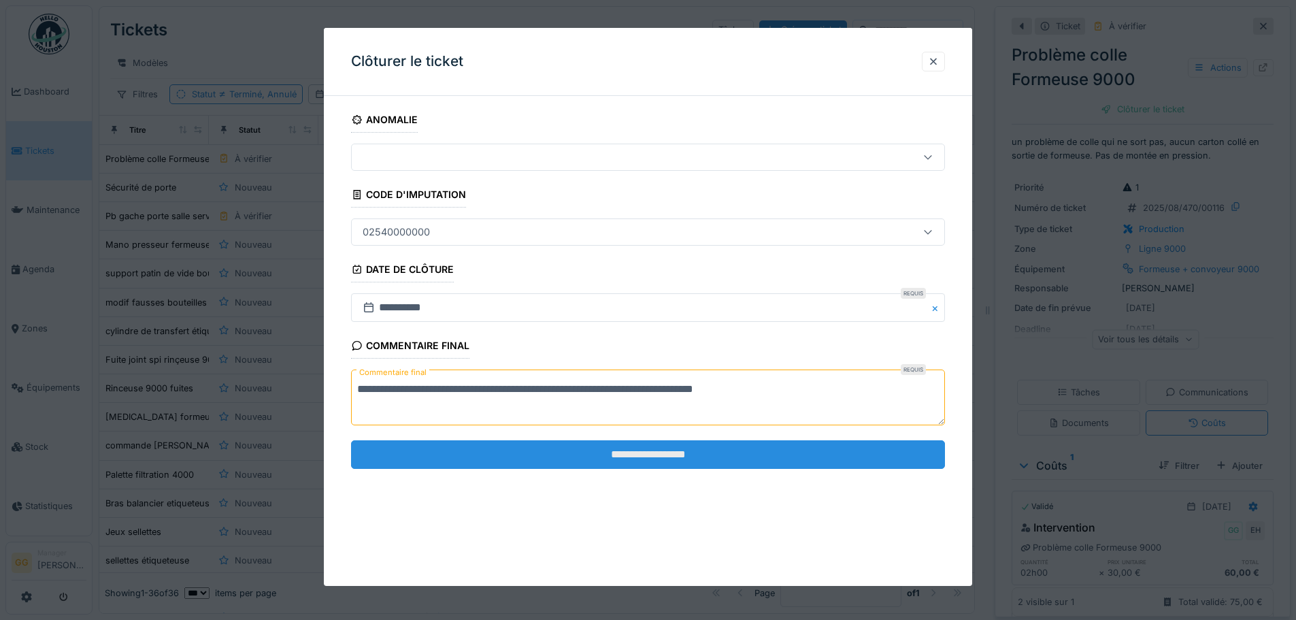
click at [631, 453] on input "**********" at bounding box center [648, 454] width 594 height 29
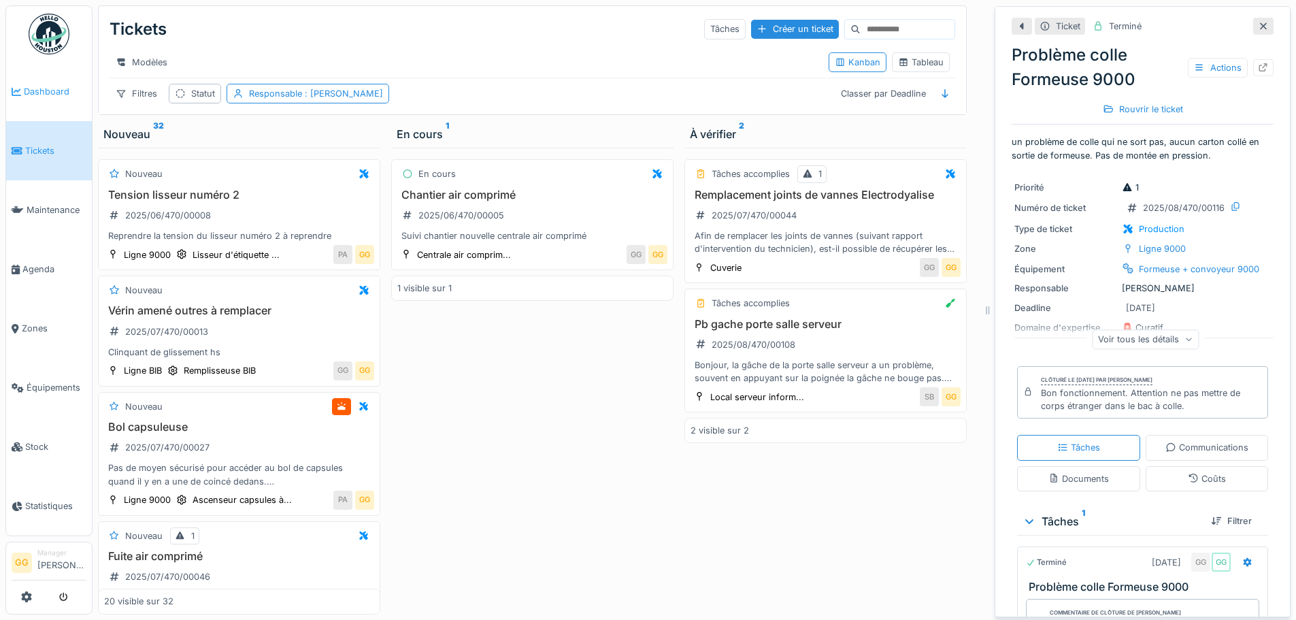
click at [53, 95] on span "Dashboard" at bounding box center [55, 91] width 63 height 13
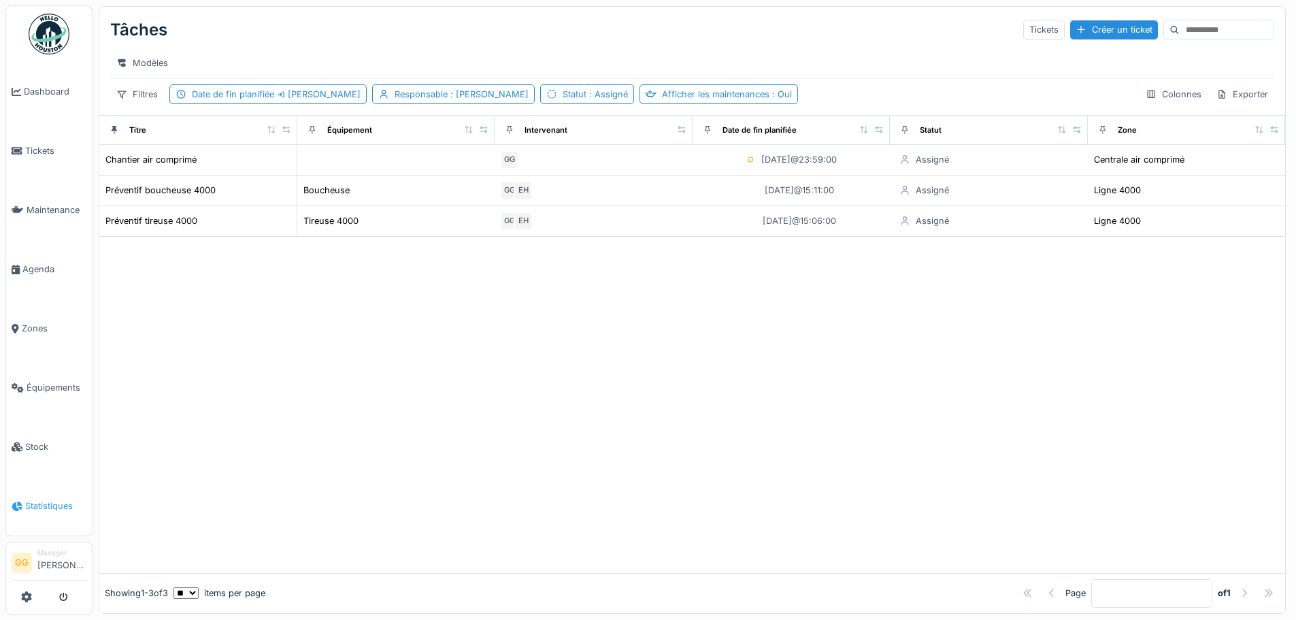
click at [33, 487] on link "Statistiques" at bounding box center [49, 505] width 86 height 59
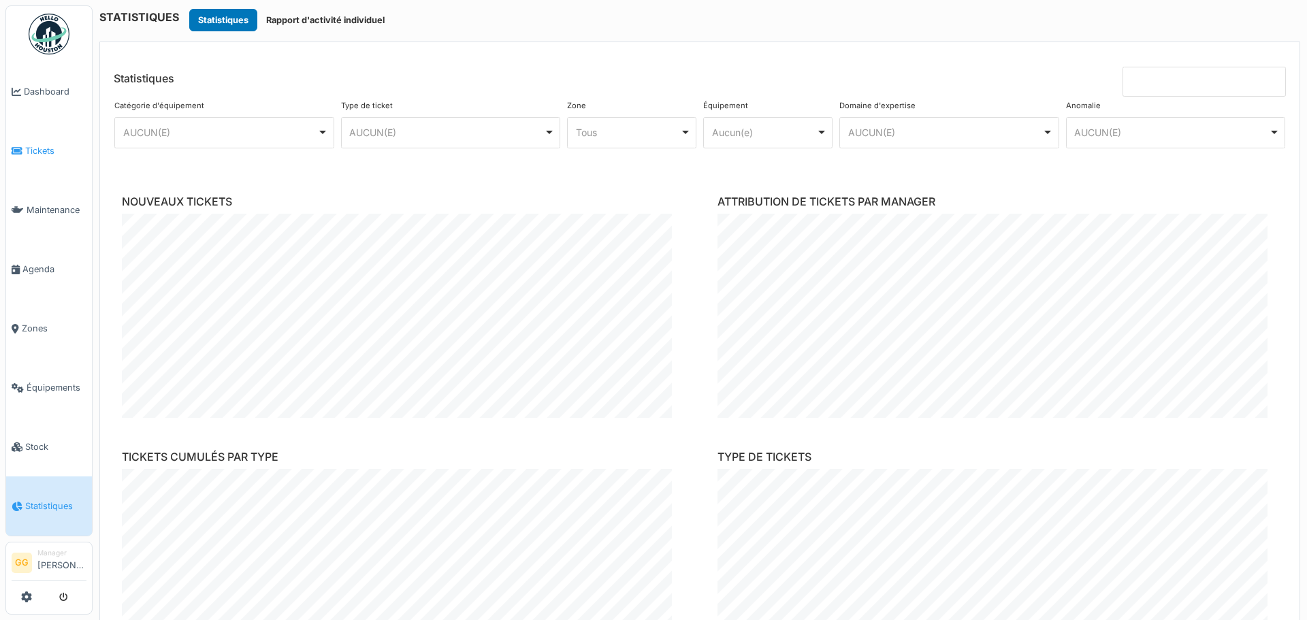
click at [48, 146] on span "Tickets" at bounding box center [55, 150] width 61 height 13
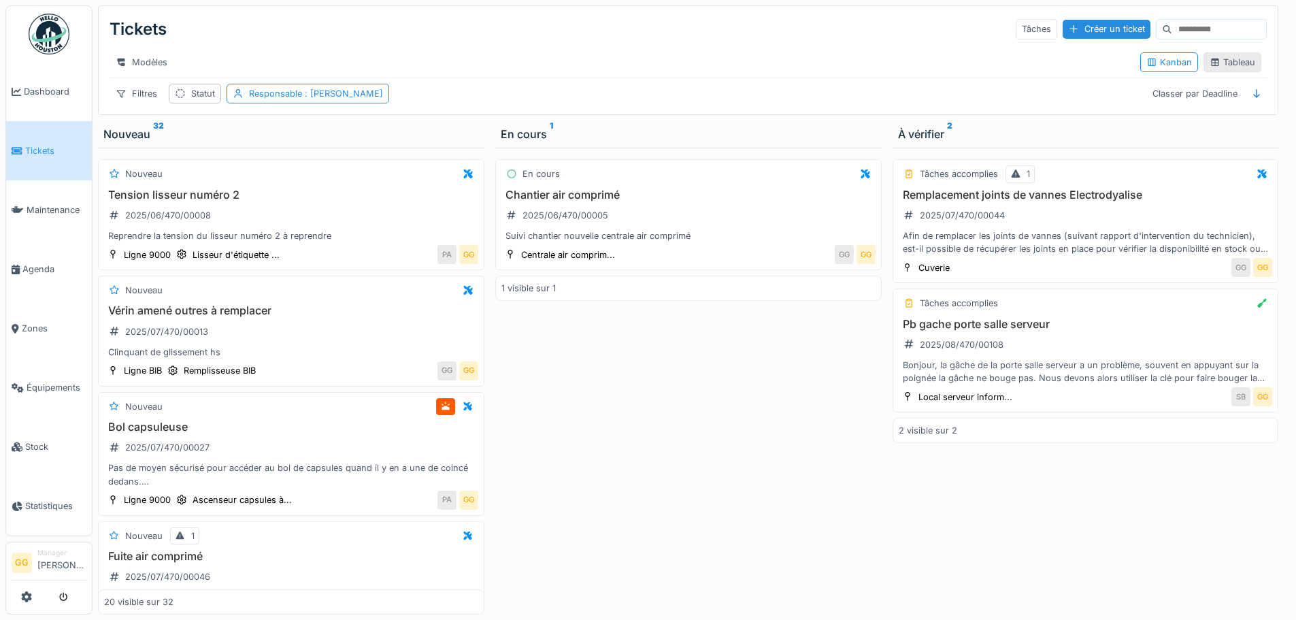
click at [1236, 64] on div "Tableau" at bounding box center [1233, 62] width 46 height 13
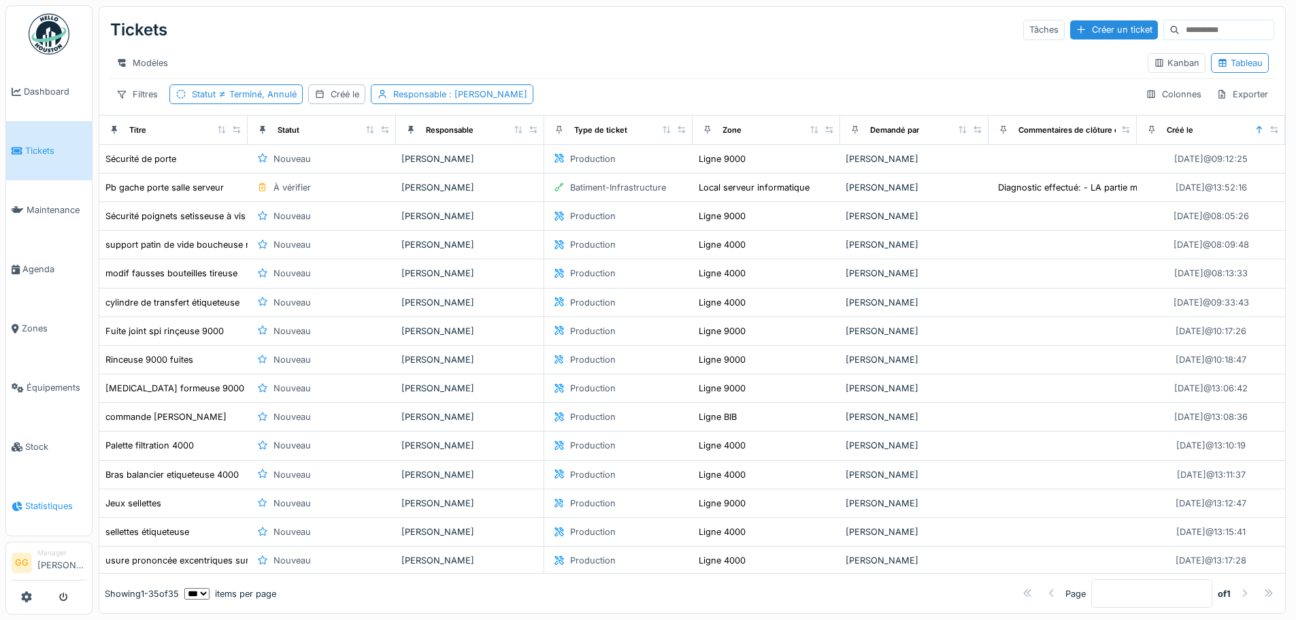
click at [61, 499] on span "Statistiques" at bounding box center [55, 505] width 61 height 13
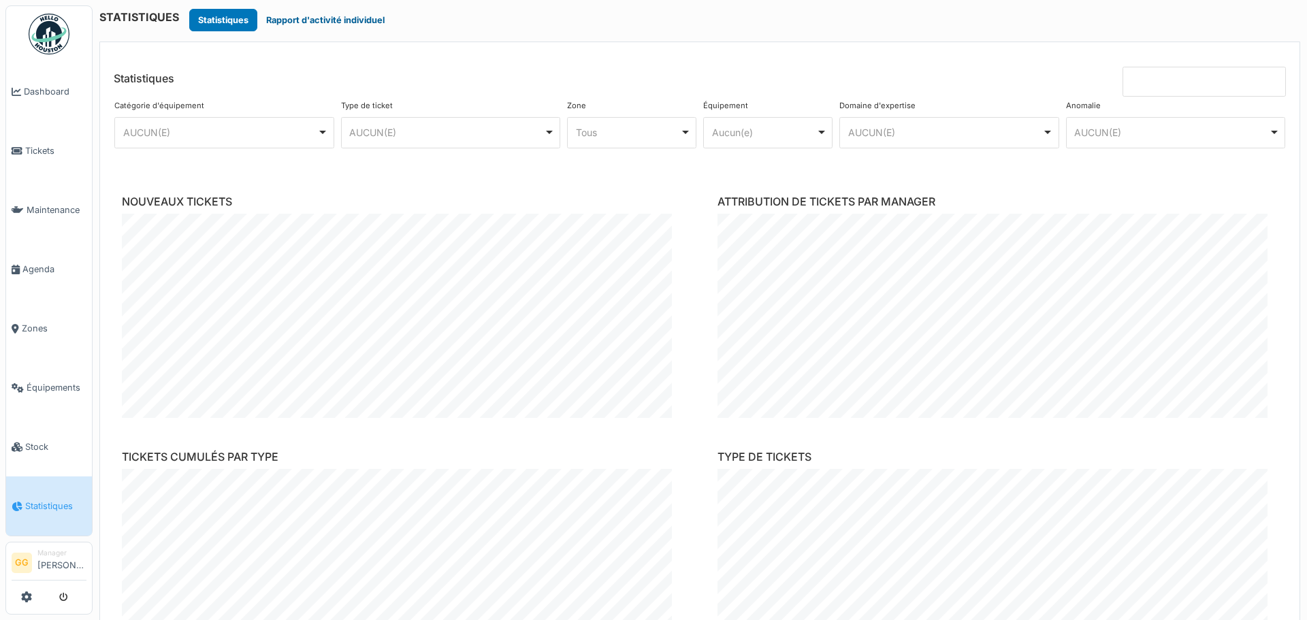
click at [368, 23] on button "Rapport d'activité individuel" at bounding box center [325, 20] width 136 height 22
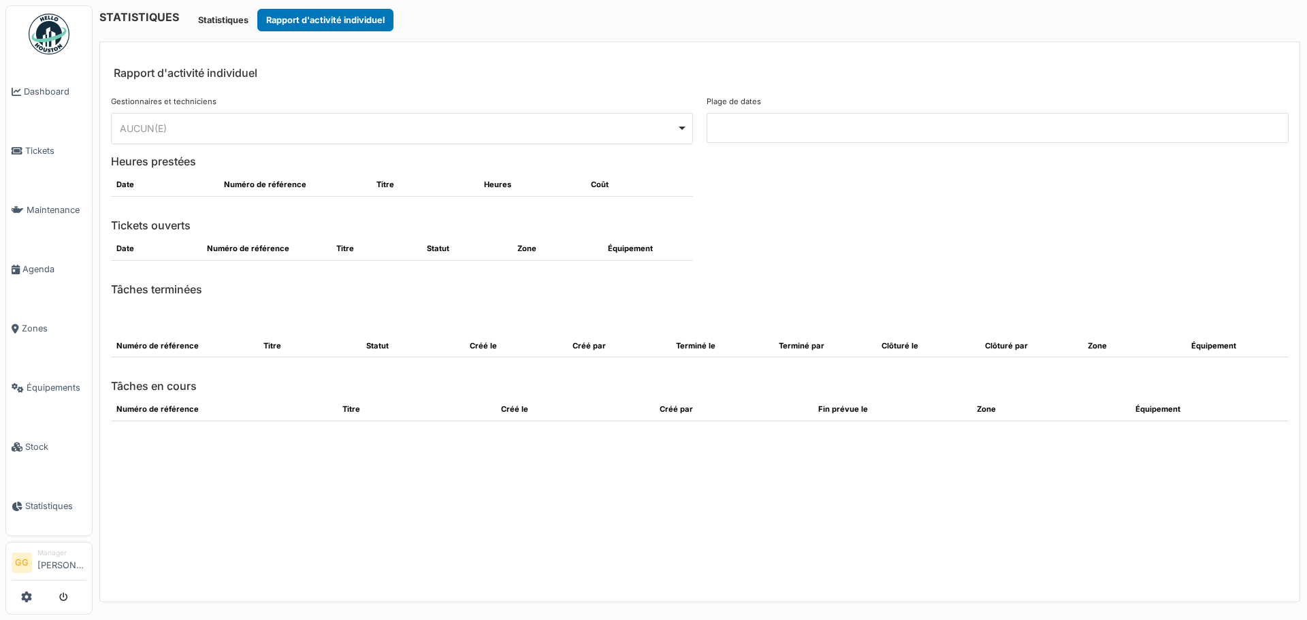
click at [676, 128] on div "AUCUN(E) Remove item" at bounding box center [402, 128] width 570 height 20
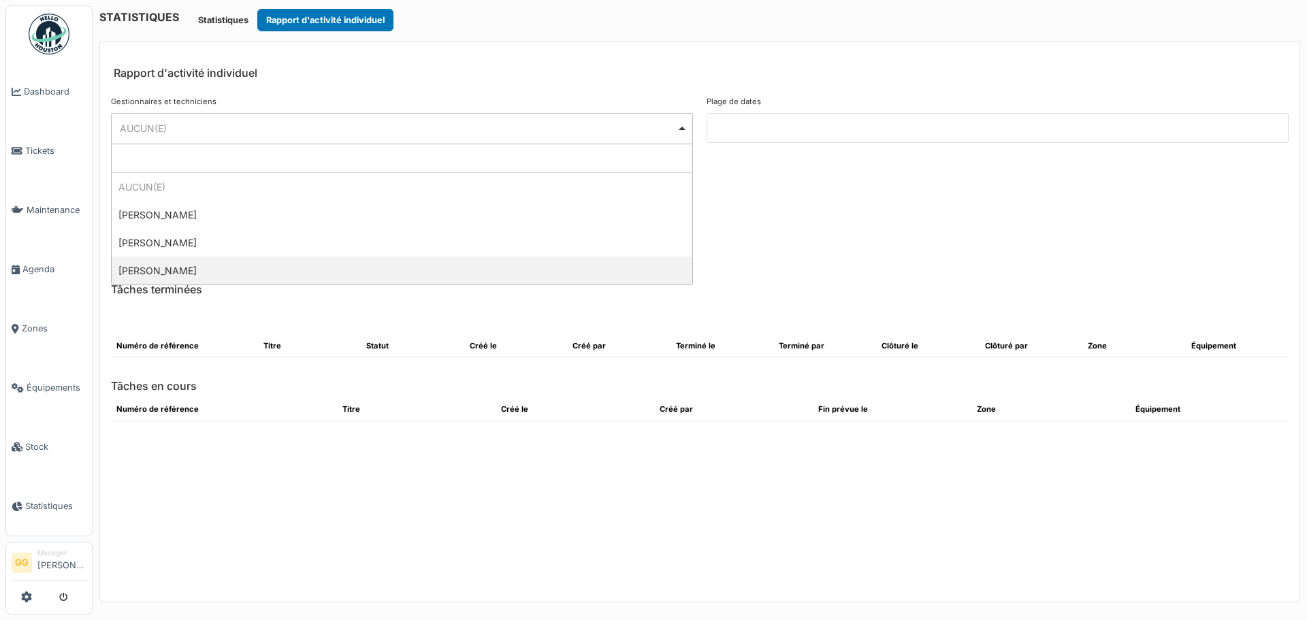
select select "**********"
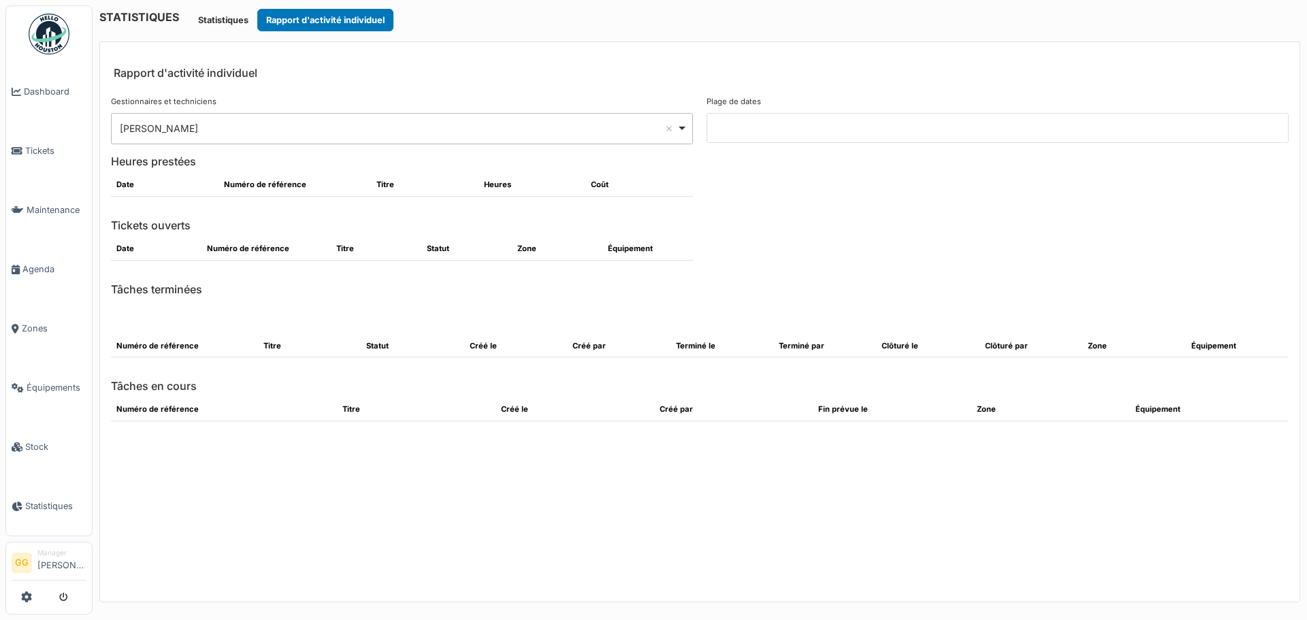
click at [768, 258] on div at bounding box center [997, 248] width 582 height 22
click at [761, 139] on input at bounding box center [997, 128] width 582 height 30
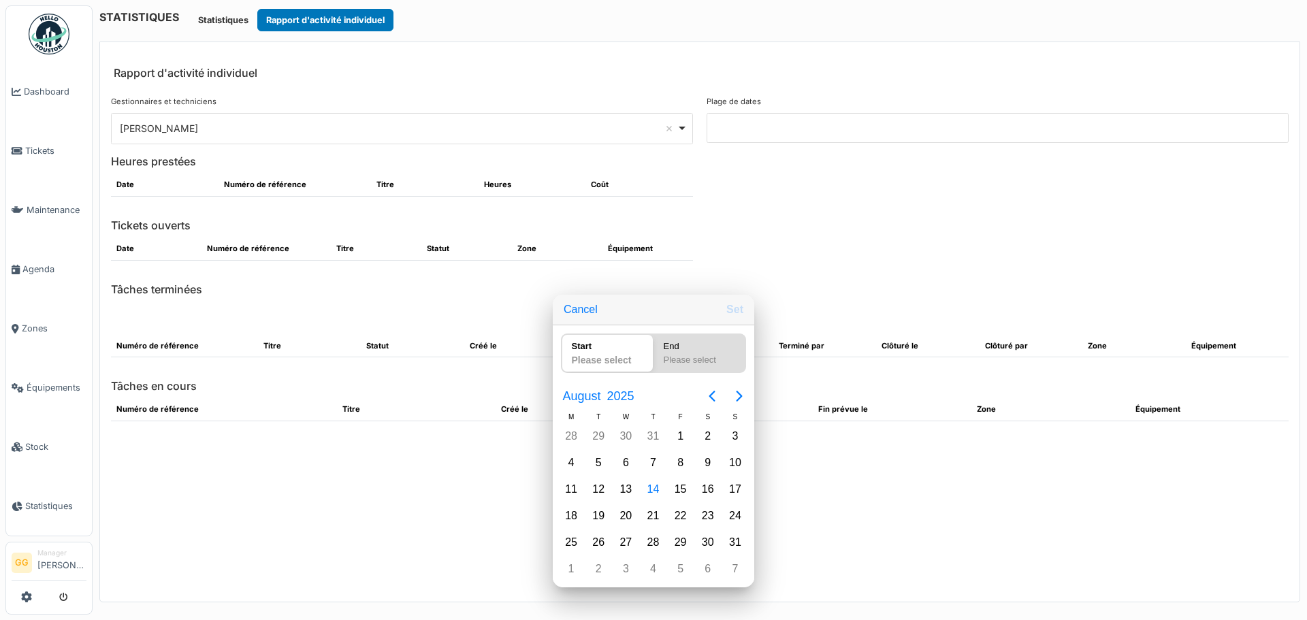
click at [602, 357] on div "Please select" at bounding box center [607, 362] width 83 height 19
click at [674, 354] on div "Please select" at bounding box center [699, 362] width 83 height 19
click at [602, 308] on div "Cancel Set" at bounding box center [653, 310] width 201 height 31
click at [585, 312] on button "Cancel" at bounding box center [580, 309] width 45 height 24
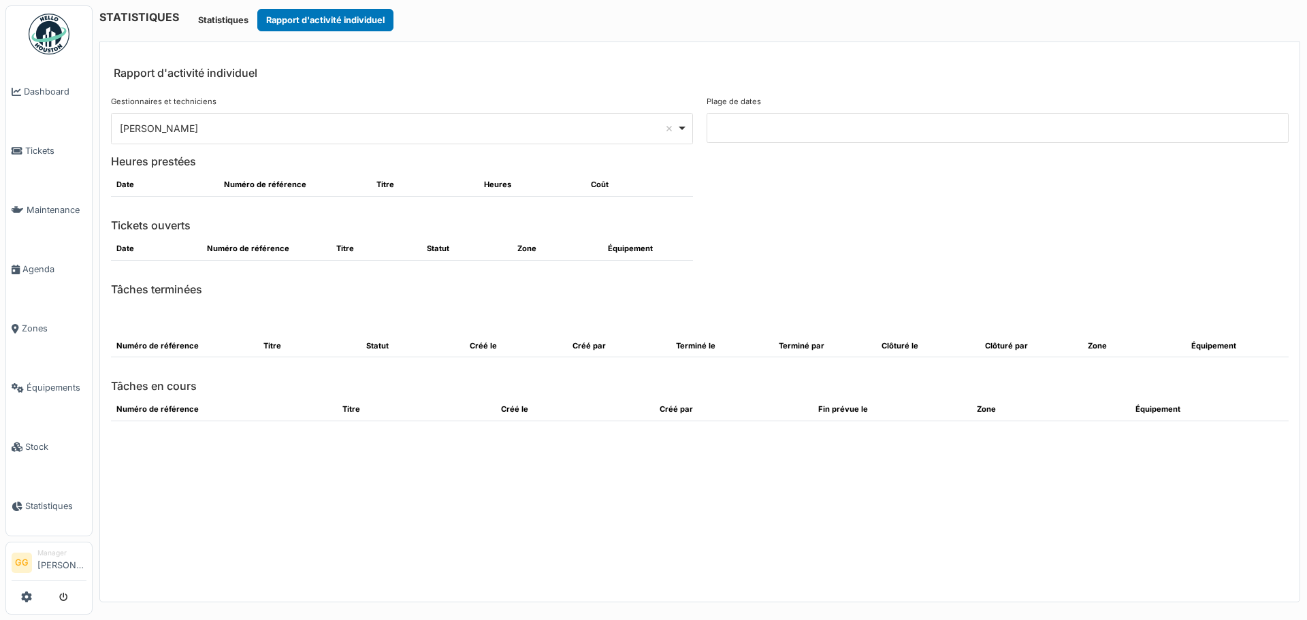
click at [820, 257] on div at bounding box center [997, 248] width 582 height 22
